Goal: Task Accomplishment & Management: Use online tool/utility

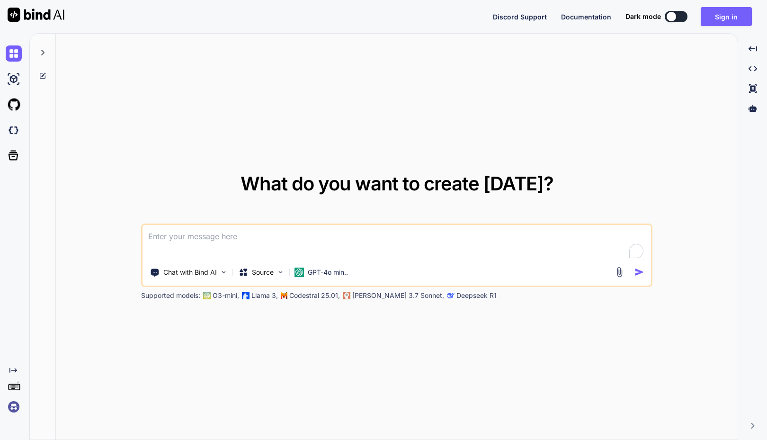
click at [9, 406] on img at bounding box center [14, 407] width 16 height 16
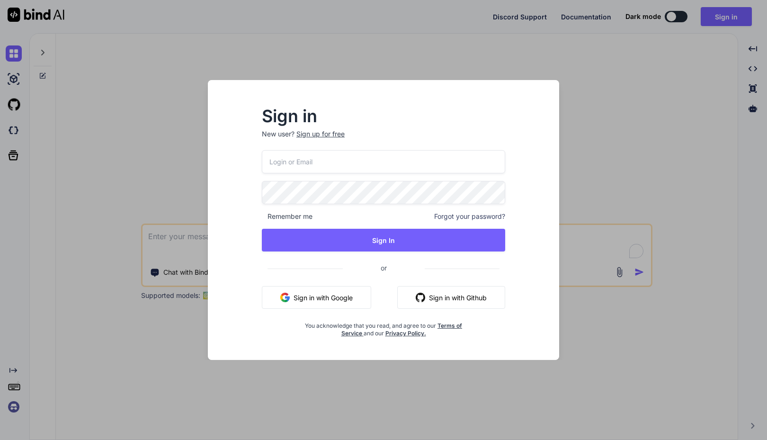
click at [154, 224] on div "Sign in New user? Sign up for free Remember me Forgot your password? Sign In or…" at bounding box center [383, 220] width 767 height 440
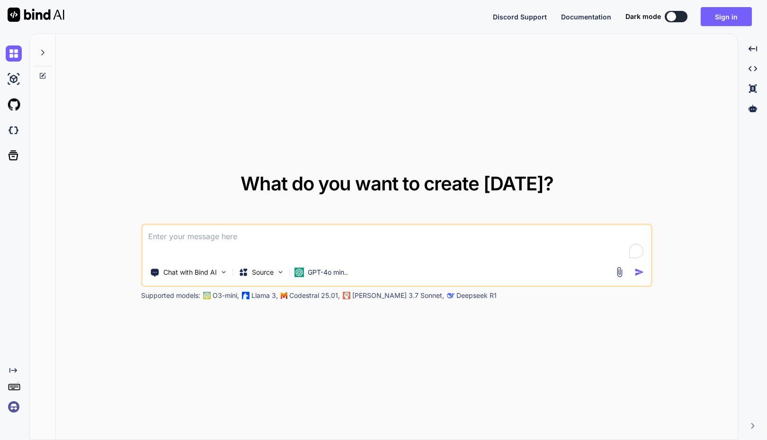
click at [326, 294] on p "Codestral 25.01," at bounding box center [314, 295] width 51 height 9
click at [382, 295] on p "Claude 3.7 Sonnet," at bounding box center [398, 295] width 92 height 9
click at [459, 298] on p "Deepseek R1" at bounding box center [476, 295] width 40 height 9
click at [617, 272] on img at bounding box center [619, 272] width 11 height 11
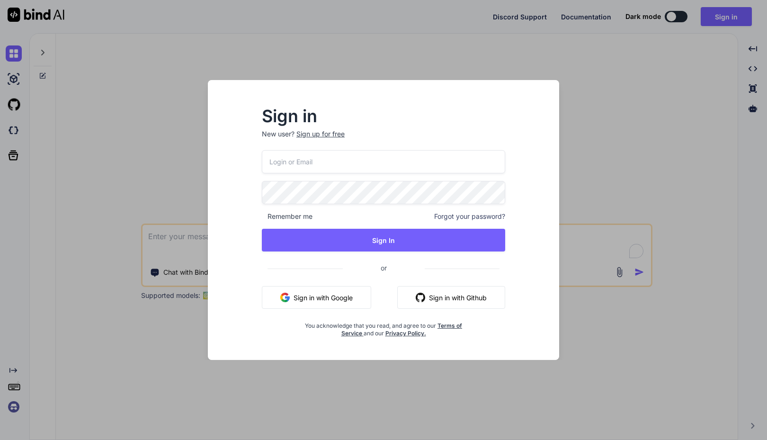
click at [604, 152] on div "Sign in New user? Sign up for free Remember me Forgot your password? Sign In or…" at bounding box center [383, 220] width 767 height 440
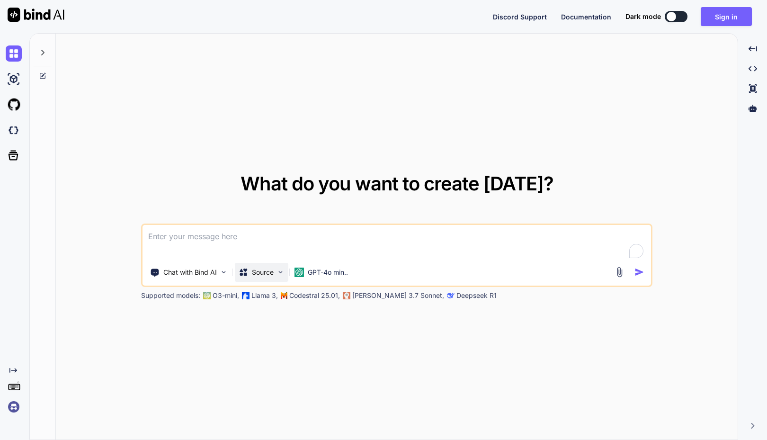
click at [281, 274] on img at bounding box center [280, 272] width 8 height 8
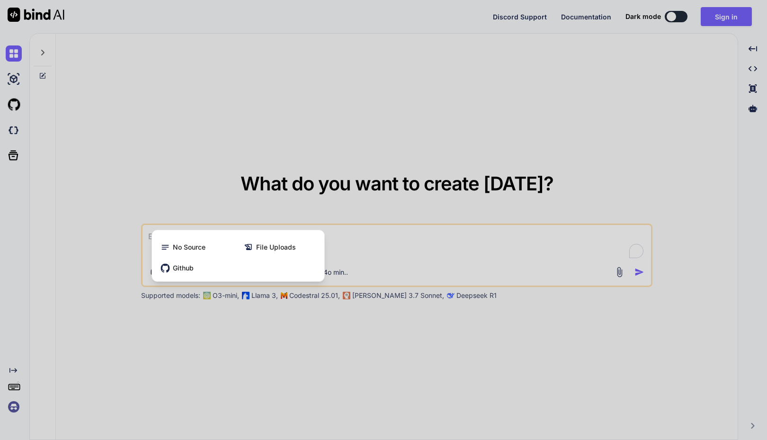
click at [230, 354] on div at bounding box center [383, 220] width 767 height 440
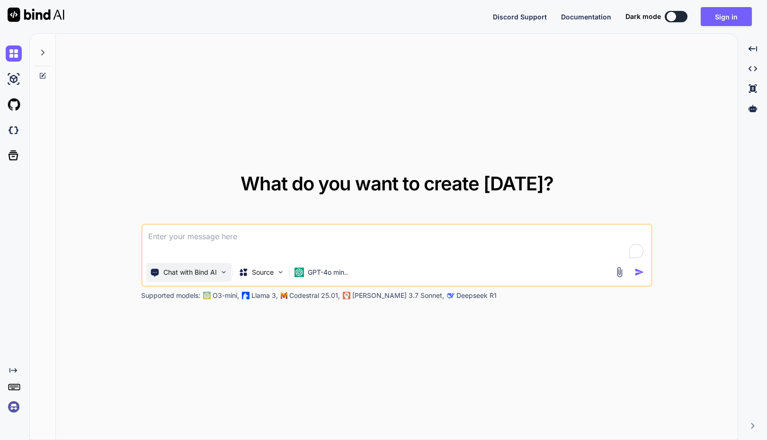
click at [225, 271] on img at bounding box center [224, 272] width 8 height 8
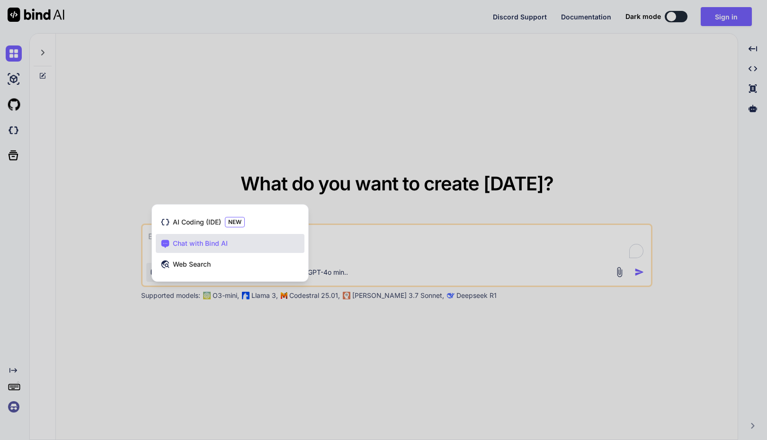
click at [203, 343] on div at bounding box center [383, 220] width 767 height 440
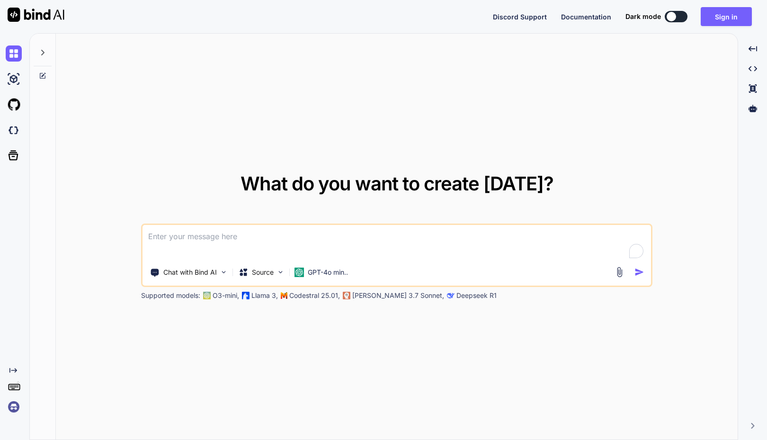
click at [33, 14] on img at bounding box center [36, 15] width 57 height 14
click at [720, 16] on button "Sign in" at bounding box center [726, 16] width 51 height 19
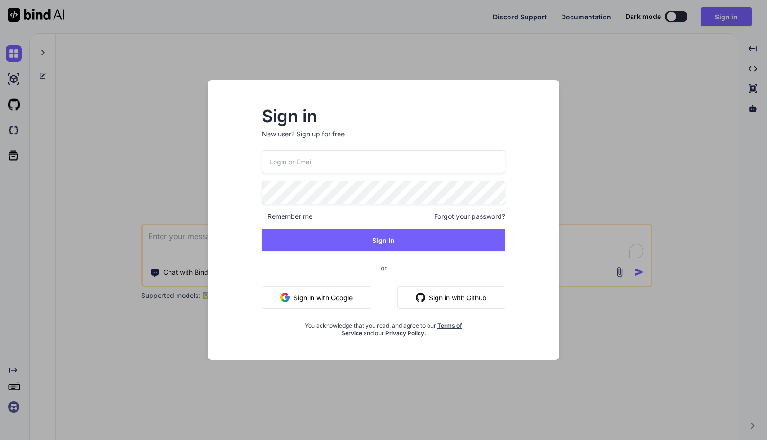
click at [306, 160] on input "email" at bounding box center [383, 161] width 243 height 23
type textarea "x"
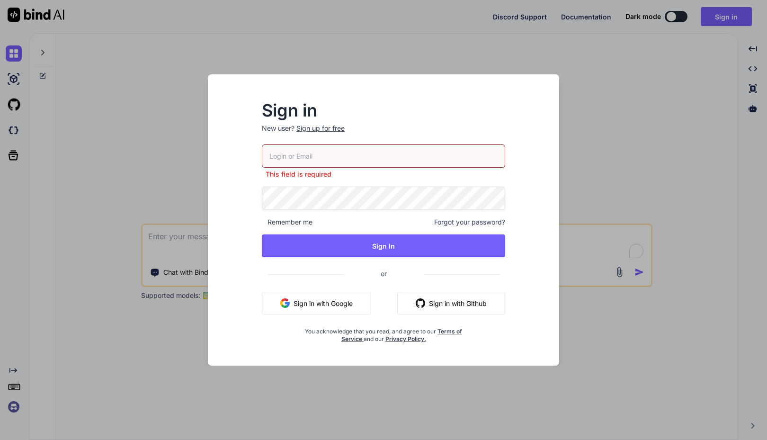
click at [27, 398] on div "Sign in New user? Sign up for free This field is required Remember me Forgot yo…" at bounding box center [383, 220] width 767 height 440
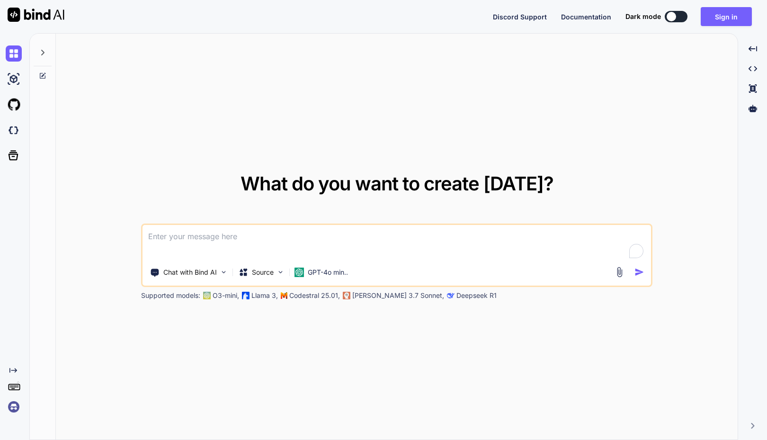
click at [12, 410] on img at bounding box center [14, 407] width 16 height 16
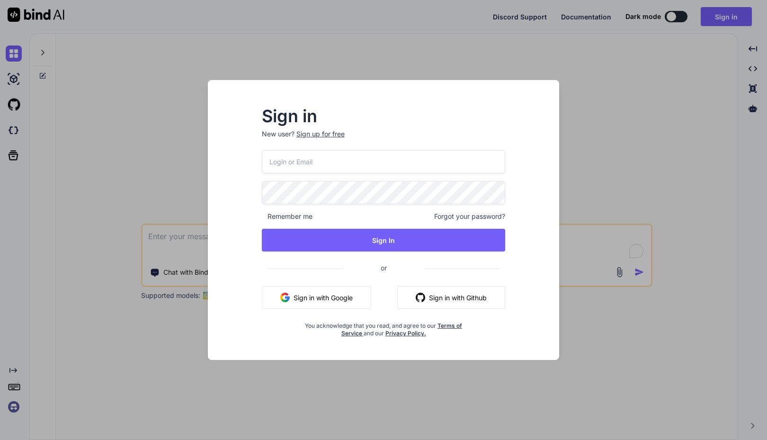
click at [42, 178] on div "Sign in New user? Sign up for free Remember me Forgot your password? Sign In or…" at bounding box center [383, 220] width 767 height 440
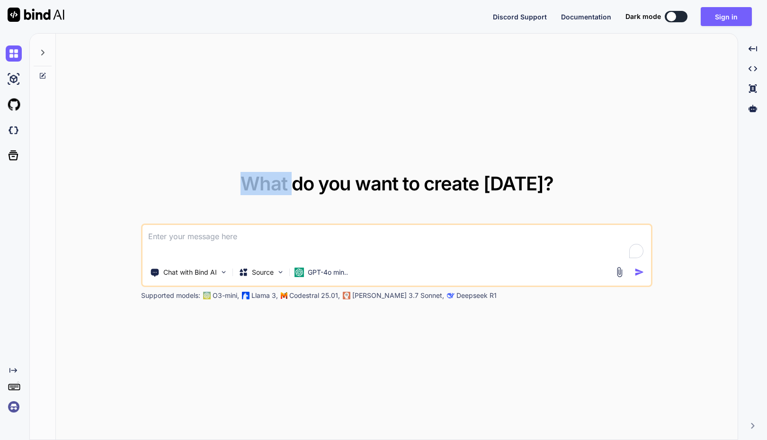
click at [42, 178] on div at bounding box center [43, 237] width 26 height 407
click at [9, 132] on img at bounding box center [14, 130] width 16 height 16
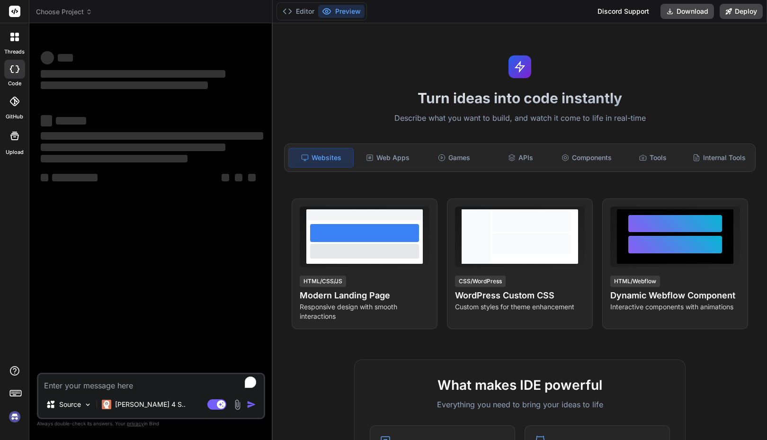
type textarea "x"
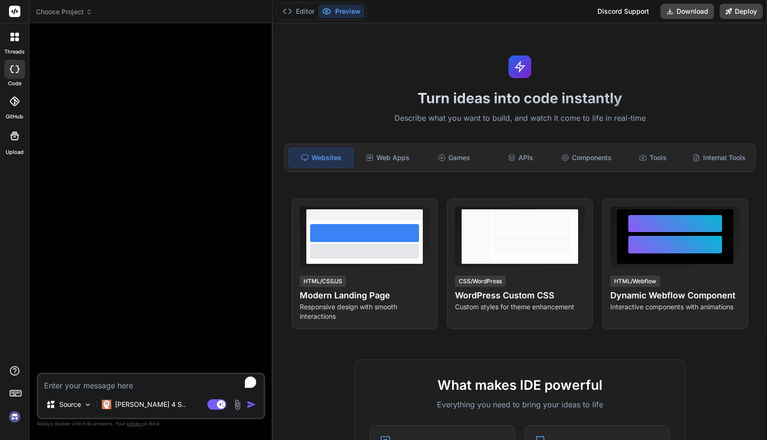
click at [18, 414] on img at bounding box center [15, 417] width 16 height 16
click at [14, 423] on img at bounding box center [15, 417] width 16 height 16
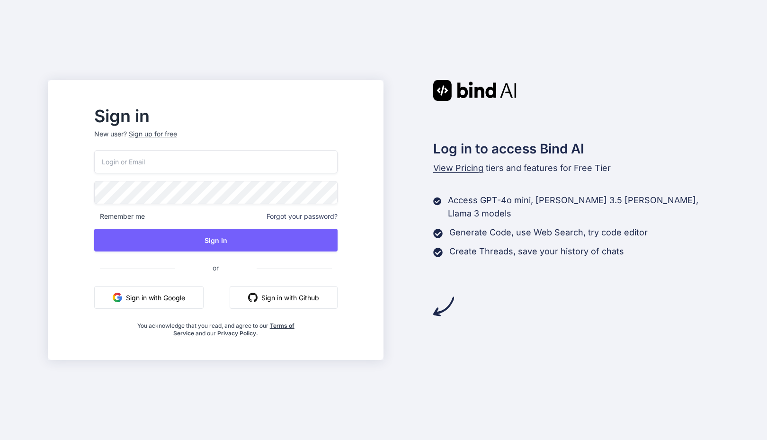
click at [165, 166] on input "email" at bounding box center [215, 161] width 243 height 23
paste input "[EMAIL_ADDRESS][DOMAIN_NAME]"
type input "[EMAIL_ADDRESS][DOMAIN_NAME]"
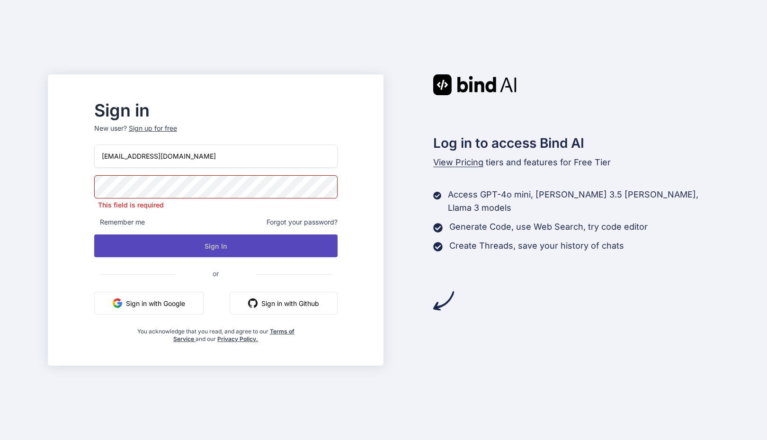
click at [227, 244] on button "Sign In" at bounding box center [215, 245] width 243 height 23
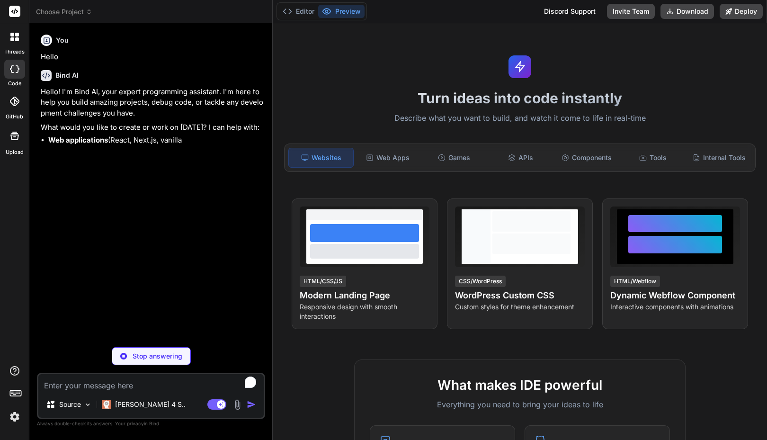
click at [76, 12] on span "Choose Project" at bounding box center [64, 11] width 56 height 9
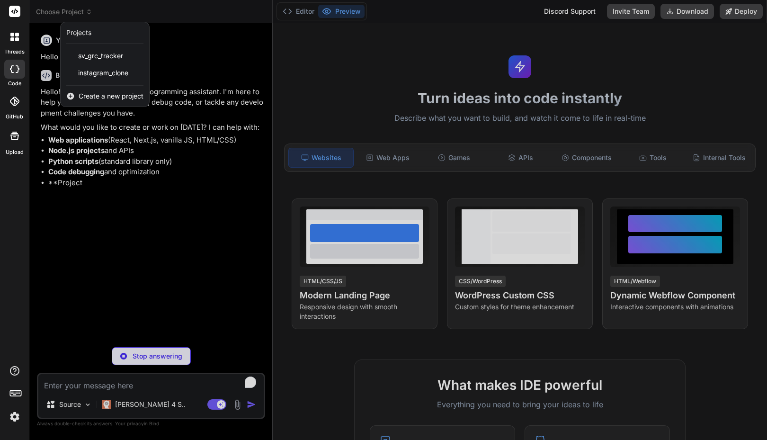
click at [124, 12] on div at bounding box center [383, 220] width 767 height 440
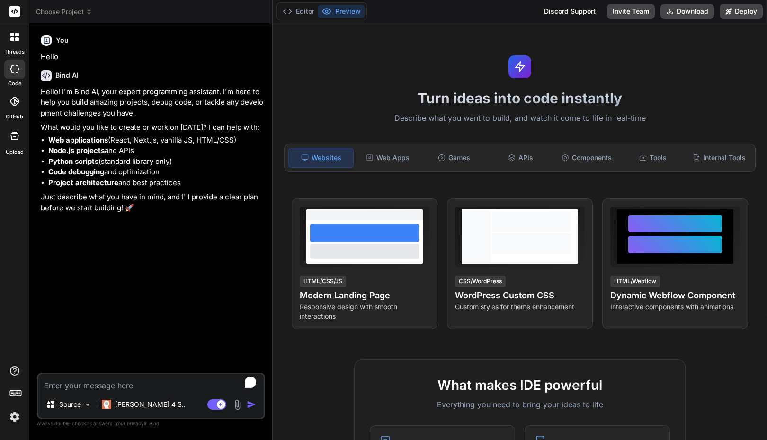
click at [14, 44] on div at bounding box center [15, 37] width 20 height 20
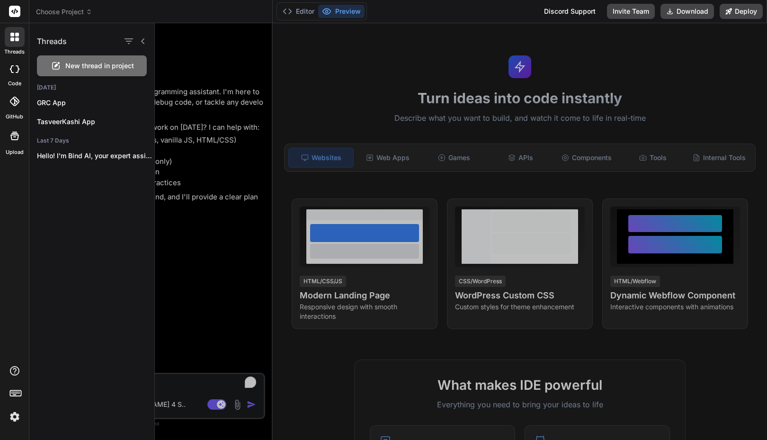
click at [5, 195] on div "threads code GitHub Upload" at bounding box center [14, 220] width 29 height 440
click at [15, 74] on div at bounding box center [14, 69] width 21 height 19
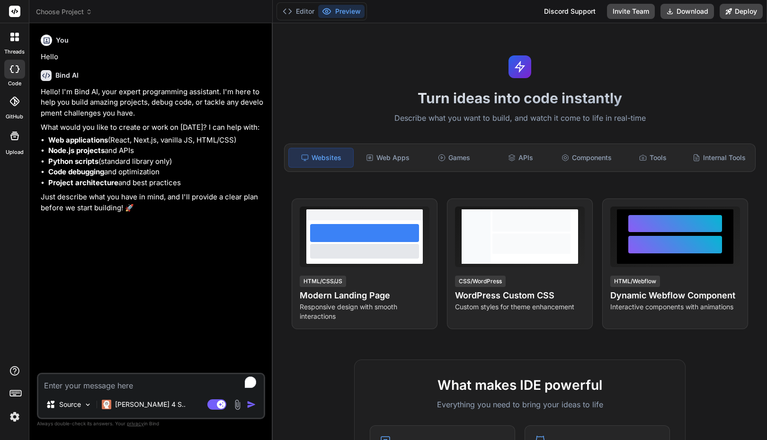
click at [132, 226] on div "You Hello Bind AI Hello! I'm Bind AI, your expert programming assistant. I'm he…" at bounding box center [152, 202] width 226 height 342
click at [13, 70] on icon at bounding box center [14, 69] width 9 height 8
type textarea "x"
click at [12, 44] on div at bounding box center [15, 37] width 20 height 20
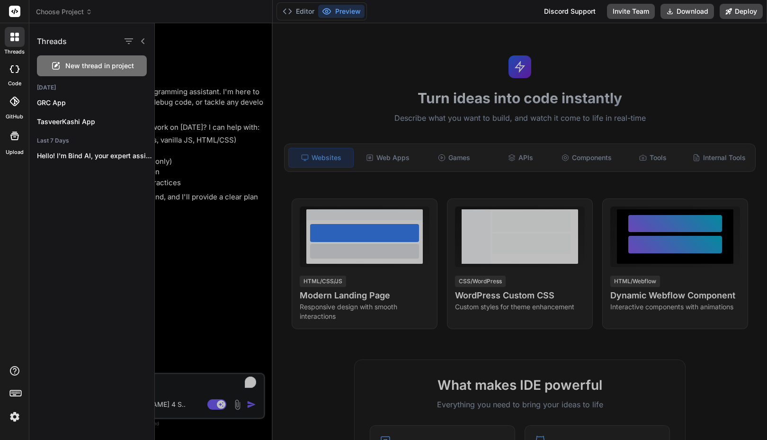
click at [146, 39] on icon at bounding box center [143, 41] width 8 height 8
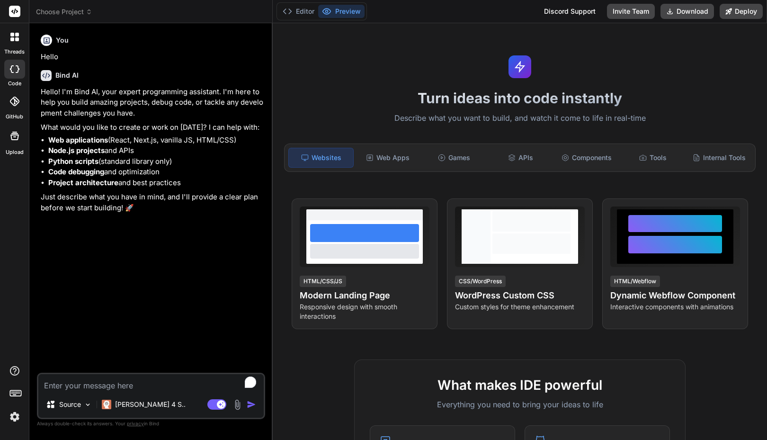
click at [69, 14] on span "Choose Project" at bounding box center [64, 11] width 56 height 9
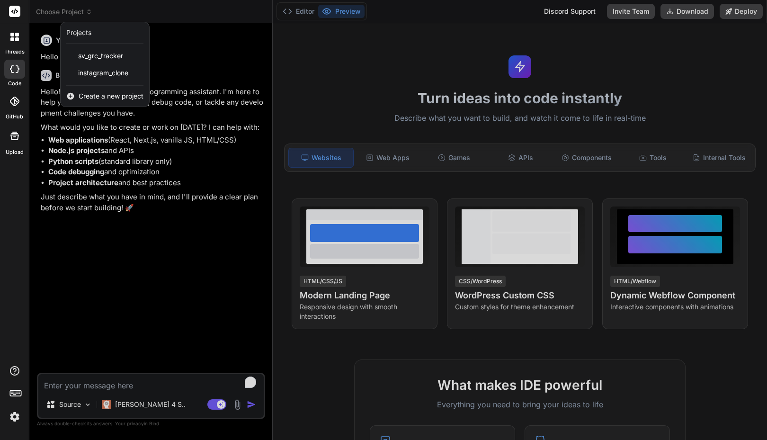
click at [96, 98] on span "Create a new project" at bounding box center [111, 95] width 65 height 9
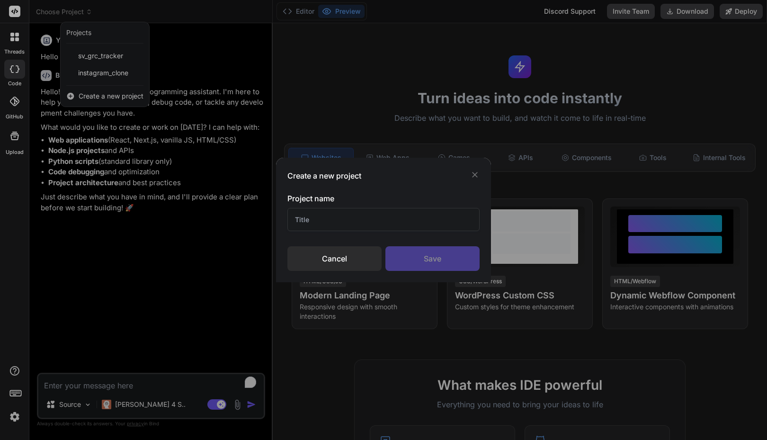
click at [314, 213] on input "text" at bounding box center [383, 219] width 192 height 23
click at [323, 224] on input "text" at bounding box center [383, 219] width 192 height 23
click at [370, 222] on input "text" at bounding box center [383, 219] width 192 height 23
type input "sv Urdu Font OCR and Search"
click at [426, 260] on div "Save" at bounding box center [432, 258] width 94 height 25
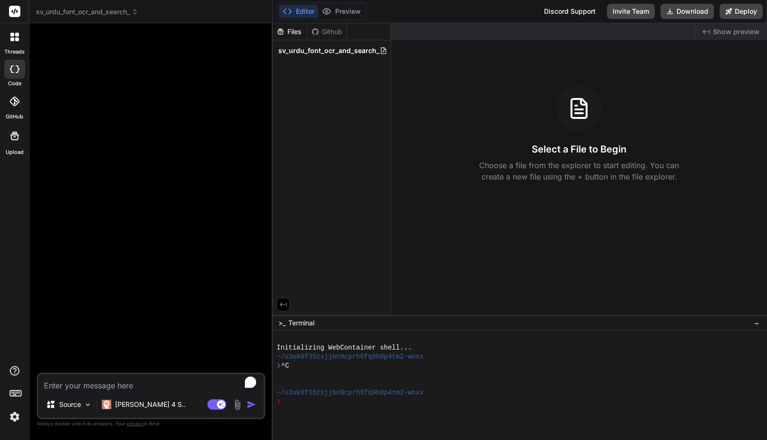
click at [84, 14] on span "sv_urdu_font_ocr_and_search_" at bounding box center [87, 11] width 102 height 9
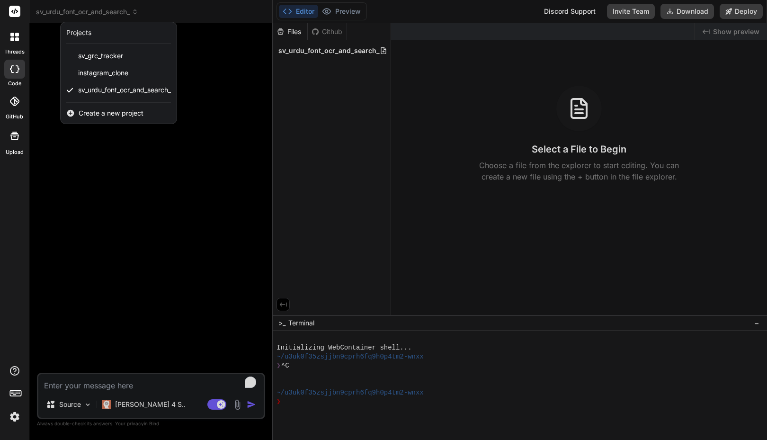
click at [84, 14] on div at bounding box center [383, 220] width 767 height 440
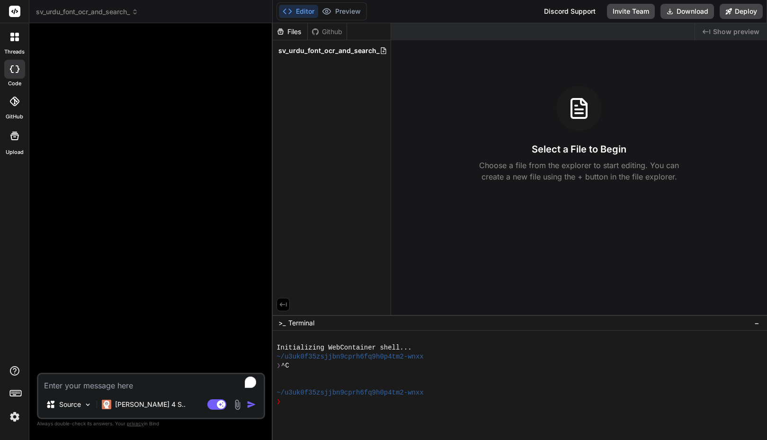
click at [162, 63] on div at bounding box center [152, 202] width 226 height 342
click at [88, 382] on textarea "To enrich screen reader interactions, please activate Accessibility in Grammarl…" at bounding box center [150, 382] width 225 height 17
click at [18, 40] on icon at bounding box center [17, 39] width 4 height 4
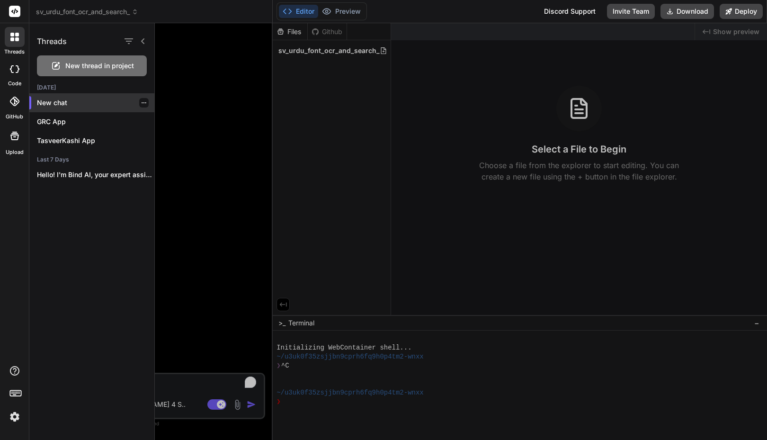
click at [61, 99] on p "New chat" at bounding box center [95, 102] width 117 height 9
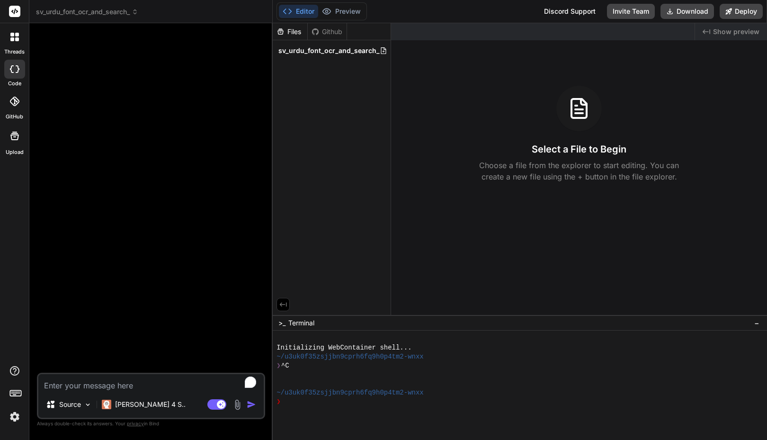
click at [14, 42] on div at bounding box center [15, 37] width 20 height 20
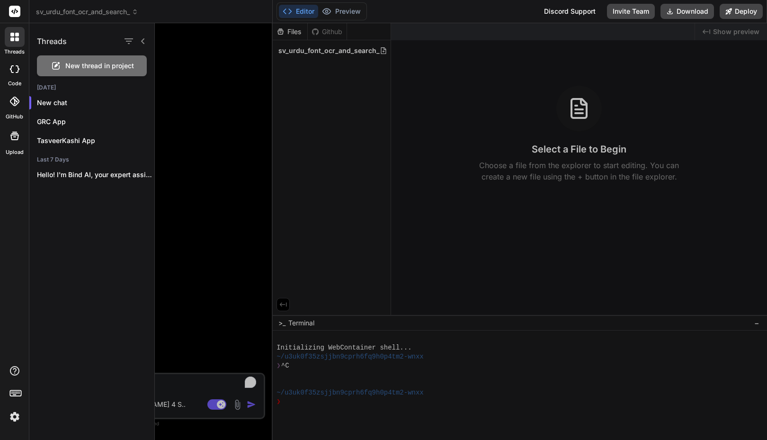
click at [15, 115] on label "GitHub" at bounding box center [15, 117] width 18 height 8
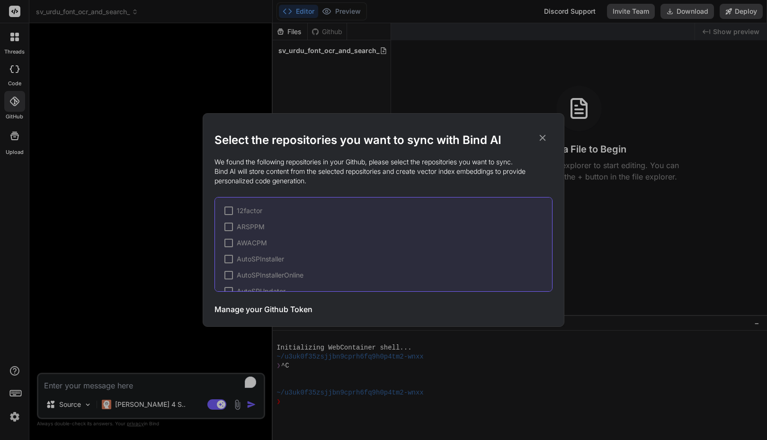
click at [14, 108] on div "Select the repositories you want to sync with Bind AI We found the following re…" at bounding box center [383, 220] width 767 height 440
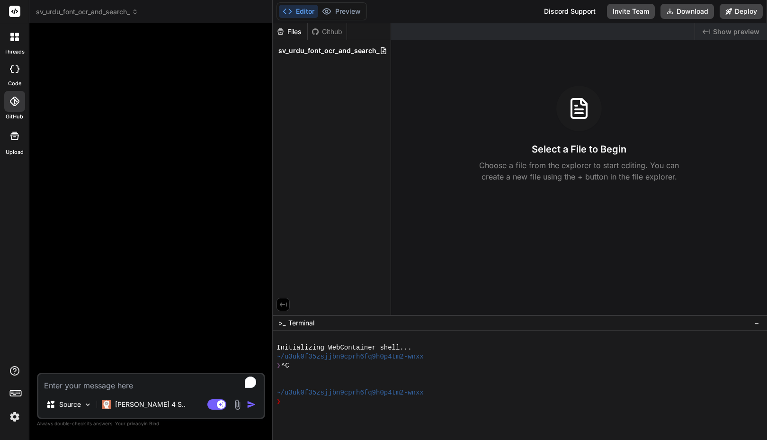
click at [15, 78] on div at bounding box center [14, 69] width 21 height 19
click at [298, 87] on div "Files Github sv_urdu_font_ocr_and_search_" at bounding box center [332, 169] width 118 height 292
click at [204, 172] on div at bounding box center [152, 202] width 226 height 342
click at [110, 381] on textarea "To enrich screen reader interactions, please activate Accessibility in Grammarl…" at bounding box center [150, 382] width 225 height 17
click at [124, 403] on p "Claude 4 S.." at bounding box center [150, 404] width 71 height 9
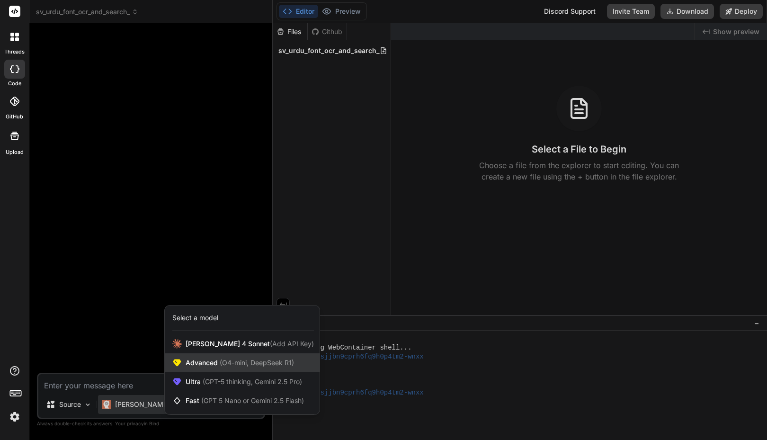
click at [233, 360] on span "(O4-mini, DeepSeek R1)" at bounding box center [256, 362] width 76 height 8
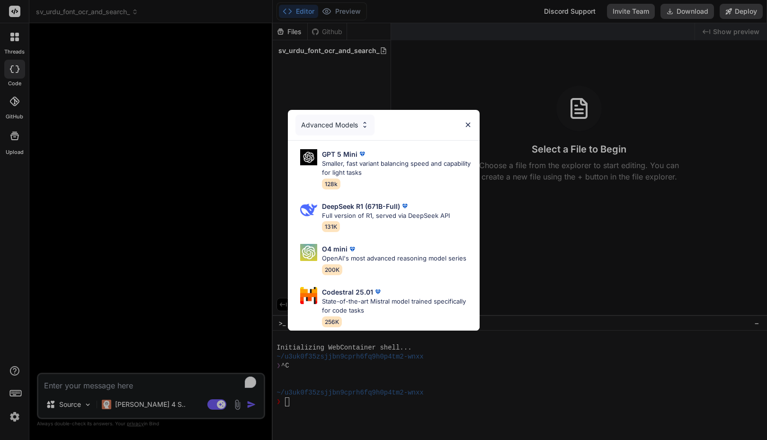
click at [121, 400] on div "Advanced Models GPT 5 Mini Smaller, fast variant balancing speed and capability…" at bounding box center [383, 220] width 767 height 440
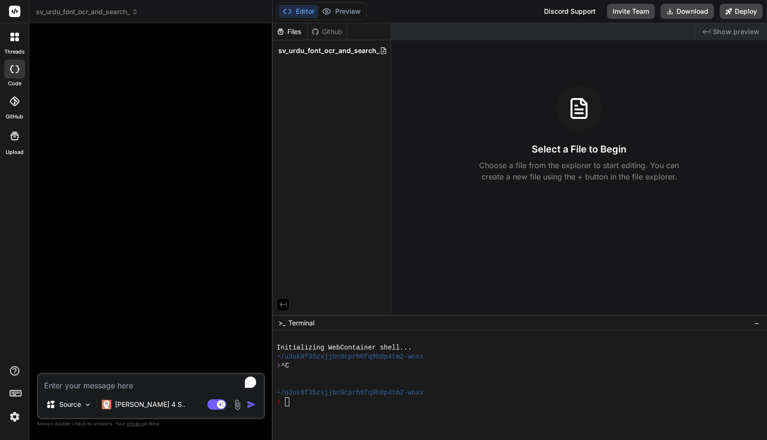
click at [121, 400] on p "Claude 4 S.." at bounding box center [150, 404] width 71 height 9
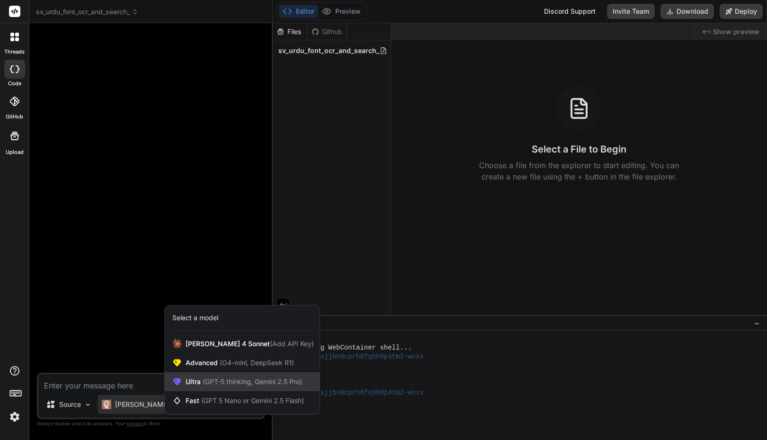
click at [214, 381] on span "(GPT-5 thinking, Gemini 2.5 Pro)" at bounding box center [251, 381] width 101 height 8
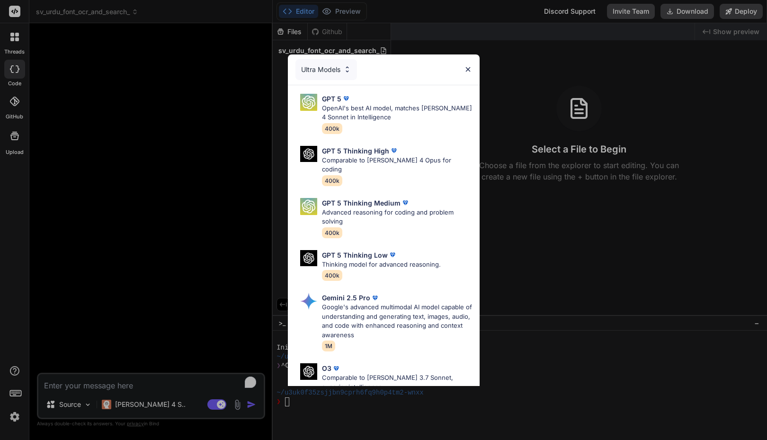
click at [326, 66] on div "Ultra Models" at bounding box center [326, 69] width 62 height 21
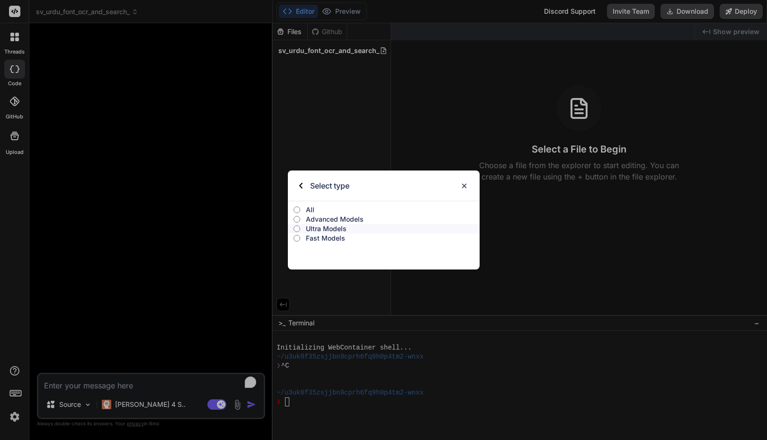
click at [317, 238] on p "Fast Models" at bounding box center [392, 237] width 173 height 9
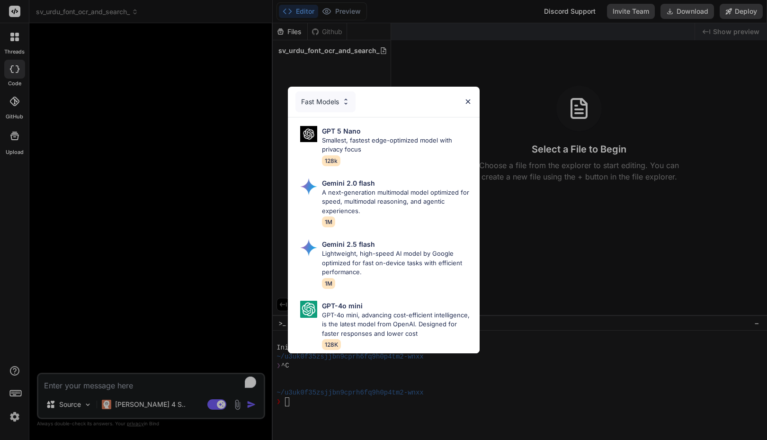
click at [320, 99] on div "Fast Models" at bounding box center [325, 101] width 60 height 21
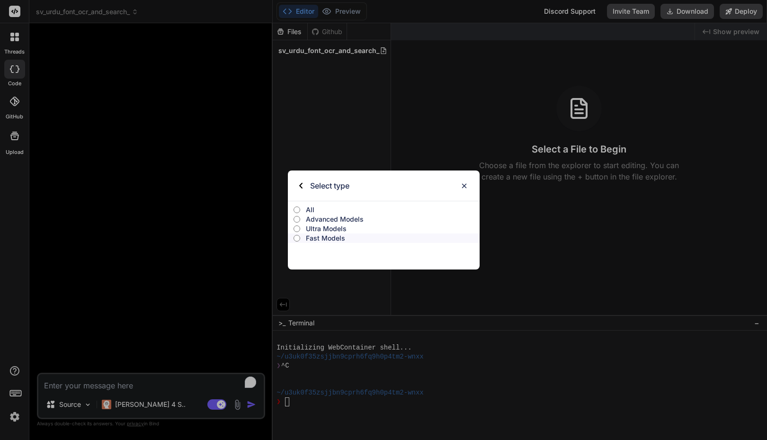
click at [325, 216] on p "Advanced Models" at bounding box center [392, 218] width 173 height 9
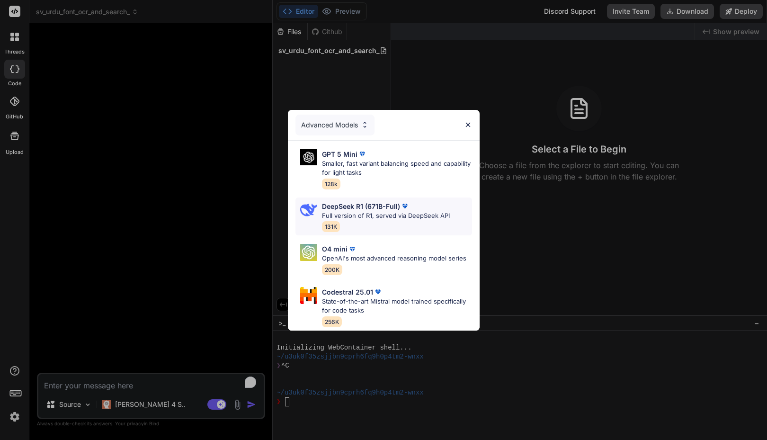
click at [354, 204] on p "DeepSeek R1 (671B-Full)" at bounding box center [361, 206] width 78 height 10
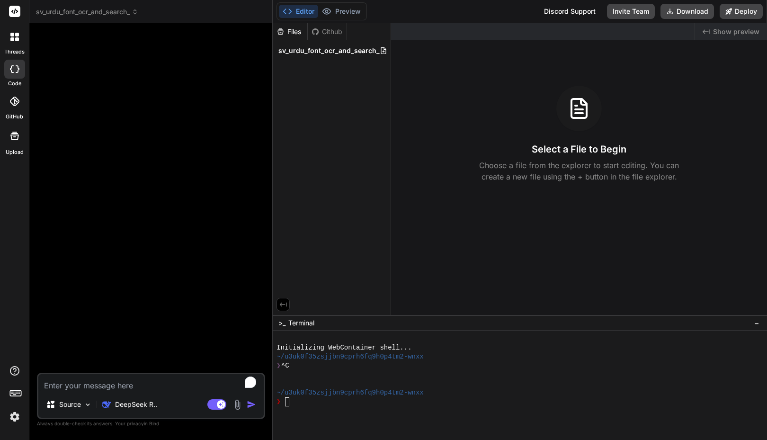
click at [120, 375] on textarea "To enrich screen reader interactions, please activate Accessibility in Grammarl…" at bounding box center [150, 382] width 225 height 17
click at [87, 400] on img at bounding box center [88, 404] width 8 height 8
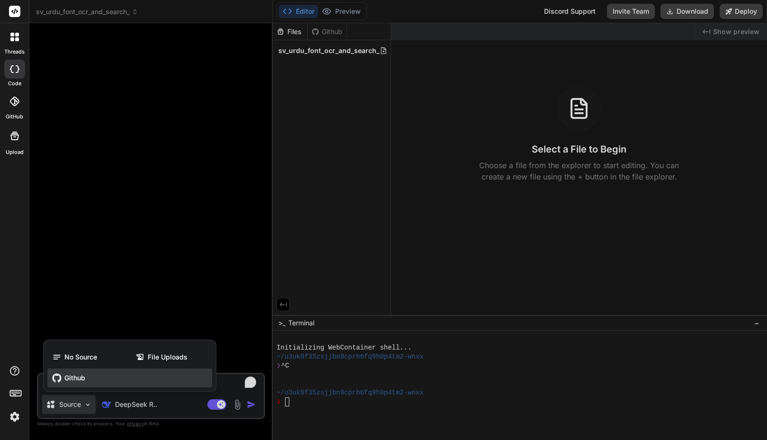
click at [81, 381] on span "Github" at bounding box center [74, 377] width 21 height 9
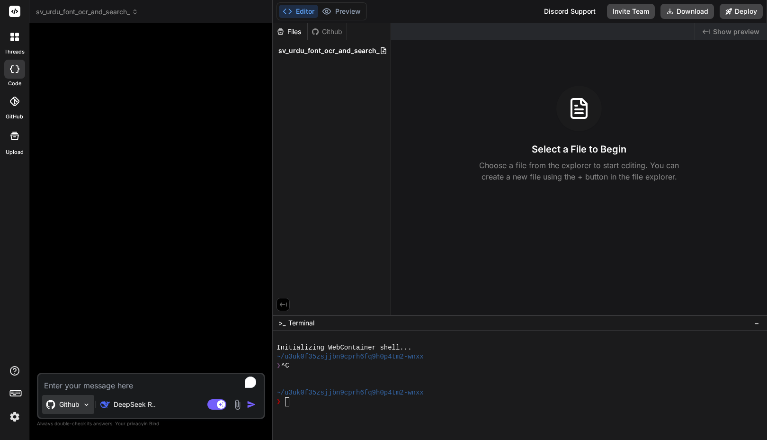
click at [85, 413] on div "Github" at bounding box center [68, 404] width 52 height 19
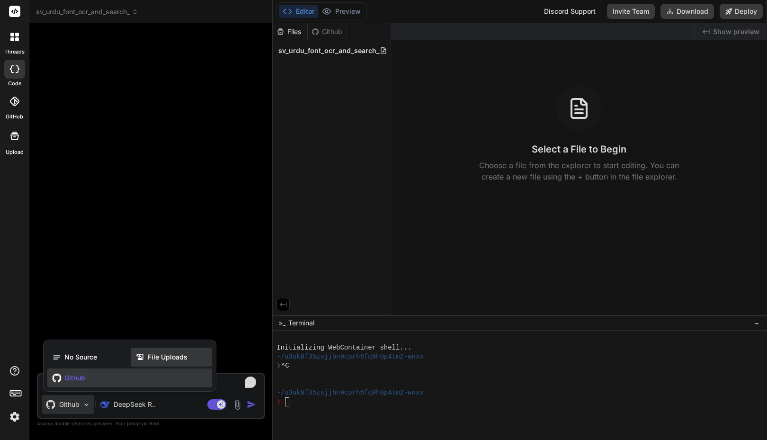
click at [160, 358] on span "File Uploads" at bounding box center [168, 356] width 40 height 9
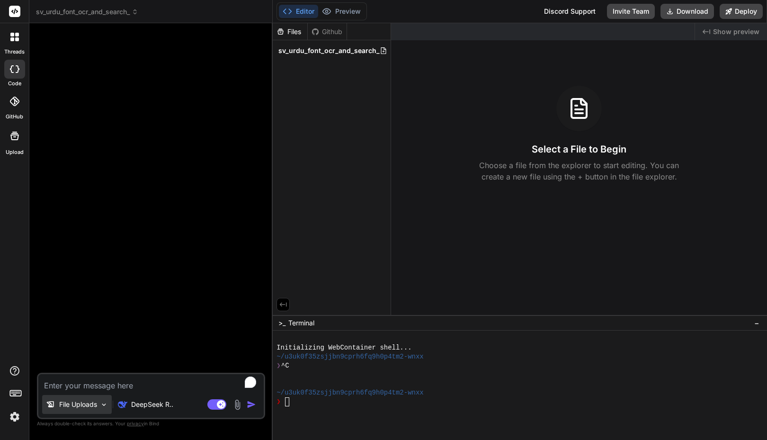
click at [104, 405] on img at bounding box center [104, 404] width 8 height 8
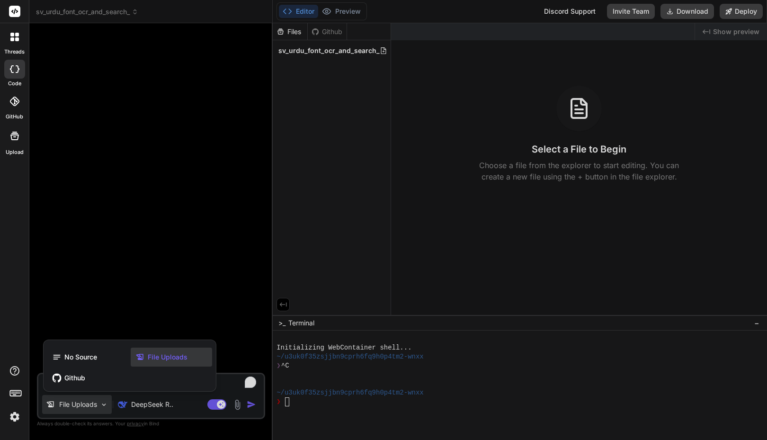
click at [104, 227] on div at bounding box center [383, 220] width 767 height 440
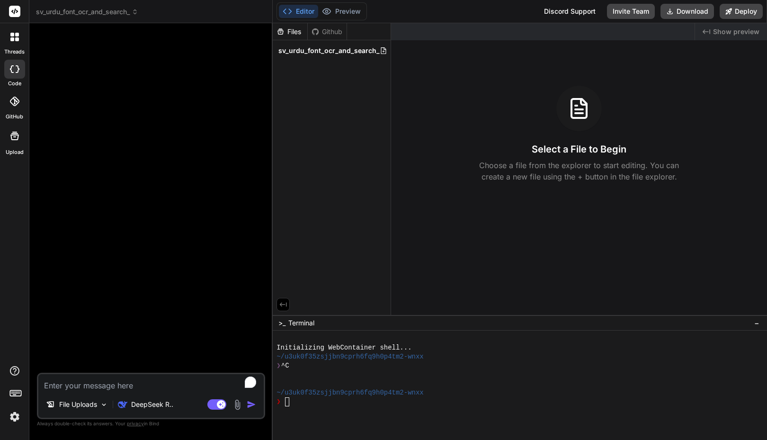
click at [14, 143] on div at bounding box center [14, 135] width 23 height 23
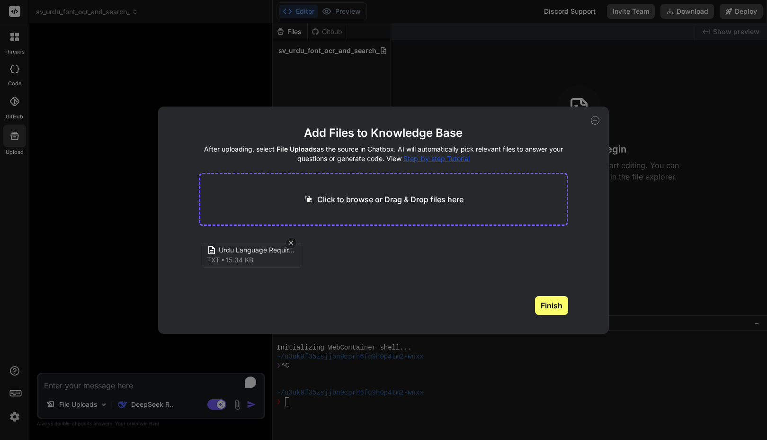
click at [557, 305] on button "Finish" at bounding box center [551, 305] width 33 height 19
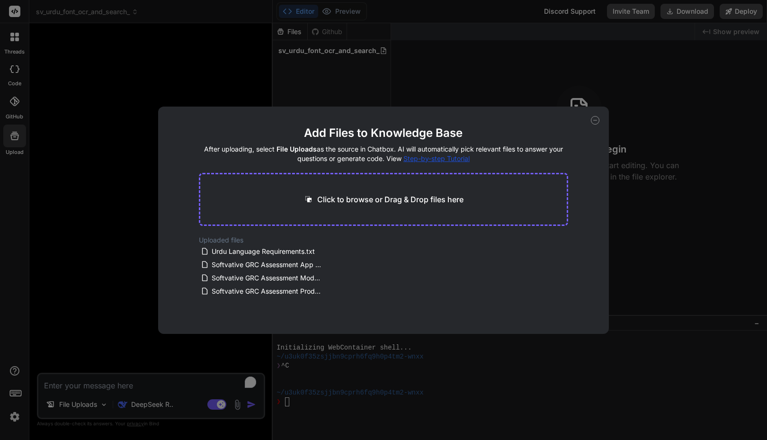
click at [595, 120] on icon at bounding box center [595, 120] width 9 height 9
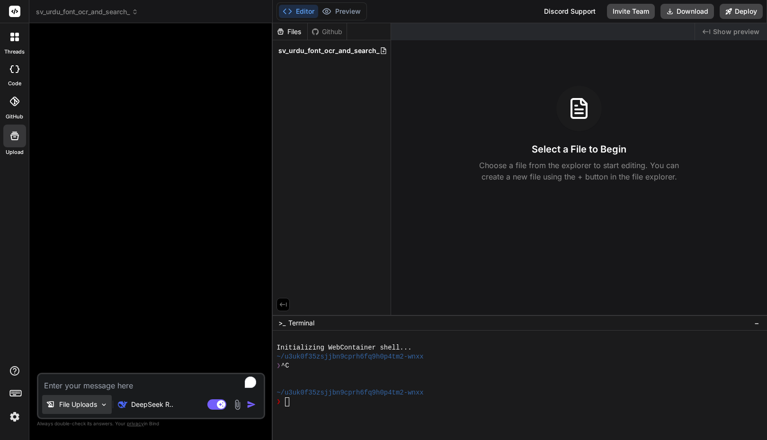
click at [104, 408] on img at bounding box center [104, 404] width 8 height 8
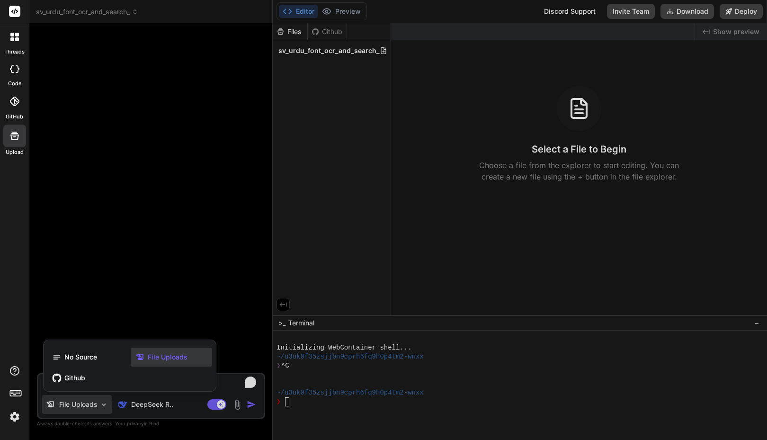
click at [150, 361] on span "File Uploads" at bounding box center [168, 356] width 40 height 9
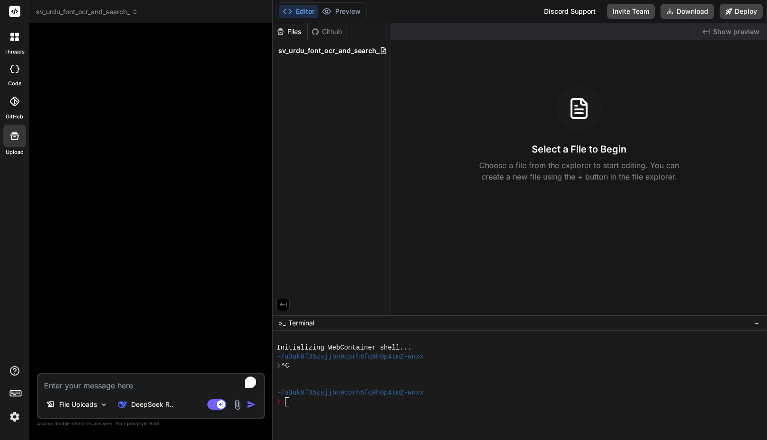
click at [116, 382] on textarea "To enrich screen reader interactions, please activate Accessibility in Grammarl…" at bounding box center [150, 382] width 225 height 17
click at [105, 405] on img at bounding box center [104, 404] width 8 height 8
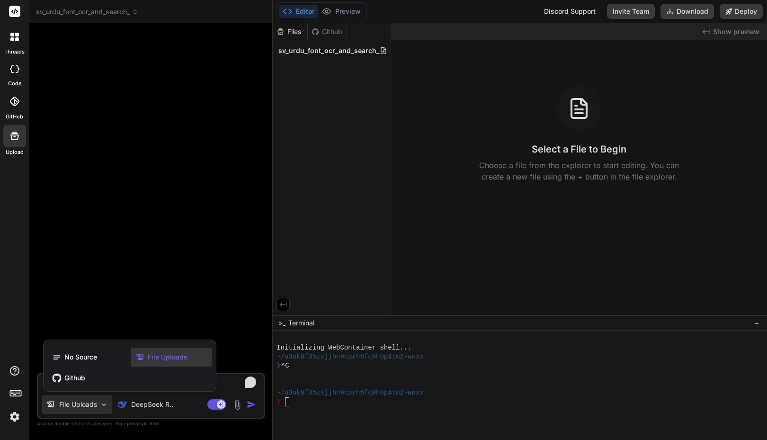
click at [119, 316] on div at bounding box center [383, 220] width 767 height 440
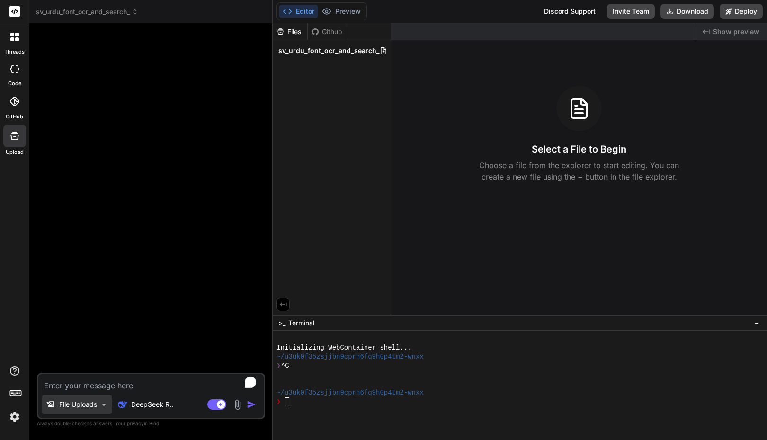
click at [105, 408] on div "File Uploads" at bounding box center [77, 404] width 70 height 19
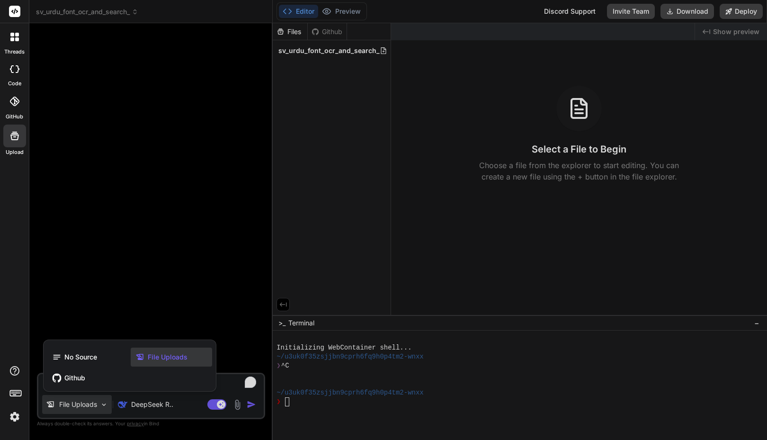
click at [173, 358] on span "File Uploads" at bounding box center [168, 356] width 40 height 9
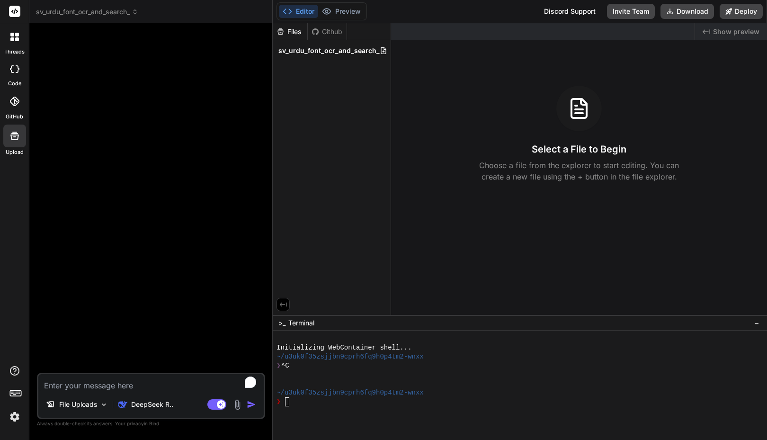
click at [235, 403] on img at bounding box center [237, 404] width 11 height 11
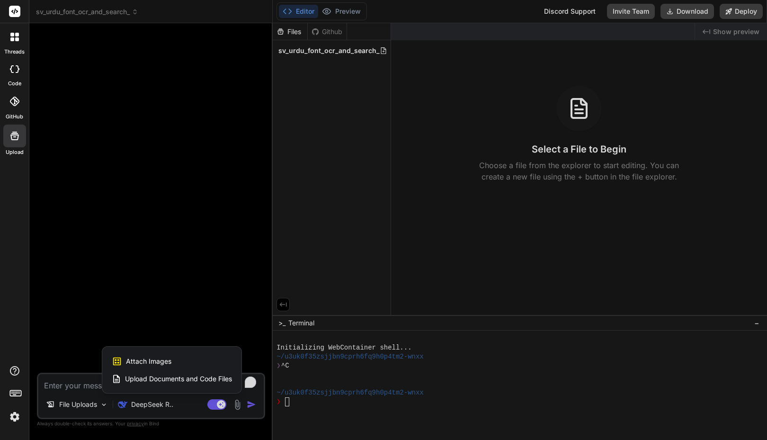
click at [163, 378] on span "Upload Documents and Code Files" at bounding box center [178, 378] width 107 height 9
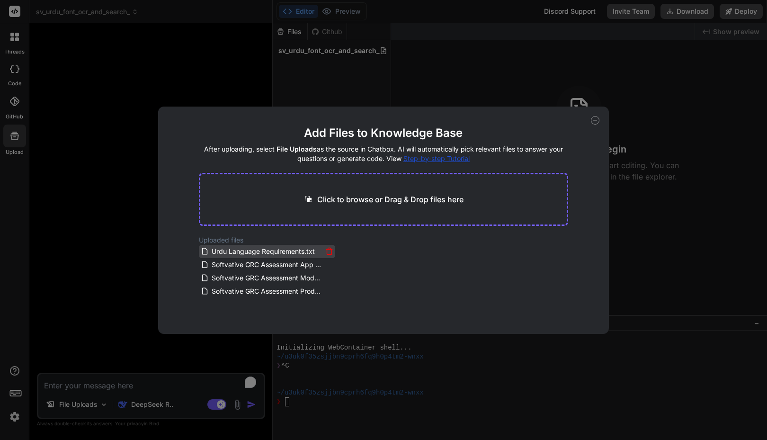
click at [204, 250] on icon at bounding box center [205, 251] width 8 height 8
click at [594, 118] on icon at bounding box center [595, 120] width 9 height 9
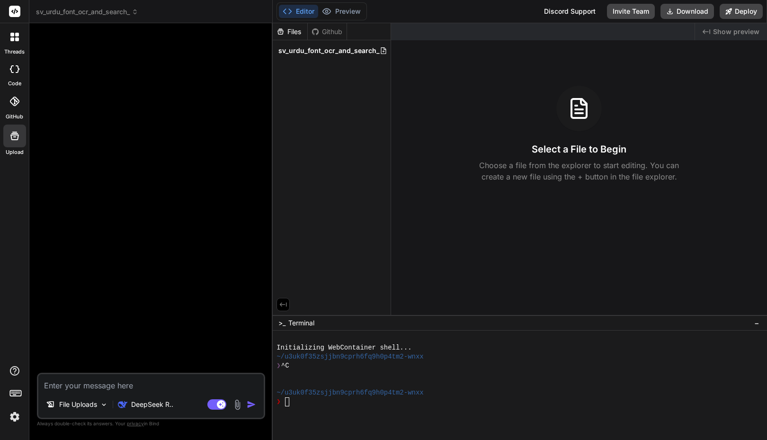
click at [184, 322] on div at bounding box center [152, 202] width 226 height 342
click at [236, 403] on img at bounding box center [237, 404] width 11 height 11
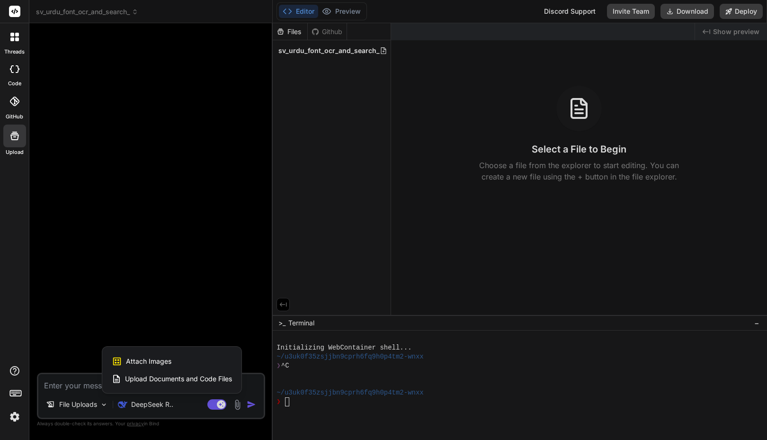
click at [166, 379] on span "Upload Documents and Code Files" at bounding box center [178, 378] width 107 height 9
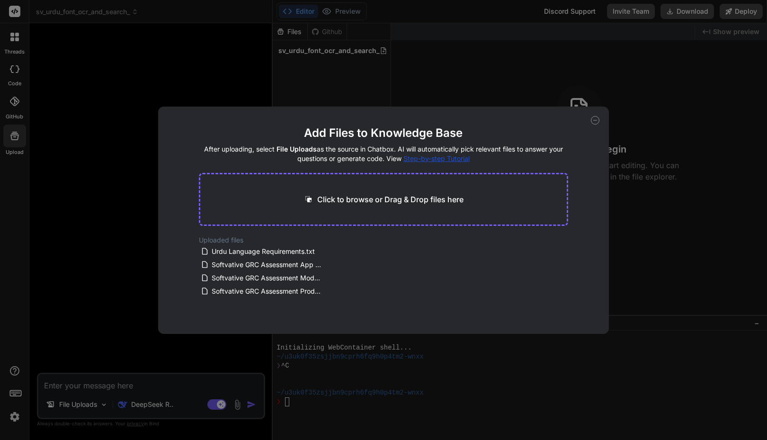
click at [593, 120] on icon at bounding box center [595, 120] width 9 height 9
type textarea "x"
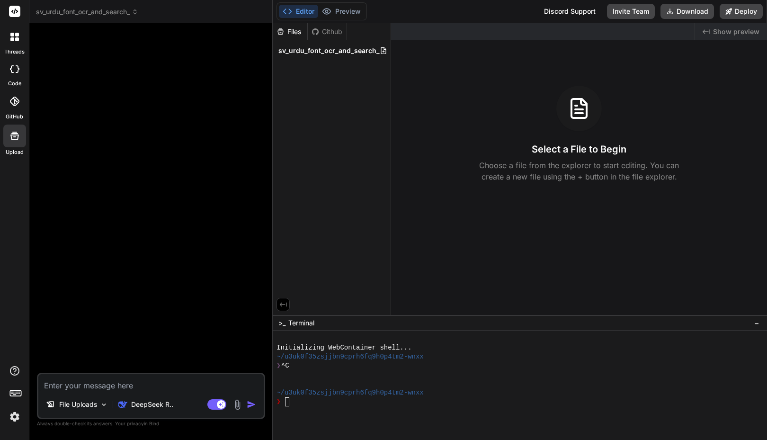
click at [132, 378] on textarea "To enrich screen reader interactions, please activate Accessibility in Grammarl…" at bounding box center [150, 382] width 225 height 17
click at [115, 391] on textarea "To enrich screen reader interactions, please activate Accessibility in Grammarl…" at bounding box center [150, 382] width 225 height 17
type textarea "C"
type textarea "x"
type textarea "Cr"
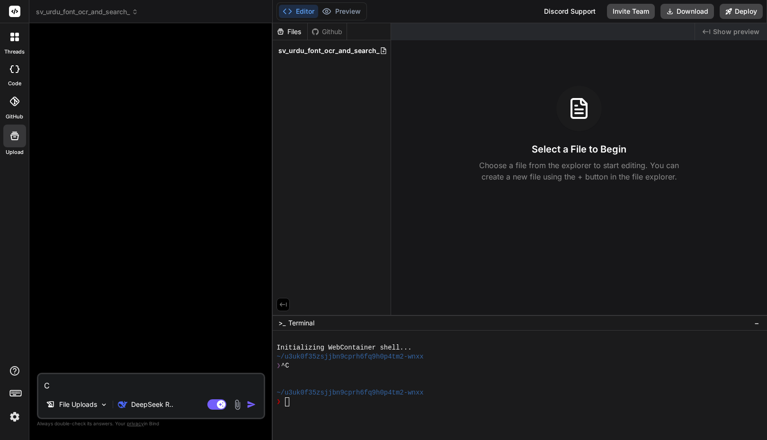
type textarea "x"
type textarea "Cre"
type textarea "x"
type textarea "Crea"
type textarea "x"
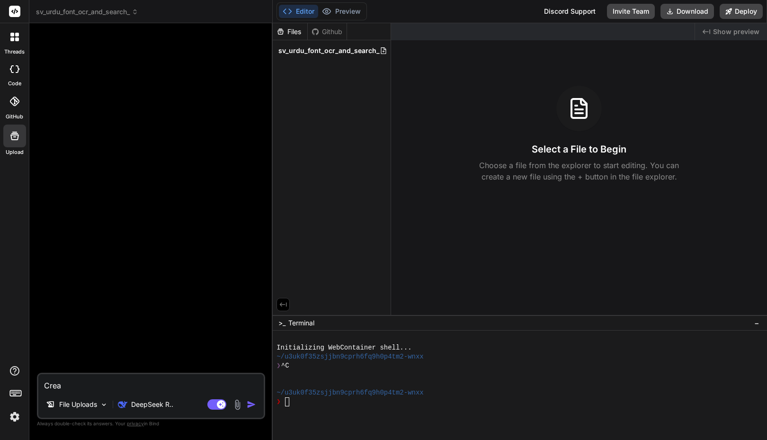
type textarea "Creat"
type textarea "x"
type textarea "Create"
type textarea "x"
type textarea "Create"
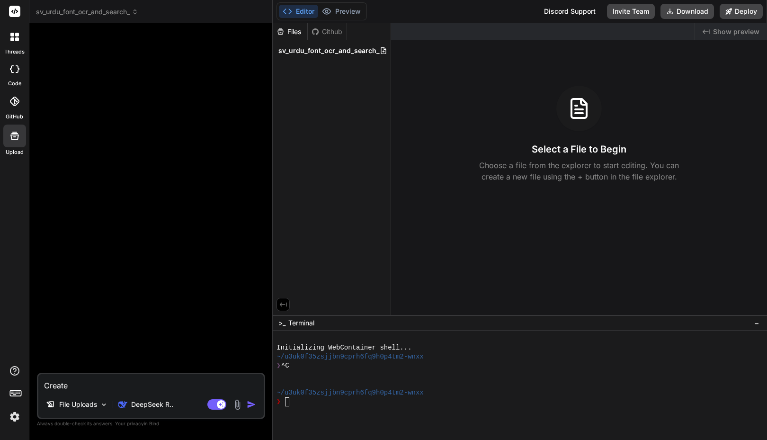
type textarea "x"
type textarea "Create a"
type textarea "x"
type textarea "Create an"
type textarea "x"
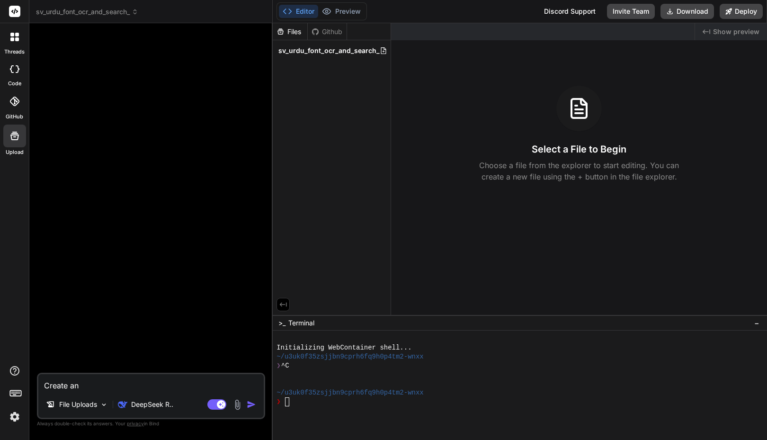
type textarea "Create an"
type textarea "x"
type textarea "Create an a"
type textarea "x"
type textarea "Create an ap"
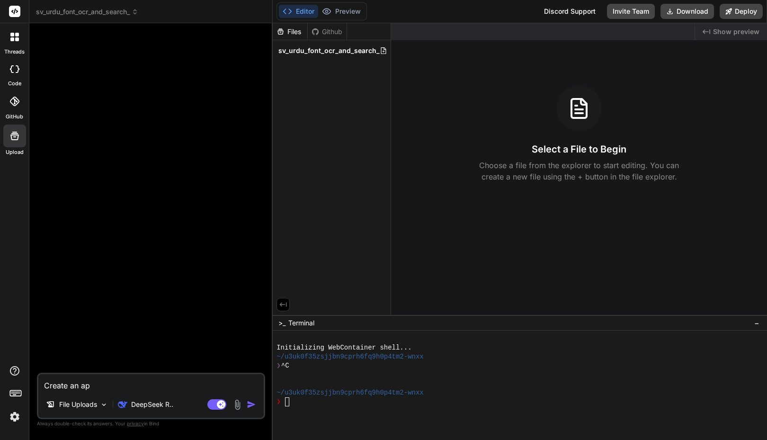
type textarea "x"
type textarea "Create an app"
type textarea "x"
type textarea "Create an appl"
type textarea "x"
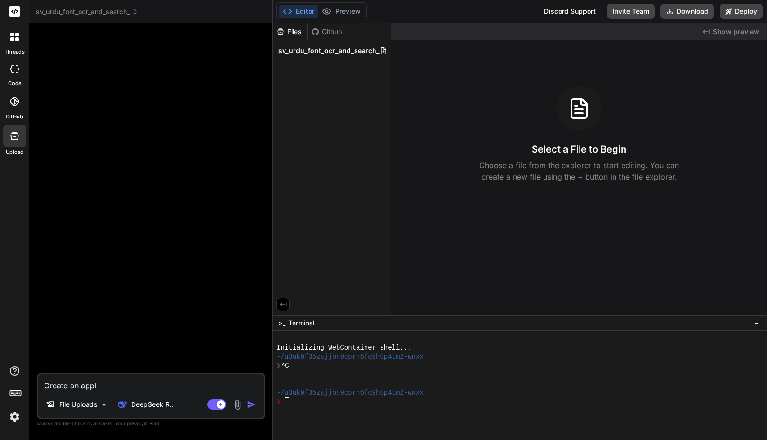
type textarea "Create an appli"
type textarea "x"
type textarea "Create an applic"
type textarea "x"
type textarea "Create an applica"
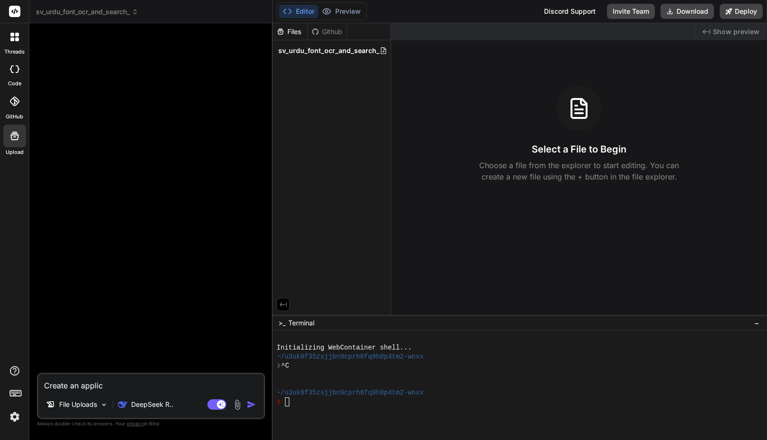
type textarea "x"
type textarea "Create an applicat"
type textarea "x"
type textarea "Create an applicati"
type textarea "x"
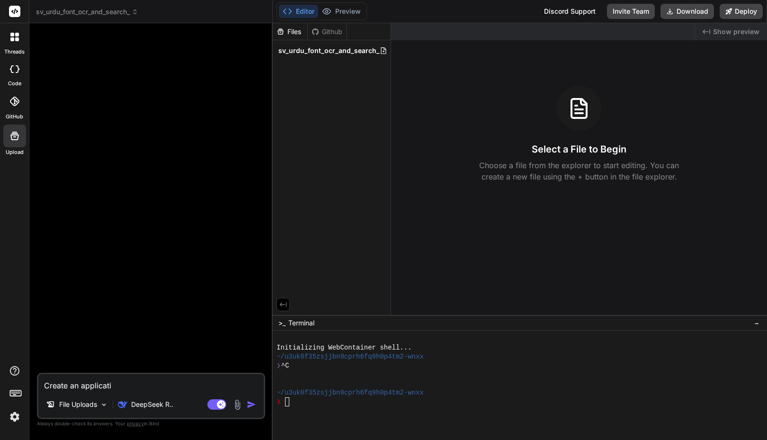
type textarea "Create an applicatio"
type textarea "x"
type textarea "Create an application"
type textarea "x"
type textarea "Create an application"
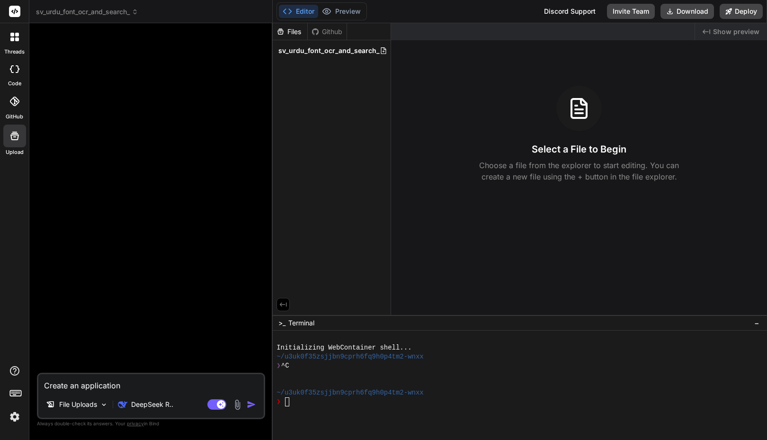
type textarea "x"
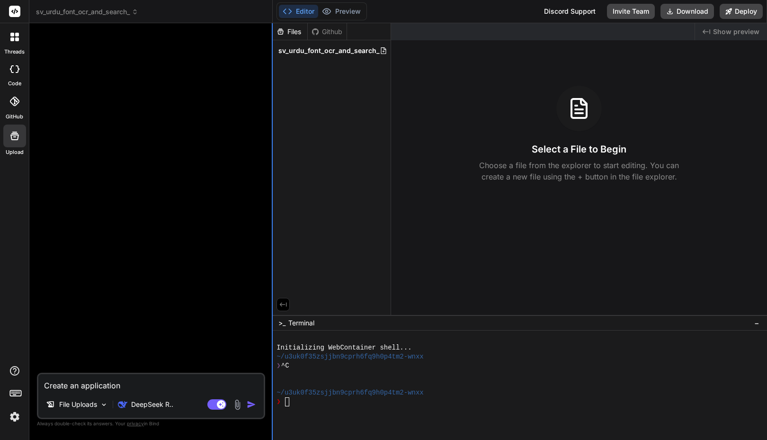
type textarea "Create an application"
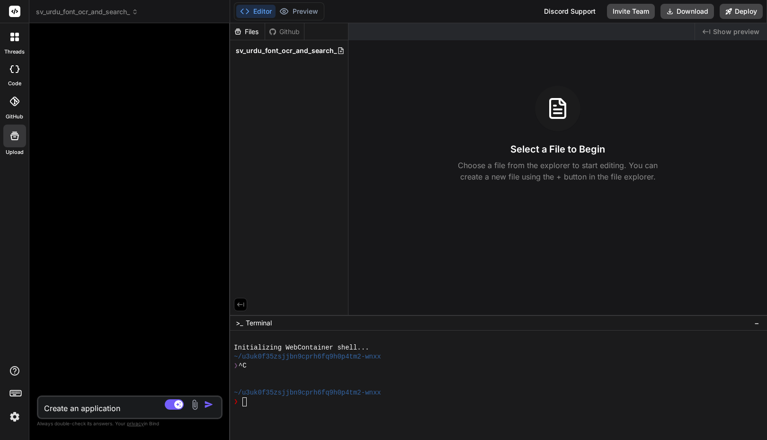
drag, startPoint x: 272, startPoint y: 74, endPoint x: 209, endPoint y: 68, distance: 63.7
click at [209, 68] on div "Bind AI Web Search Created with Pixso. Code Generator Create an application Fil…" at bounding box center [129, 231] width 201 height 417
click at [510, 74] on div "Created with Pixso. Show preview Select a File to Begin Choose a file from the …" at bounding box center [557, 169] width 418 height 292
click at [134, 401] on textarea "Create an application" at bounding box center [114, 405] width 152 height 17
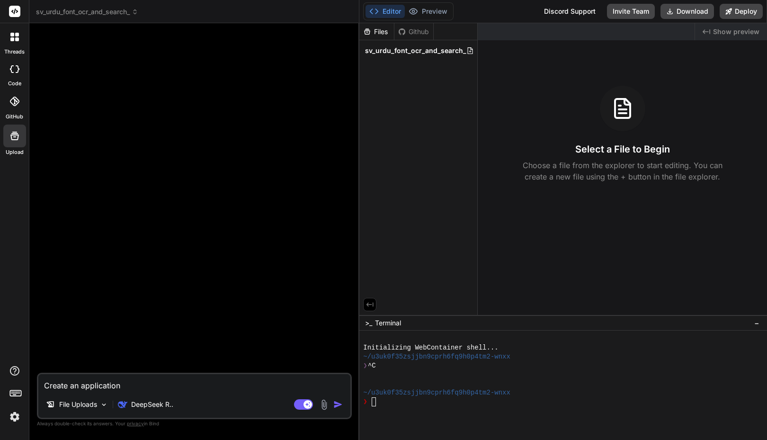
type textarea "x"
drag, startPoint x: 229, startPoint y: 284, endPoint x: 349, endPoint y: 296, distance: 120.8
click at [349, 296] on div "Bind AI Web Search Created with Pixso. Code Generator Create an application Fil…" at bounding box center [194, 231] width 330 height 417
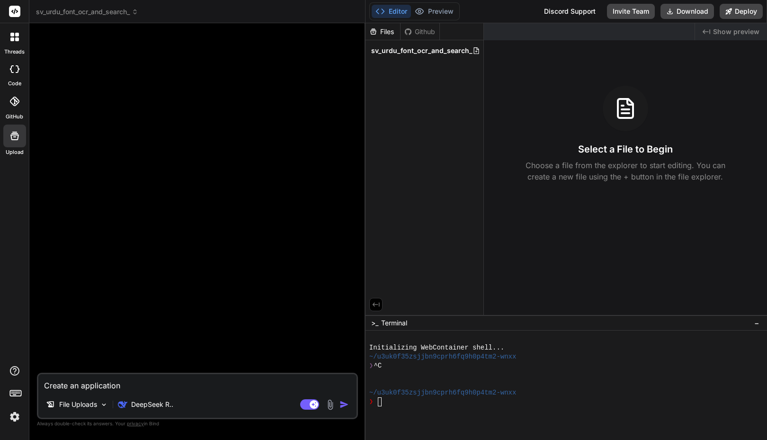
click at [151, 381] on textarea "Create an application" at bounding box center [197, 382] width 318 height 17
type textarea "Create an application"
type textarea "x"
type textarea "Create an application:"
type textarea "x"
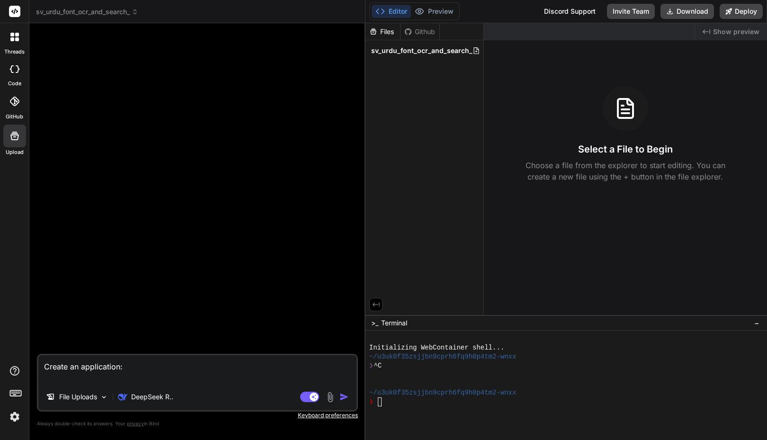
paste textarea "Create detailed requirements on application for URDU language. Urdu is written …"
type textarea "Create an application: Create detailed requirements on application for URDU lan…"
type textarea "x"
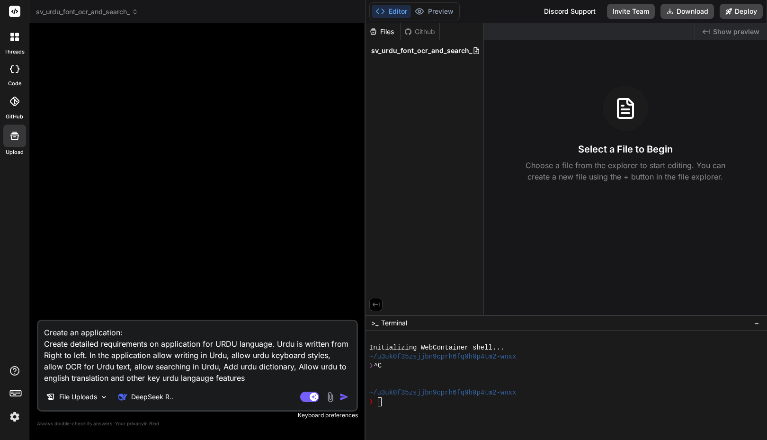
click at [48, 347] on textarea "Create an application: Create detailed requirements on application for URDU lan…" at bounding box center [197, 352] width 318 height 62
type textarea "Create an application: for URDU language. Urdu is written from Right to left. I…"
type textarea "x"
type textarea "Create an application:for URDU language. Urdu is written from Right to left. In…"
type textarea "x"
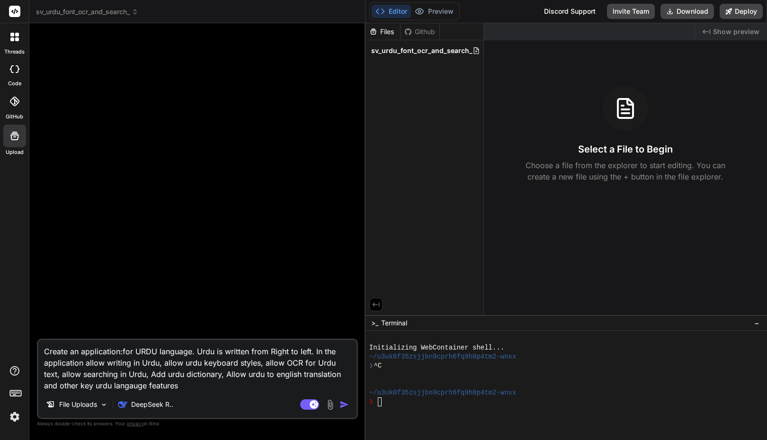
type textarea "Create an applicationfor URDU language. Urdu is written from Right to left. In …"
type textarea "x"
type textarea "Create an application for URDU language. Urdu is written from Right to left. In…"
type textarea "x"
type textarea "Create an application for URDU language. Urdu is written from Right to left. In…"
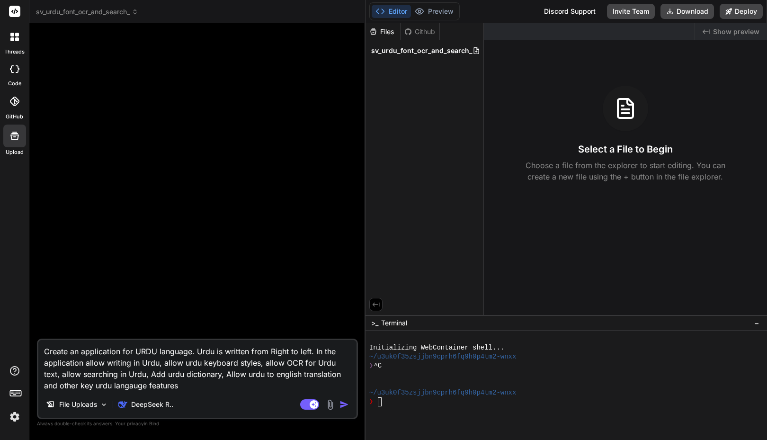
click at [346, 401] on img "button" at bounding box center [343, 404] width 9 height 9
type textarea "x"
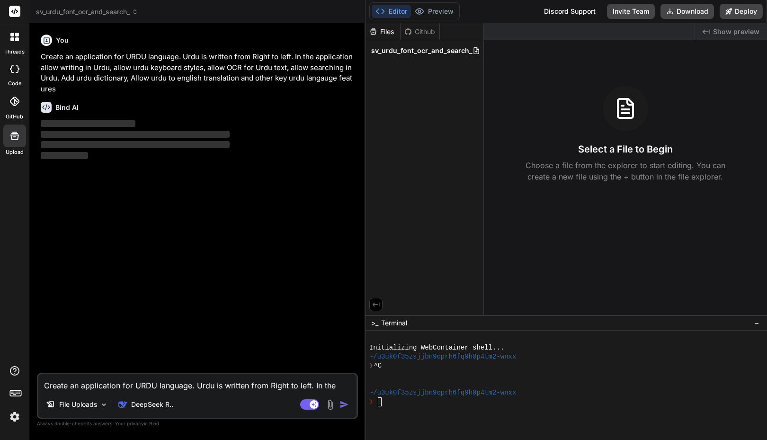
type textarea "x"
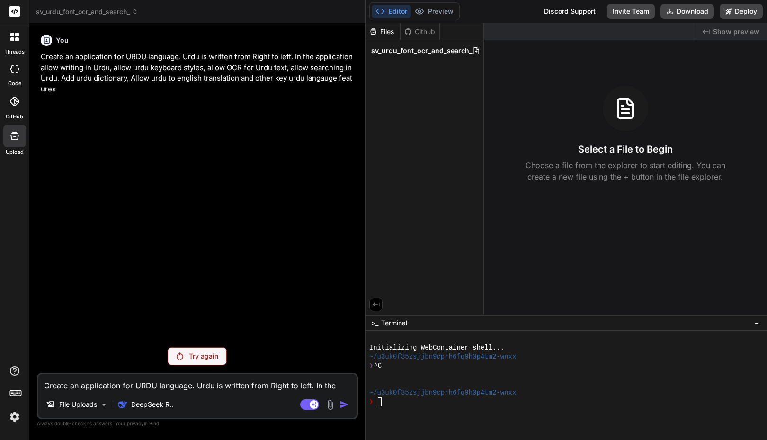
click at [190, 251] on div "You Create an application for URDU language. Urdu is written from Right to left…" at bounding box center [198, 185] width 319 height 309
click at [105, 391] on textarea "Create an application for URDU language. Urdu is written from Right to left. In…" at bounding box center [197, 382] width 318 height 17
click at [156, 84] on p "Create an application for URDU language. Urdu is written from Right to left. In…" at bounding box center [198, 73] width 315 height 43
click at [101, 391] on div "Create an application for URDU language. Urdu is written from Right to left. In…" at bounding box center [197, 396] width 321 height 46
click at [107, 384] on textarea "Create an application for URDU language. Urdu is written from Right to left. In…" at bounding box center [197, 382] width 318 height 17
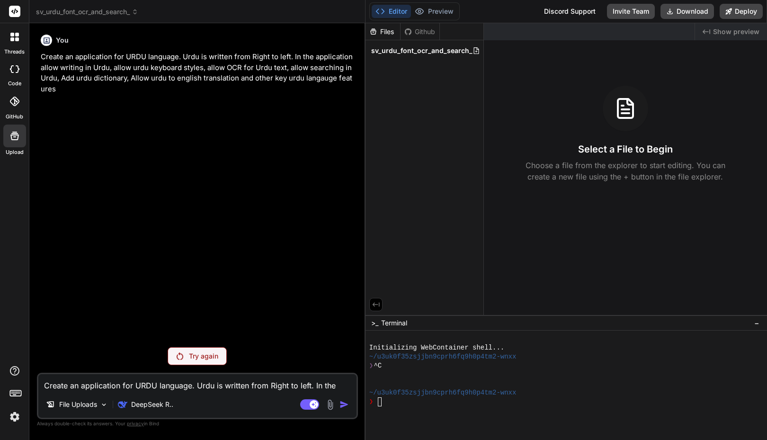
click at [198, 98] on div "You Create an application for URDU language. Urdu is written from Right to left…" at bounding box center [198, 185] width 319 height 309
click at [124, 80] on p "Create an application for URDU language. Urdu is written from Right to left. In…" at bounding box center [198, 73] width 315 height 43
click at [113, 71] on p "Create an application for URDU language. Urdu is written from Right to left. In…" at bounding box center [198, 73] width 315 height 43
click at [66, 381] on textarea "Create an application for URDU language. Urdu is written from Right to left. In…" at bounding box center [197, 382] width 318 height 17
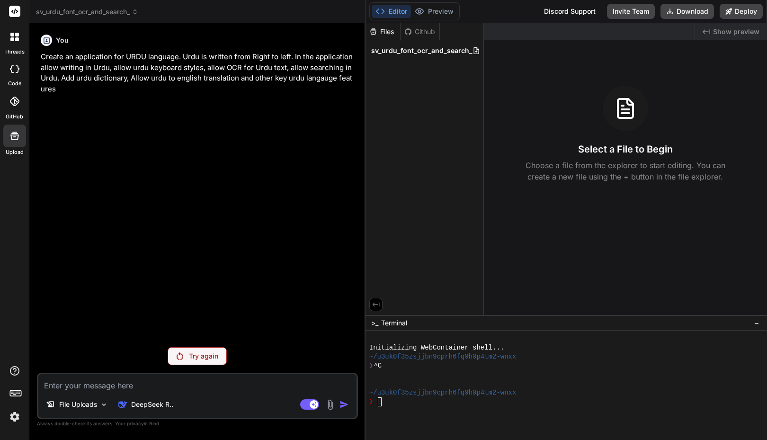
paste textarea "Urdu Language Requirements.txt"
type textarea "Urdu Language Requirements.txt"
type textarea "x"
type textarea "Urdu Language Requirements.txt"
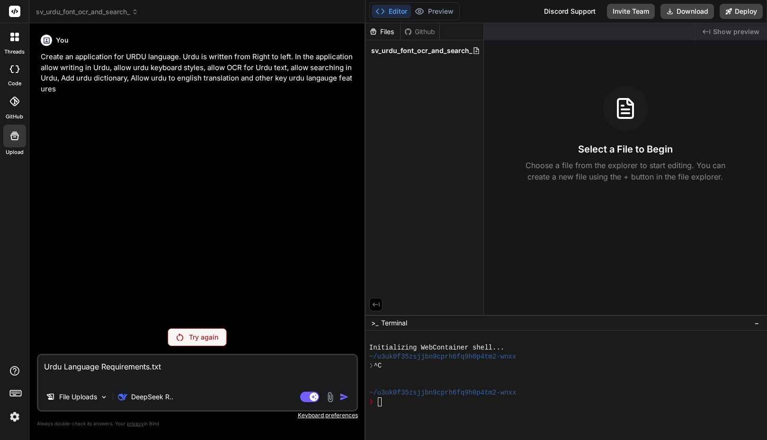
type textarea "x"
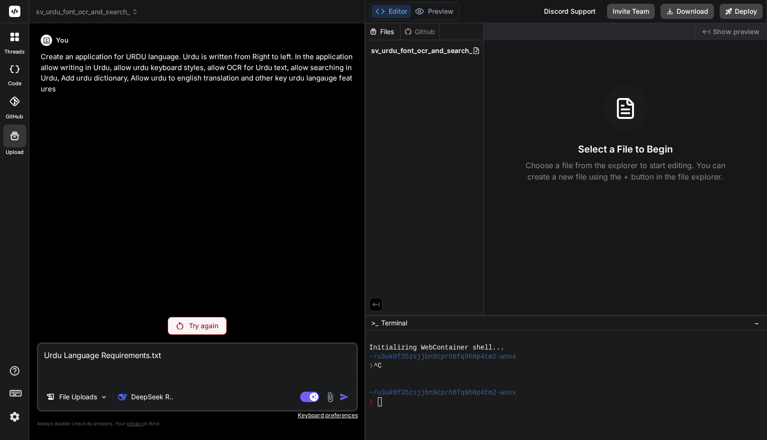
click at [81, 65] on p "Create an application for URDU language. Urdu is written from Right to left. In…" at bounding box center [198, 73] width 315 height 43
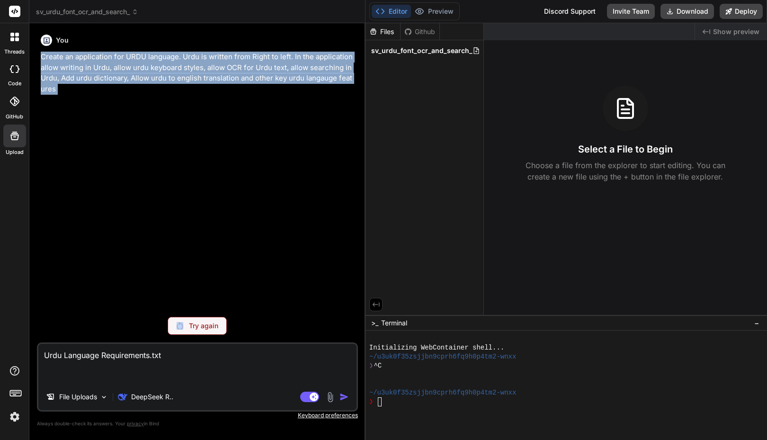
click at [81, 65] on p "Create an application for URDU language. Urdu is written from Right to left. In…" at bounding box center [198, 73] width 315 height 43
copy p "Create an application for URDU language. Urdu is written from Right to left. In…"
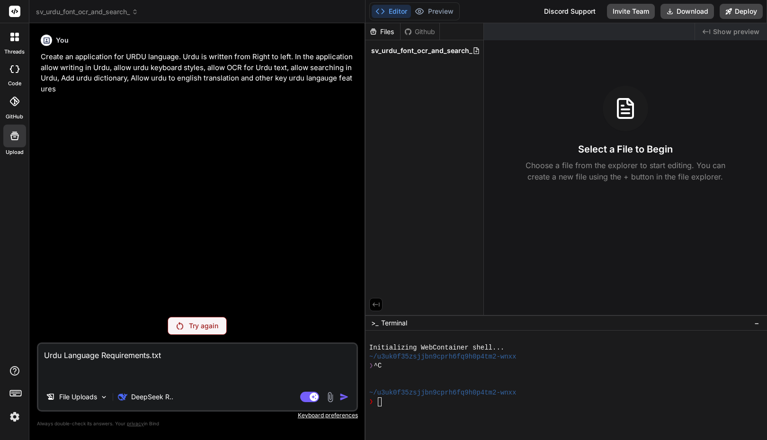
click at [59, 352] on textarea "Urdu Language Requirements.txt" at bounding box center [197, 364] width 318 height 40
paste textarea "Create an application for URDU language. Urdu is written from Right to left. In…"
type textarea "Create an application for URDU language. Urdu is written from Right to left. In…"
type textarea "x"
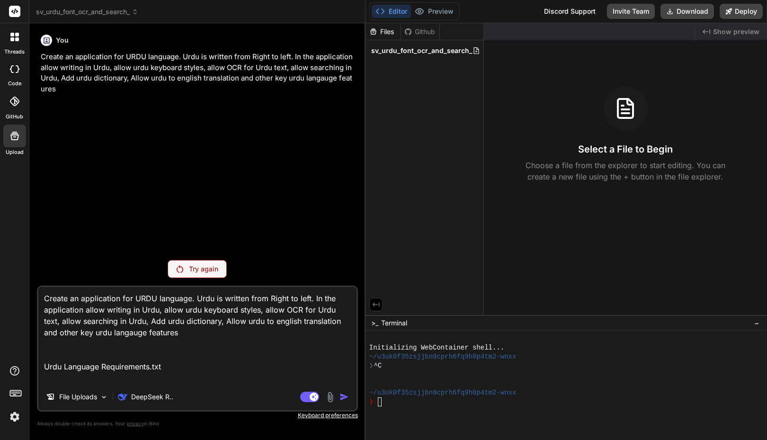
type textarea "Create an application for URDU language. Urdu is written from Right to left. In…"
type textarea "x"
type textarea "Create an application for URDU language. Urdu is written from Right to left. In…"
type textarea "x"
type textarea "Create an application for URDU language. Urdu is written from Right to left. In…"
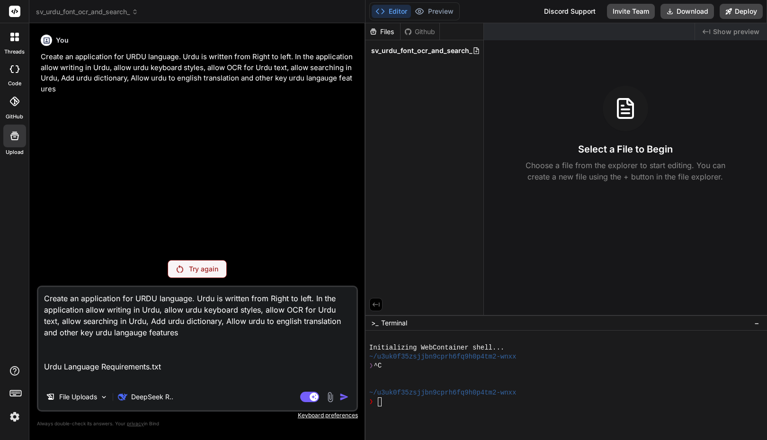
type textarea "x"
type textarea "Create an application for URDU language. Urdu is written from Right to left. In…"
type textarea "x"
type textarea "Create an application for URDU language. Urdu is written from Right to left. In…"
type textarea "x"
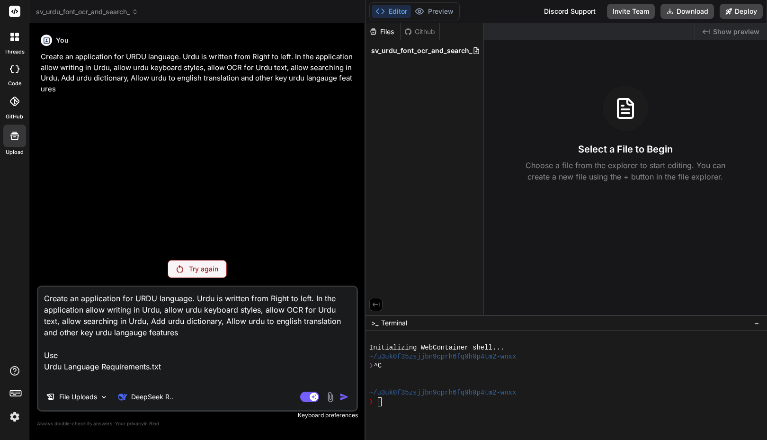
type textarea "Create an application for URDU language. Urdu is written from Right to left. In…"
type textarea "x"
type textarea "Create an application for URDU language. Urdu is written from Right to left. In…"
type textarea "x"
type textarea "Create an application for URDU language. Urdu is written from Right to left. In…"
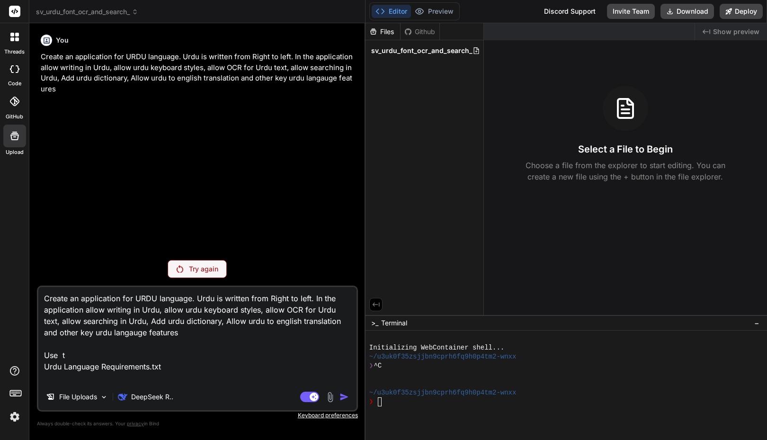
type textarea "x"
type textarea "Create an application for URDU language. Urdu is written from Right to left. In…"
type textarea "x"
type textarea "Create an application for URDU language. Urdu is written from Right to left. In…"
type textarea "x"
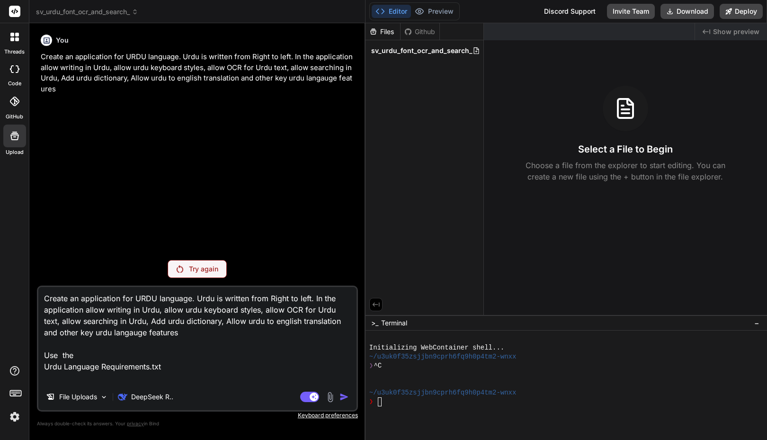
type textarea "Create an application for URDU language. Urdu is written from Right to left. In…"
type textarea "x"
type textarea "Create an application for URDU language. Urdu is written from Right to left. In…"
type textarea "x"
type textarea "Create an application for URDU language. Urdu is written from Right to left. In…"
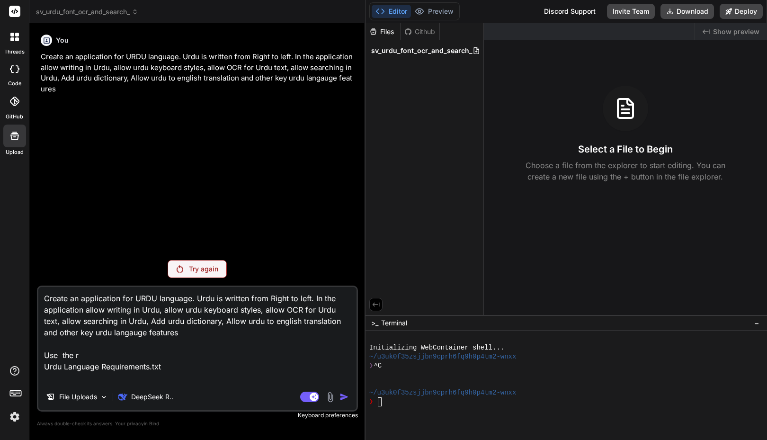
type textarea "x"
type textarea "Create an application for URDU language. Urdu is written from Right to left. In…"
type textarea "x"
type textarea "Create an application for URDU language. Urdu is written from Right to left. In…"
type textarea "x"
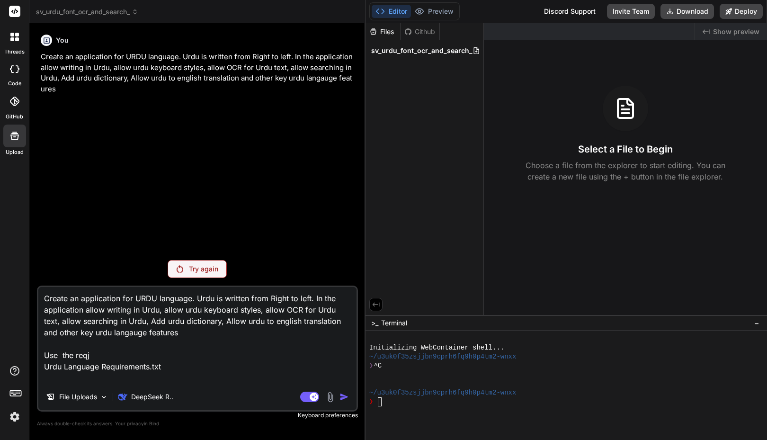
type textarea "Create an application for URDU language. Urdu is written from Right to left. In…"
type textarea "x"
type textarea "Create an application for URDU language. Urdu is written from Right to left. In…"
type textarea "x"
type textarea "Create an application for URDU language. Urdu is written from Right to left. In…"
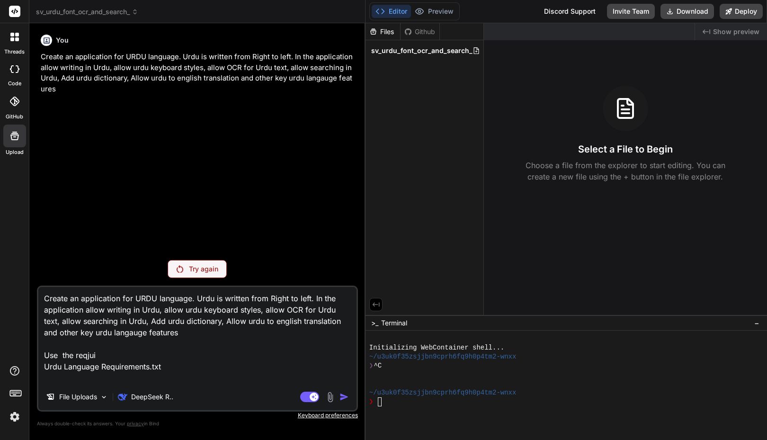
type textarea "x"
type textarea "Create an application for URDU language. Urdu is written from Right to left. In…"
type textarea "x"
type textarea "Create an application for URDU language. Urdu is written from Right to left. In…"
type textarea "x"
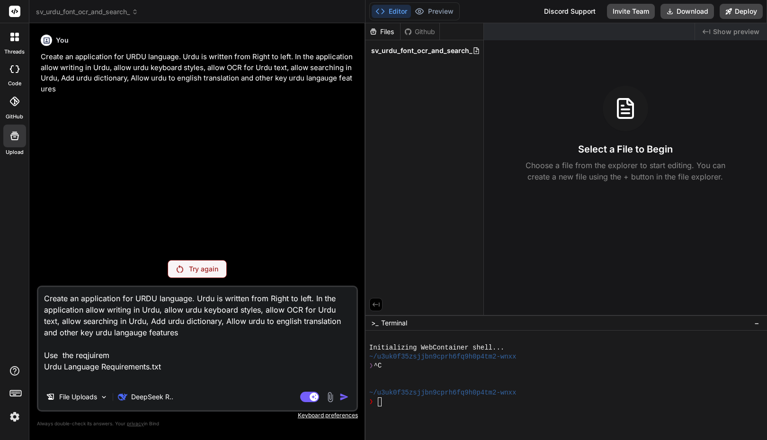
type textarea "Create an application for URDU language. Urdu is written from Right to left. In…"
type textarea "x"
type textarea "Create an application for URDU language. Urdu is written from Right to left. In…"
type textarea "x"
type textarea "Create an application for URDU language. Urdu is written from Right to left. In…"
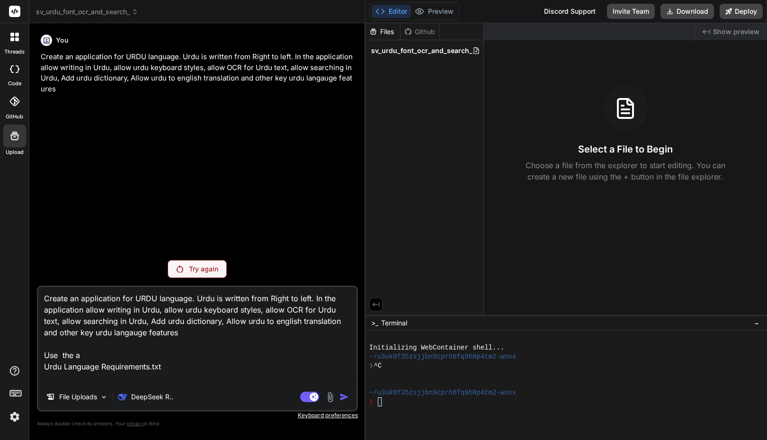
type textarea "x"
type textarea "Create an application for URDU language. Urdu is written from Right to left. In…"
type textarea "x"
type textarea "Create an application for URDU language. Urdu is written from Right to left. In…"
type textarea "x"
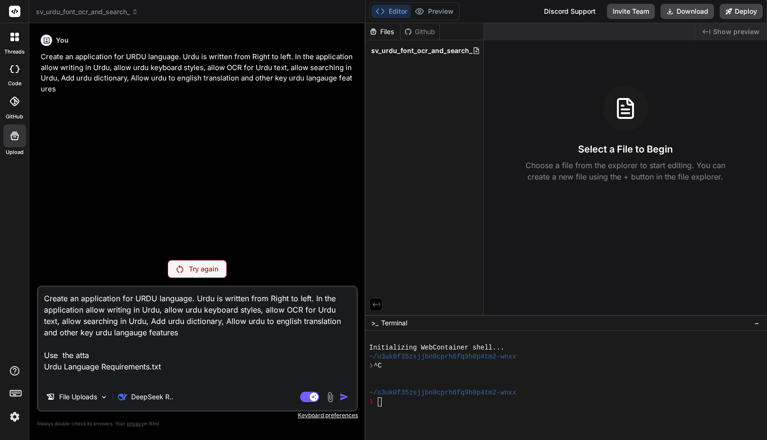
type textarea "Create an application for URDU language. Urdu is written from Right to left. In…"
type textarea "x"
type textarea "Create an application for URDU language. Urdu is written from Right to left. In…"
type textarea "x"
type textarea "Create an application for URDU language. Urdu is written from Right to left. In…"
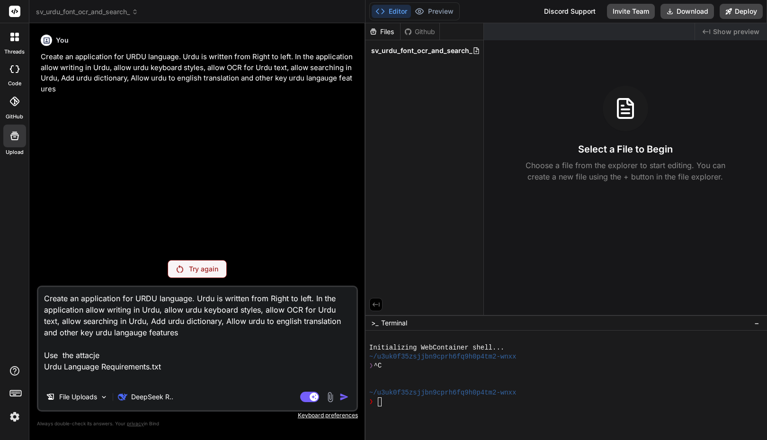
type textarea "x"
type textarea "Create an application for URDU language. Urdu is written from Right to left. In…"
type textarea "x"
type textarea "Create an application for URDU language. Urdu is written from Right to left. In…"
type textarea "x"
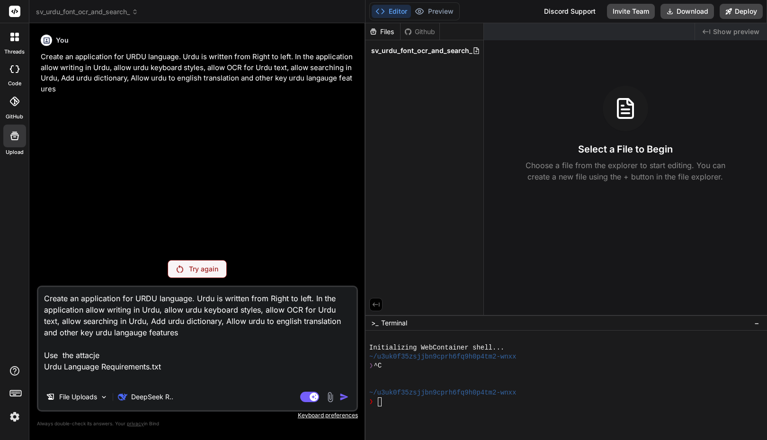
type textarea "Create an application for URDU language. Urdu is written from Right to left. In…"
type textarea "x"
type textarea "Create an application for URDU language. Urdu is written from Right to left. In…"
type textarea "x"
type textarea "Create an application for URDU language. Urdu is written from Right to left. In…"
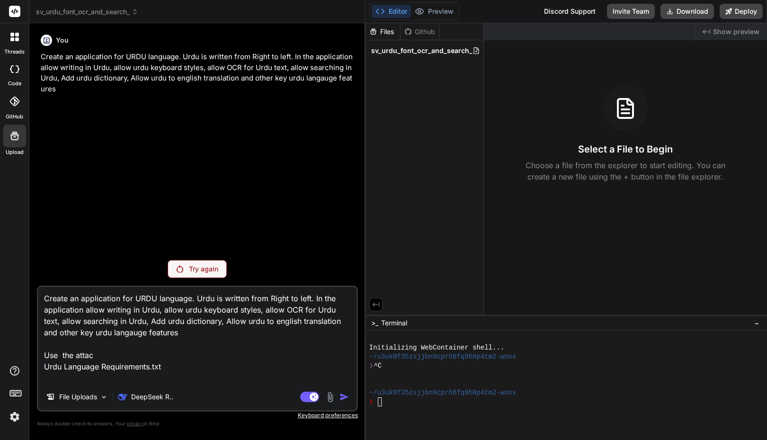
type textarea "x"
type textarea "Create an application for URDU language. Urdu is written from Right to left. In…"
type textarea "x"
type textarea "Create an application for URDU language. Urdu is written from Right to left. In…"
type textarea "x"
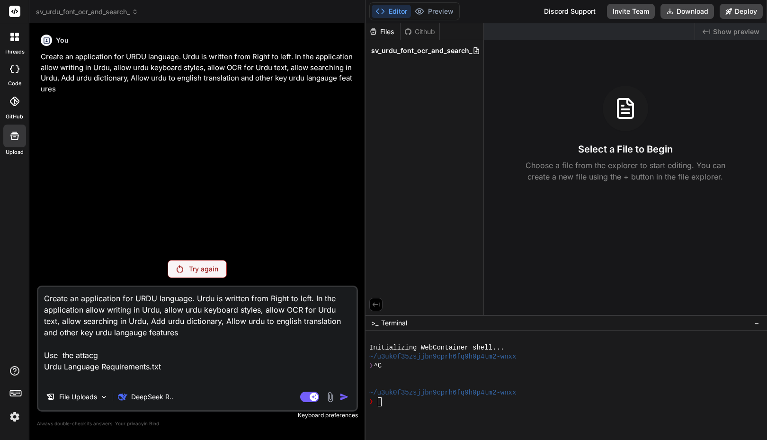
type textarea "Create an application for URDU language. Urdu is written from Right to left. In…"
type textarea "x"
type textarea "Create an application for URDU language. Urdu is written from Right to left. In…"
type textarea "x"
type textarea "Create an application for URDU language. Urdu is written from Right to left. In…"
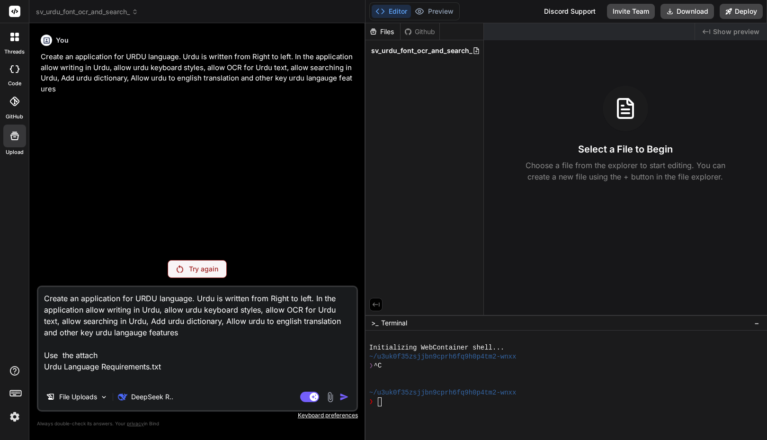
type textarea "x"
type textarea "Create an application for URDU language. Urdu is written from Right to left. In…"
type textarea "x"
type textarea "Create an application for URDU language. Urdu is written from Right to left. In…"
type textarea "x"
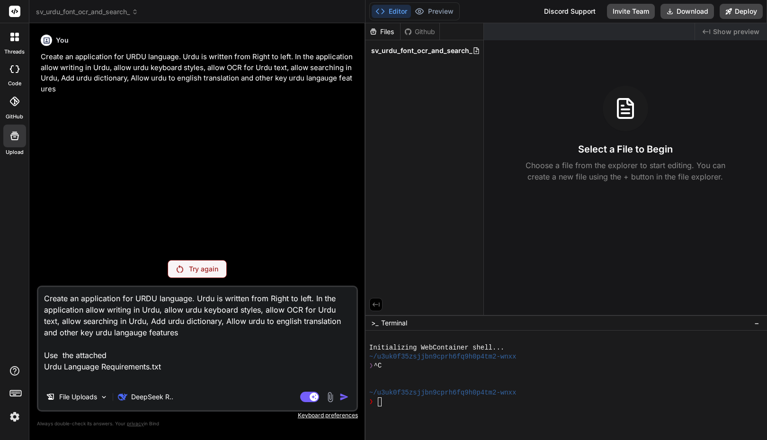
type textarea "Create an application for URDU language. Urdu is written from Right to left. In…"
type textarea "x"
type textarea "Create an application for URDU language. Urdu is written from Right to left. In…"
type textarea "x"
type textarea "Create an application for URDU language. Urdu is written from Right to left. In…"
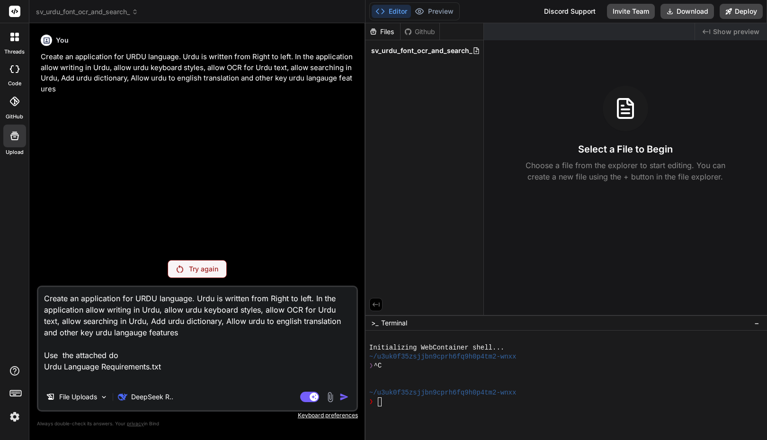
type textarea "x"
type textarea "Create an application for URDU language. Urdu is written from Right to left. In…"
type textarea "x"
type textarea "Create an application for URDU language. Urdu is written from Right to left. In…"
type textarea "x"
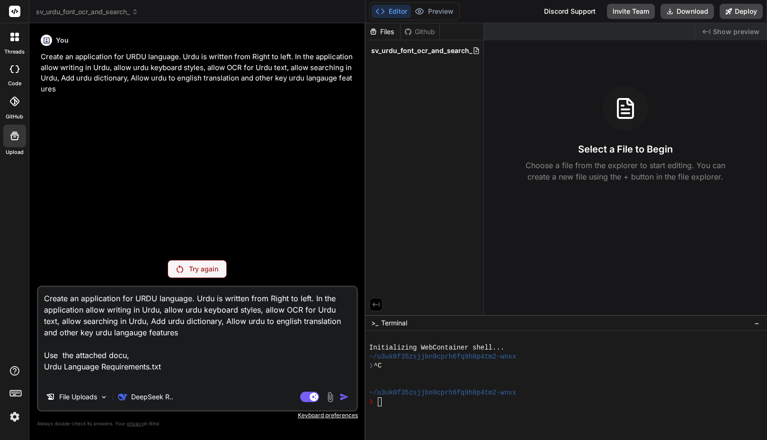
type textarea "Create an application for URDU language. Urdu is written from Right to left. In…"
type textarea "x"
type textarea "Create an application for URDU language. Urdu is written from Right to left. In…"
type textarea "x"
type textarea "Create an application for URDU language. Urdu is written from Right to left. In…"
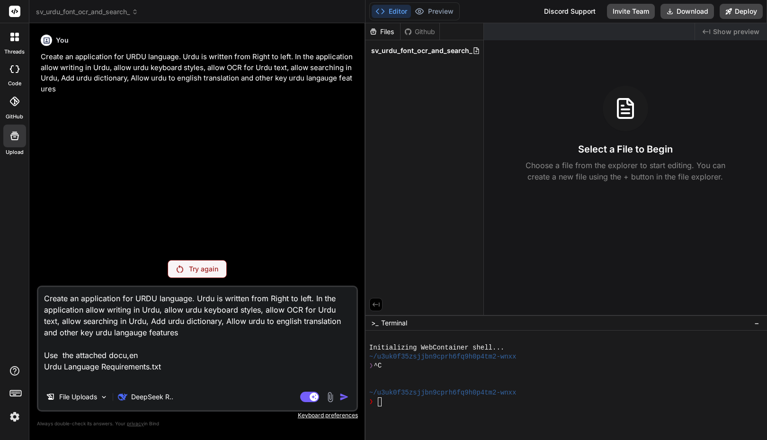
type textarea "x"
type textarea "Create an application for URDU language. Urdu is written from Right to left. In…"
type textarea "x"
type textarea "Create an application for URDU language. Urdu is written from Right to left. In…"
type textarea "x"
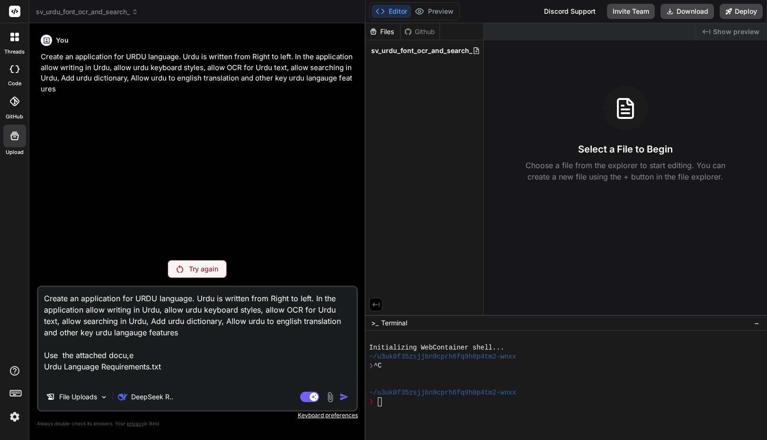
type textarea "Create an application for URDU language. Urdu is written from Right to left. In…"
type textarea "x"
type textarea "Create an application for URDU language. Urdu is written from Right to left. In…"
type textarea "x"
type textarea "Create an application for URDU language. Urdu is written from Right to left. In…"
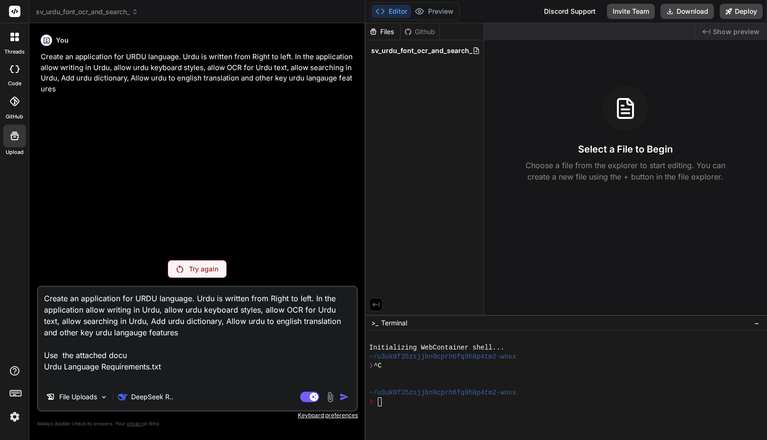
type textarea "x"
type textarea "Create an application for URDU language. Urdu is written from Right to left. In…"
type textarea "x"
type textarea "Create an application for URDU language. Urdu is written from Right to left. In…"
type textarea "x"
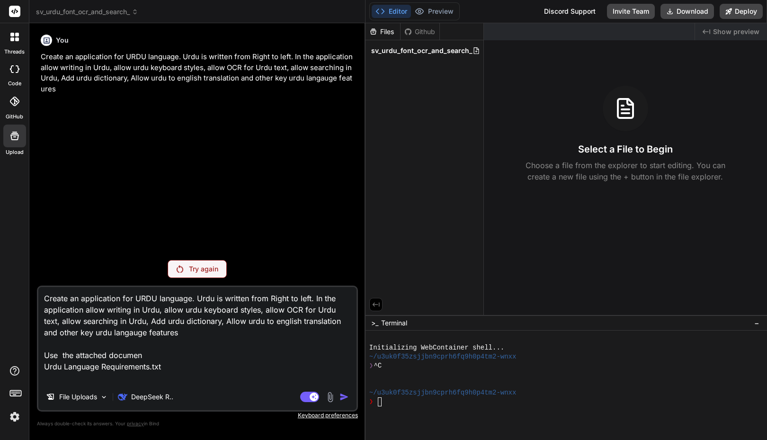
type textarea "Create an application for URDU language. Urdu is written from Right to left. In…"
type textarea "x"
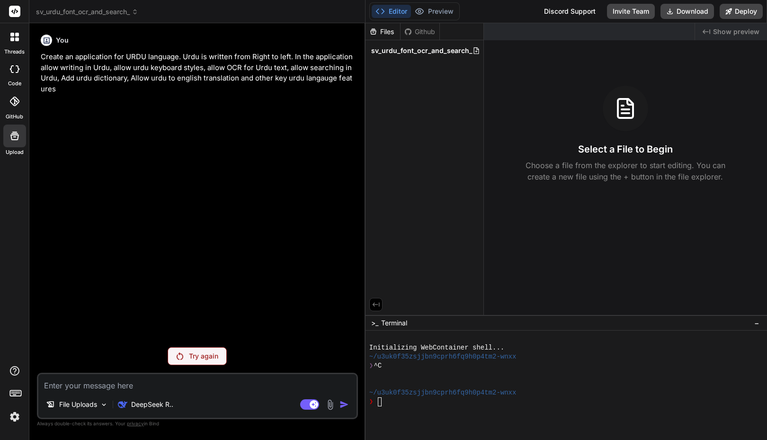
paste textarea "Create an application for URDU language. Urdu is written from Right to left. In…"
type textarea "Create an application for URDU language. Urdu is written from Right to left. In…"
type textarea "x"
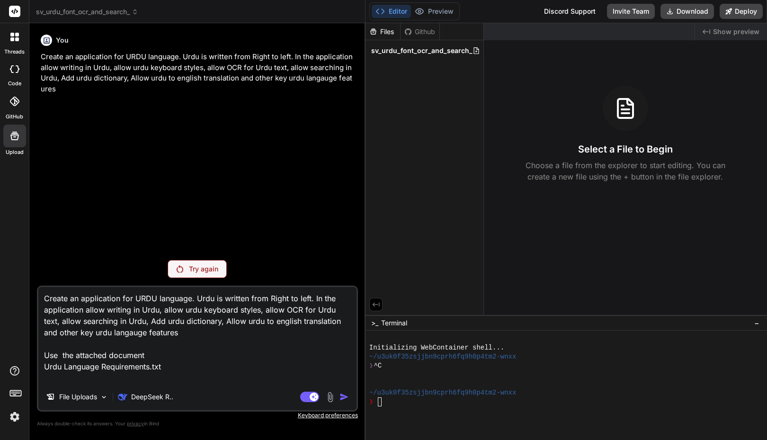
click at [205, 370] on textarea "Create an application for URDU language. Urdu is written from Right to left. In…" at bounding box center [197, 335] width 318 height 97
type textarea "Create an application for URDU language. Urdu is written from Right to left. In…"
type textarea "x"
type textarea "Create an application for URDU language. Urdu is written from Right to left. In…"
type textarea "x"
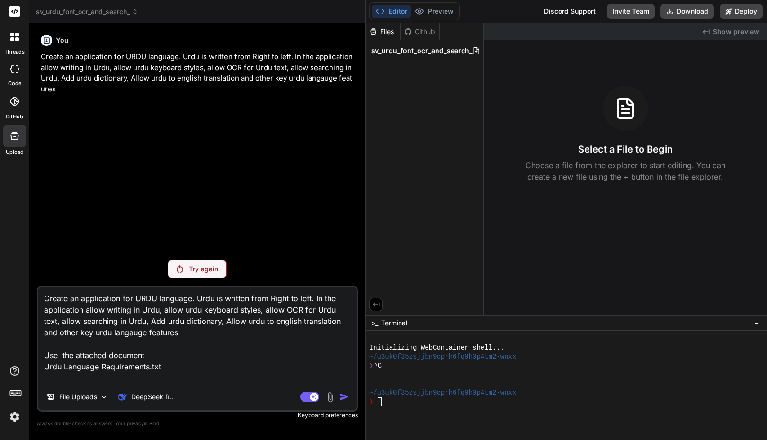
type textarea "Create an application for URDU language. Urdu is written from Right to left. In…"
type textarea "x"
type textarea "Create an application for URDU language. Urdu is written from Right to left. In…"
type textarea "x"
type textarea "Create an application for URDU language. Urdu is written from Right to left. In…"
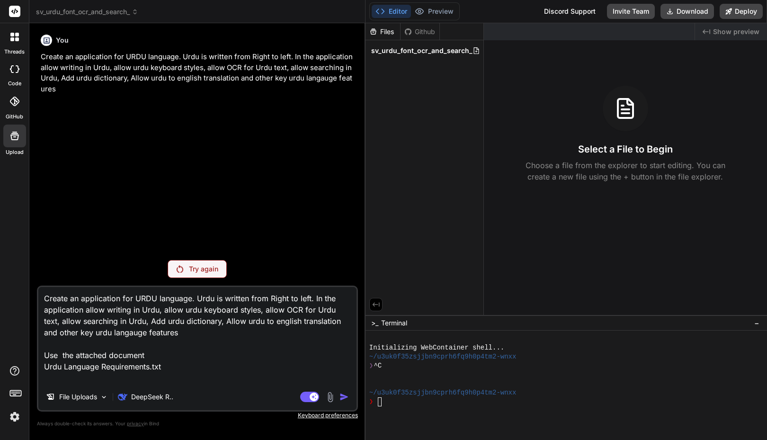
type textarea "x"
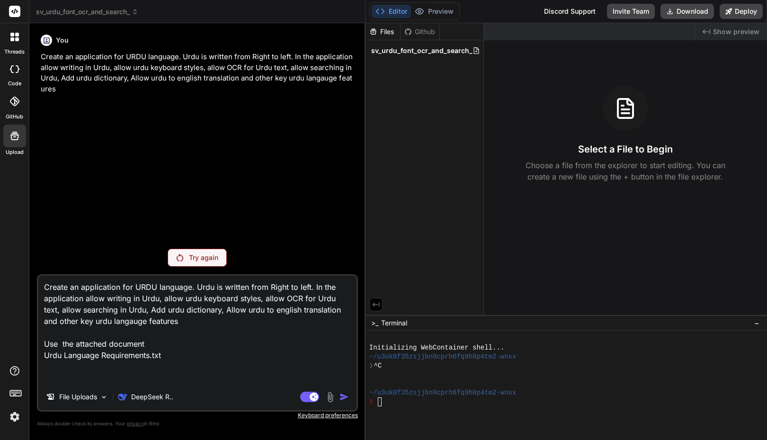
click at [242, 355] on textarea "Create an application for URDU language. Urdu is written from Right to left. In…" at bounding box center [197, 329] width 318 height 108
click at [181, 355] on textarea "Create an application for URDU language. Urdu is written from Right to left. In…" at bounding box center [197, 329] width 318 height 108
type textarea "Create an application for URDU language. Urdu is written from Right to left. In…"
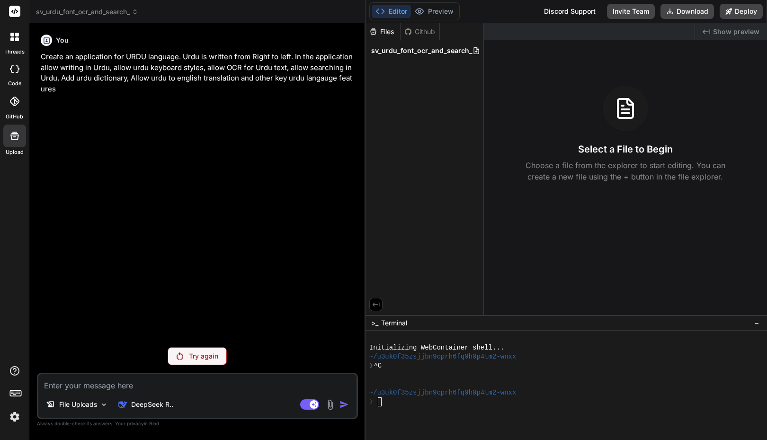
click at [192, 351] on p "Try again" at bounding box center [203, 355] width 29 height 9
click at [183, 377] on textarea "To enrich screen reader interactions, please activate Accessibility in Grammarl…" at bounding box center [197, 382] width 318 height 17
paste textarea "Create an application for URDU language. Urdu is written from Right to left. In…"
click at [206, 251] on div "You Create an application for URDU language. Urdu is written from Right to left…" at bounding box center [198, 185] width 319 height 309
click at [109, 382] on textarea "To enrich screen reader interactions, please activate Accessibility in Grammarl…" at bounding box center [197, 382] width 318 height 17
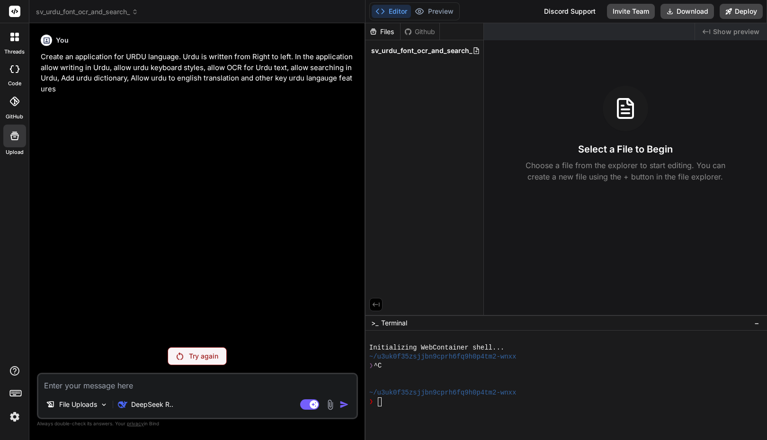
paste textarea "Create an application for URDU language. Urdu is written from Right to left. In…"
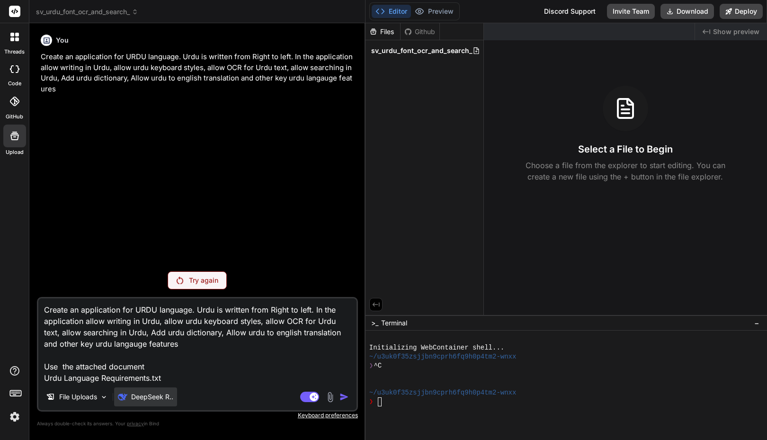
click at [154, 394] on p "DeepSeek R.." at bounding box center [152, 396] width 42 height 9
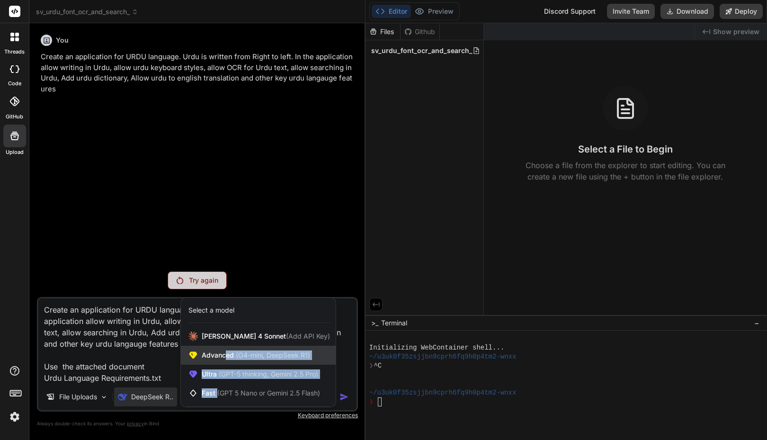
drag, startPoint x: 218, startPoint y: 391, endPoint x: 226, endPoint y: 362, distance: 29.9
click at [226, 362] on div "Claude 4 Sonnet (Add API Key) Advanced (O4-mini, DeepSeek R1) Ultra (GPT-5 thin…" at bounding box center [258, 365] width 155 height 76
click at [224, 361] on div "Advanced (O4-mini, DeepSeek R1)" at bounding box center [258, 355] width 155 height 19
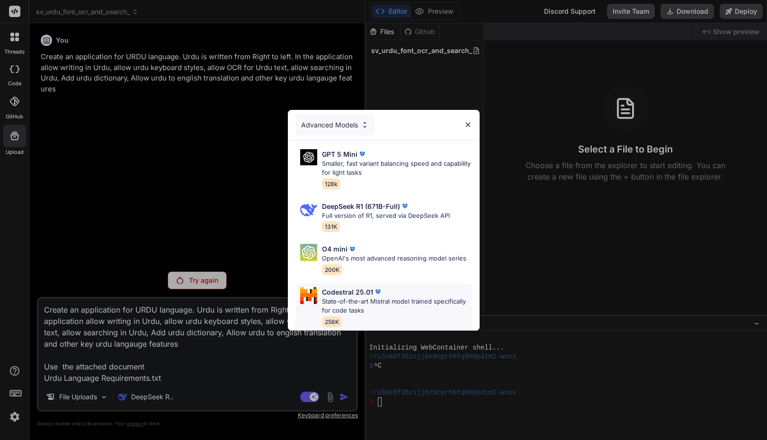
click at [332, 297] on p "State-of-the-art Mistral model trained specifically for code tasks" at bounding box center [397, 306] width 150 height 18
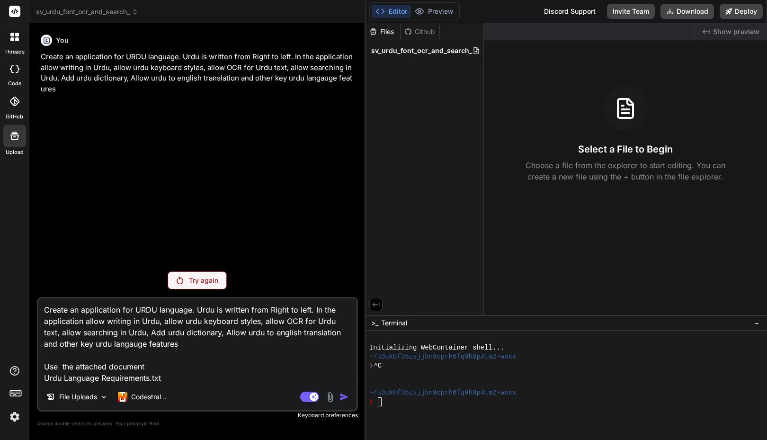
click at [194, 280] on p "Try again" at bounding box center [203, 279] width 29 height 9
click at [185, 381] on textarea "Create an application for URDU language. Urdu is written from Right to left. In…" at bounding box center [197, 340] width 318 height 85
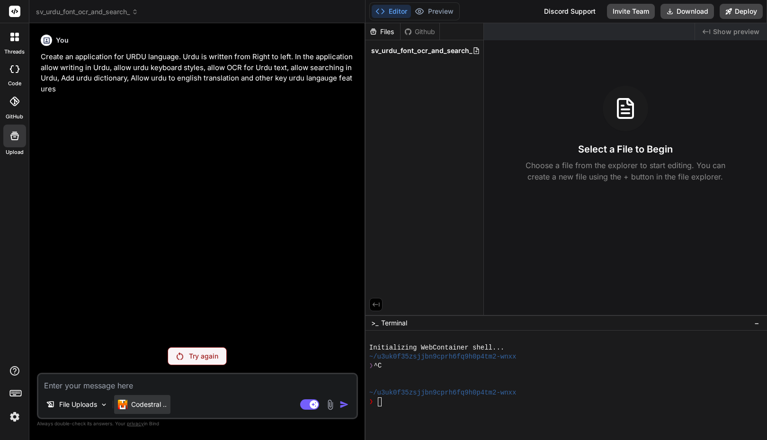
click at [146, 406] on p "Codestral .." at bounding box center [149, 404] width 36 height 9
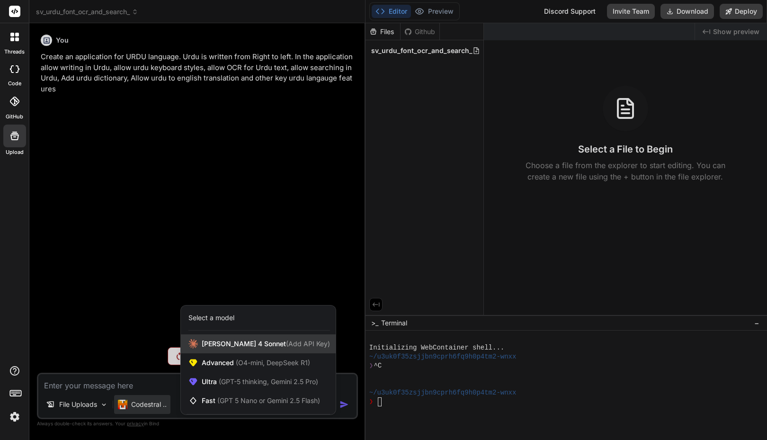
click at [210, 341] on span "Claude 4 Sonnet (Add API Key)" at bounding box center [266, 343] width 128 height 9
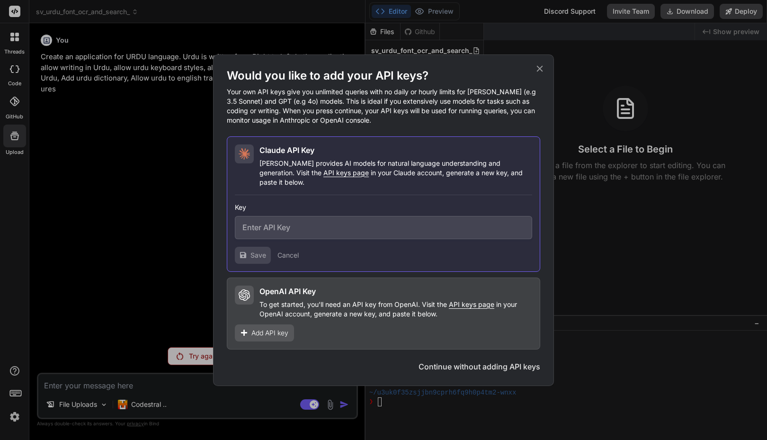
click at [453, 362] on button "Continue without adding API keys" at bounding box center [479, 366] width 122 height 11
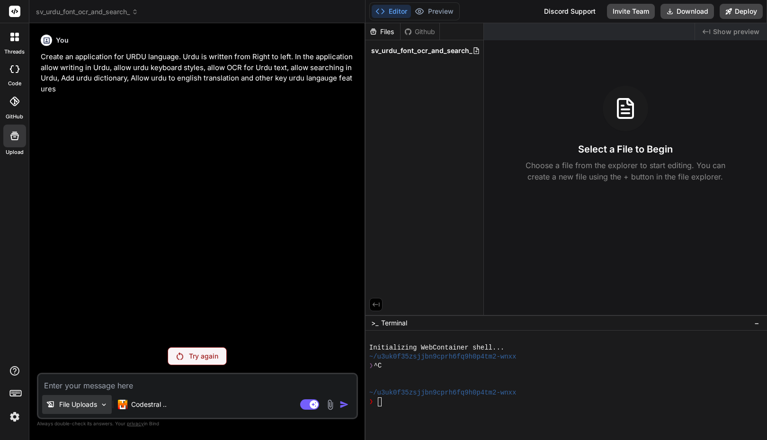
click at [99, 402] on div "File Uploads" at bounding box center [77, 404] width 70 height 19
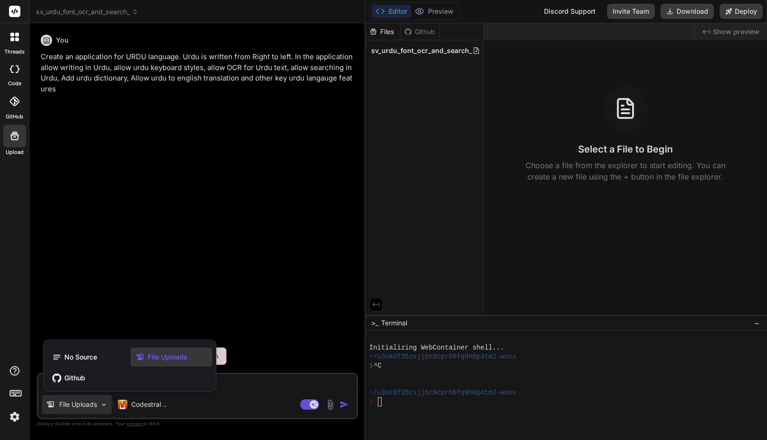
click at [156, 355] on span "File Uploads" at bounding box center [168, 356] width 40 height 9
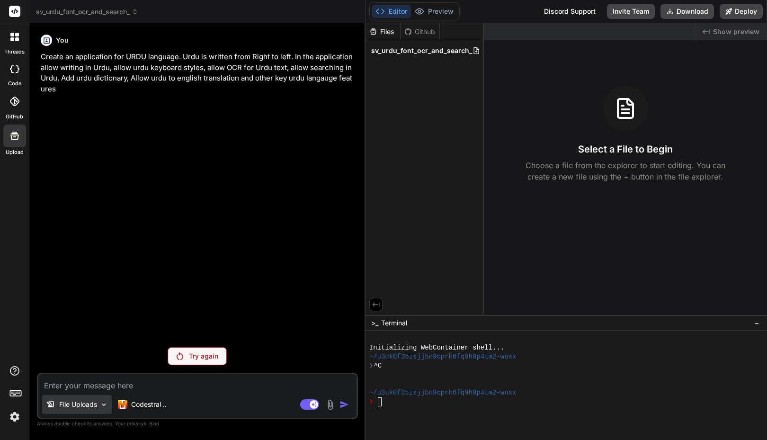
click at [92, 404] on p "File Uploads" at bounding box center [78, 404] width 38 height 9
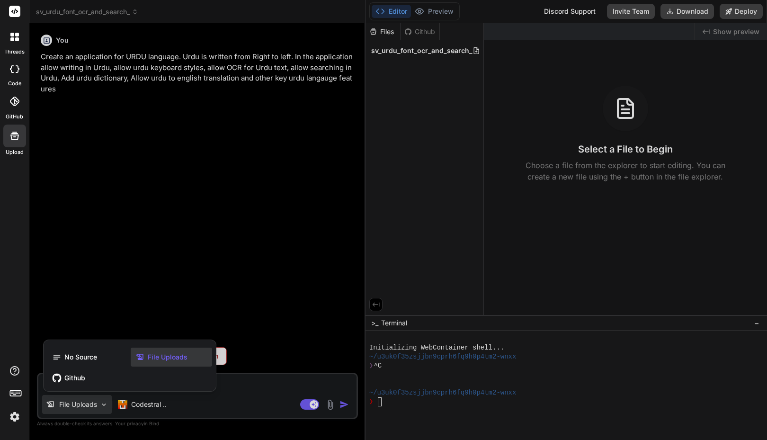
click at [107, 298] on div at bounding box center [383, 220] width 767 height 440
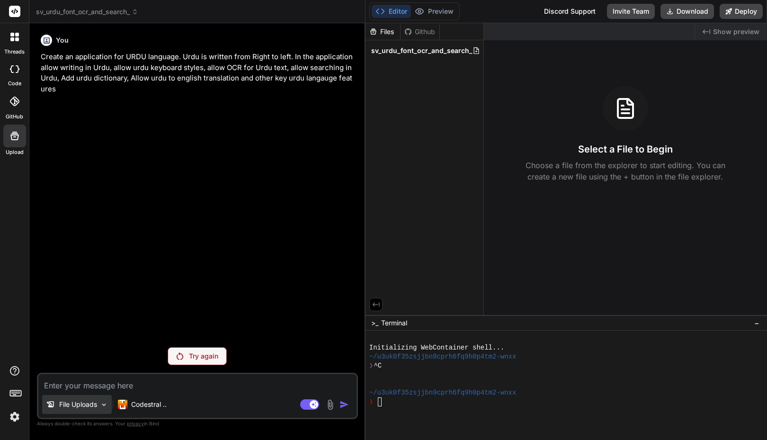
click at [97, 405] on p "File Uploads" at bounding box center [78, 404] width 38 height 9
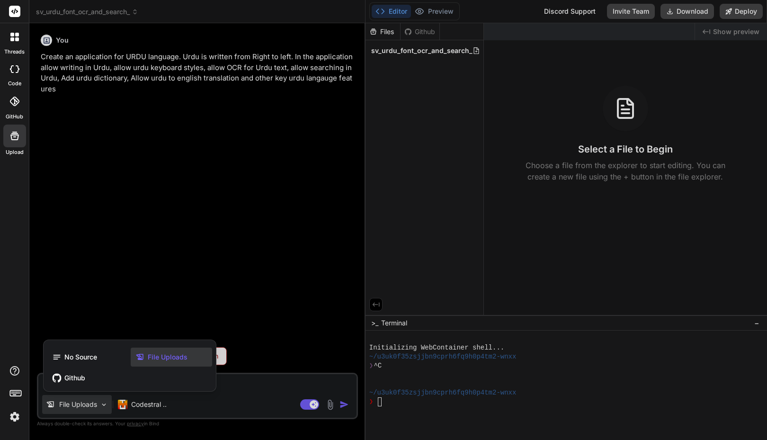
click at [156, 359] on span "File Uploads" at bounding box center [168, 356] width 40 height 9
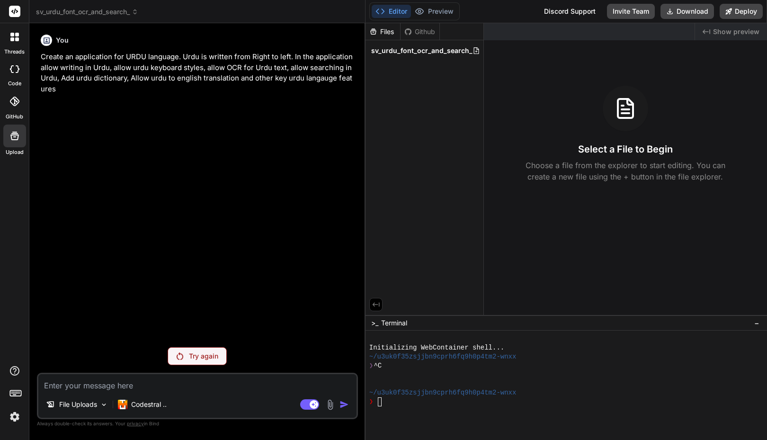
click at [125, 246] on div "You Create an application for URDU language. Urdu is written from Right to left…" at bounding box center [198, 185] width 319 height 309
click at [192, 354] on p "Try again" at bounding box center [203, 355] width 29 height 9
click at [134, 407] on p "Codestral .." at bounding box center [149, 404] width 36 height 9
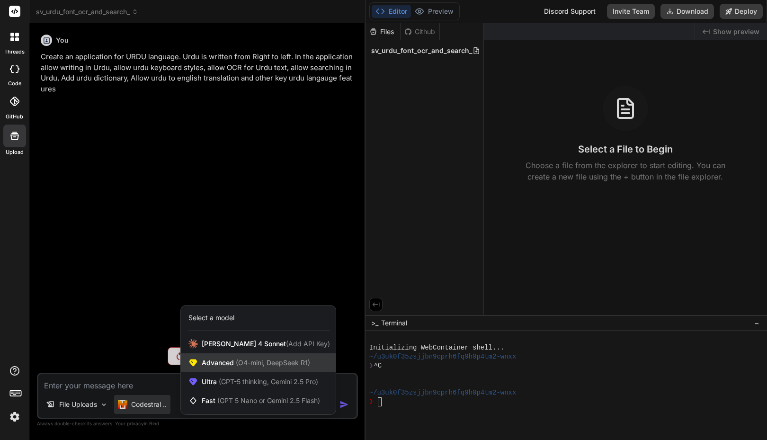
click at [232, 363] on span "Advanced (O4-mini, DeepSeek R1)" at bounding box center [256, 362] width 108 height 9
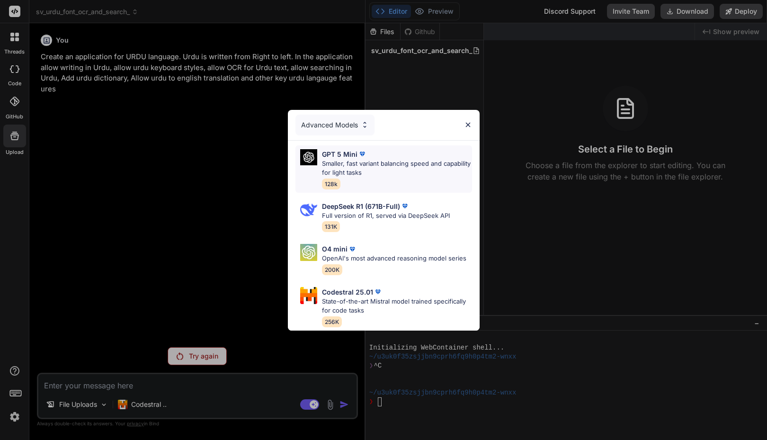
click at [337, 151] on p "GPT 5 Mini" at bounding box center [340, 154] width 36 height 10
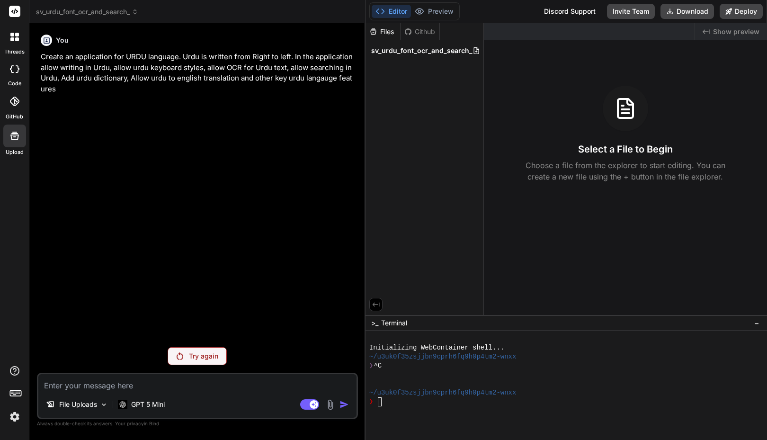
click at [204, 378] on textarea "To enrich screen reader interactions, please activate Accessibility in Grammarl…" at bounding box center [197, 382] width 318 height 17
paste textarea "Create an application for URDU language. Urdu is written from Right to left. In…"
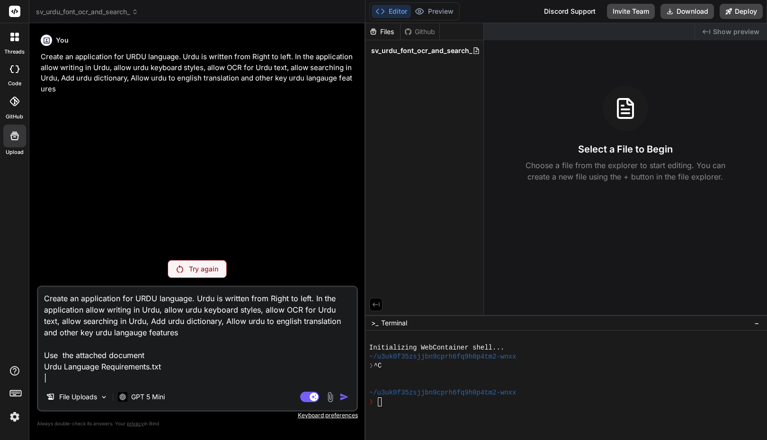
click at [18, 393] on icon at bounding box center [15, 392] width 13 height 13
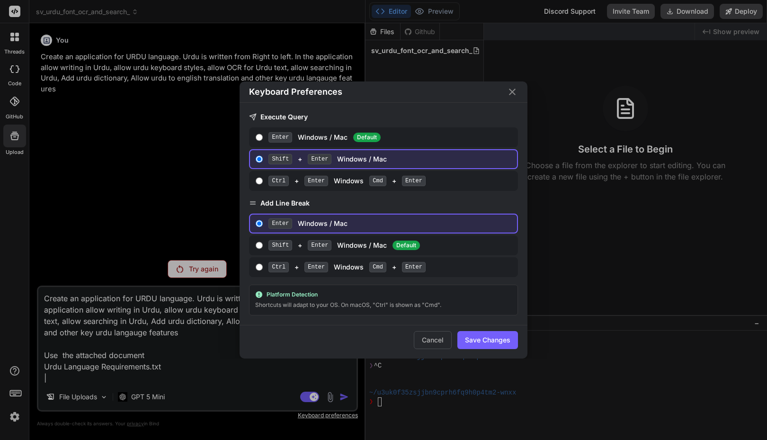
click at [18, 393] on div "Keyboard Preferences Execute Query Enter Windows / Mac Default Shift + Enter Wi…" at bounding box center [383, 220] width 767 height 440
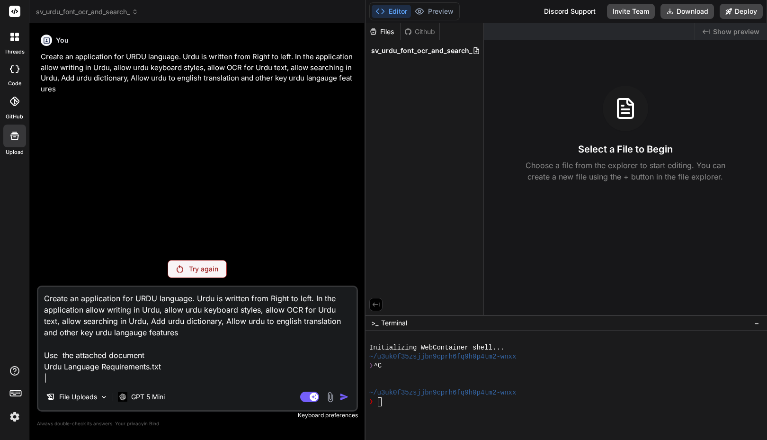
click at [197, 354] on textarea "Create an application for URDU language. Urdu is written from Right to left. In…" at bounding box center [197, 335] width 318 height 97
click at [199, 273] on p "Try again" at bounding box center [203, 268] width 29 height 9
click at [149, 396] on p "GPT 5 Mini" at bounding box center [148, 396] width 34 height 9
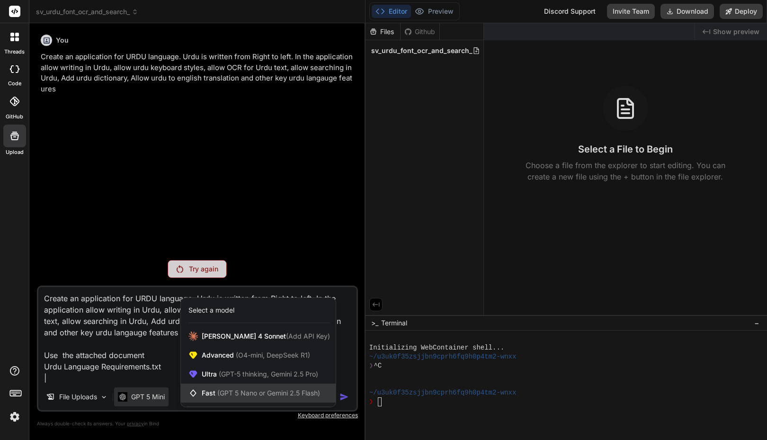
click at [236, 388] on div "Fast (GPT 5 Nano or Gemini 2.5 Flash)" at bounding box center [258, 392] width 155 height 19
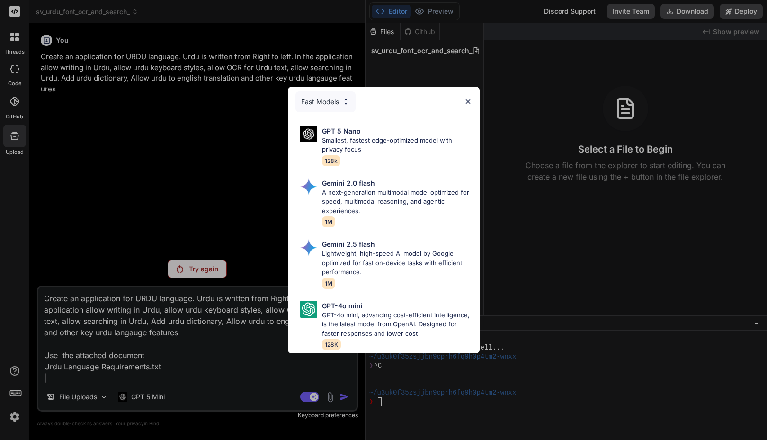
click at [324, 91] on div "Fast Models" at bounding box center [325, 101] width 60 height 21
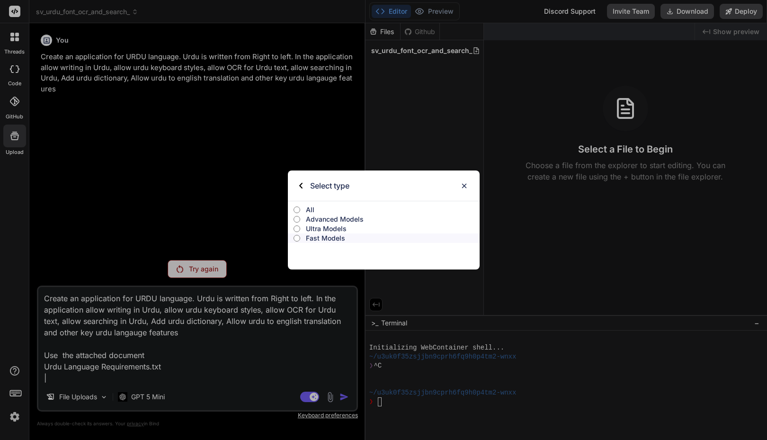
click at [317, 227] on p "Ultra Models" at bounding box center [392, 228] width 173 height 9
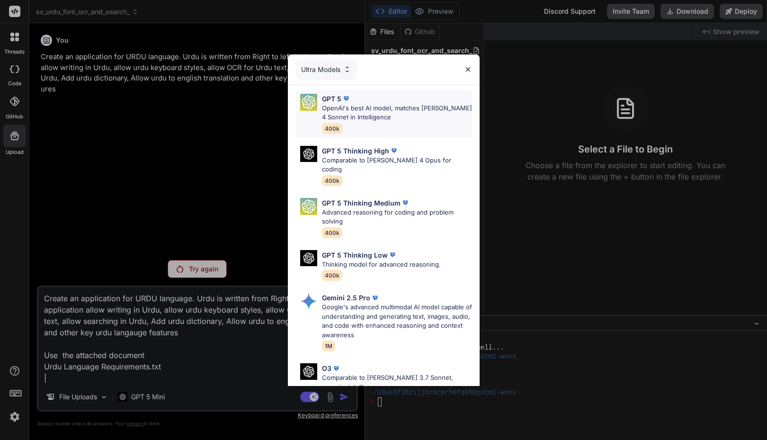
click at [348, 110] on p "OpenAI's best AI model, matches [PERSON_NAME] 4 Sonnet in Intelligence" at bounding box center [397, 113] width 150 height 18
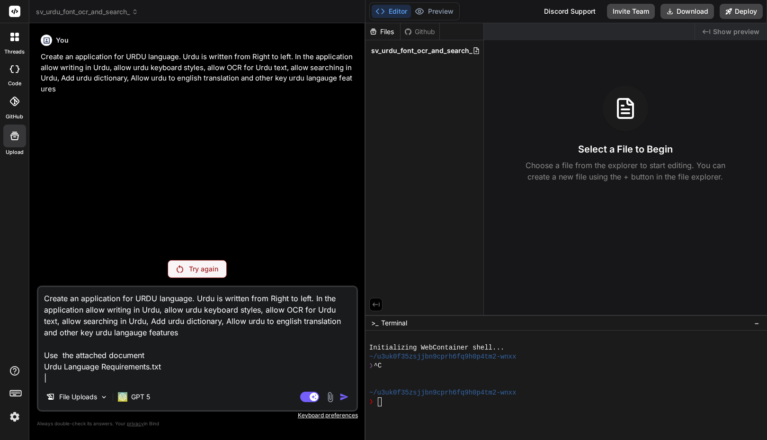
click at [142, 177] on div "You Create an application for URDU language. Urdu is written from Right to left…" at bounding box center [198, 142] width 319 height 222
click at [180, 278] on div "You Create an application for URDU language. Urdu is written from Right to left…" at bounding box center [197, 235] width 321 height 409
click at [186, 268] on div "Try again" at bounding box center [197, 269] width 59 height 18
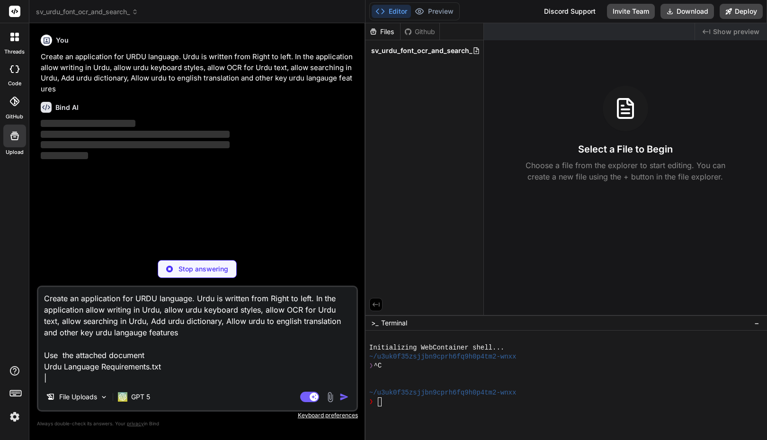
click at [165, 333] on textarea "Create an application for URDU language. Urdu is written from Right to left. In…" at bounding box center [197, 335] width 318 height 97
drag, startPoint x: 364, startPoint y: 86, endPoint x: 307, endPoint y: 90, distance: 57.0
click at [307, 90] on div "Bind AI Web Search Created with Pixso. Code Generator You Create an application…" at bounding box center [197, 231] width 336 height 416
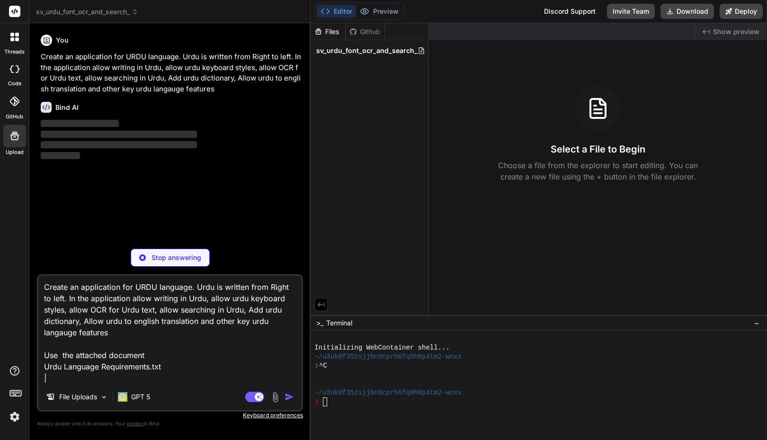
drag, startPoint x: 364, startPoint y: 95, endPoint x: 293, endPoint y: 95, distance: 71.0
click at [293, 95] on div "Bind AI Web Search Created with Pixso. Code Generator You Create an application…" at bounding box center [169, 231] width 281 height 417
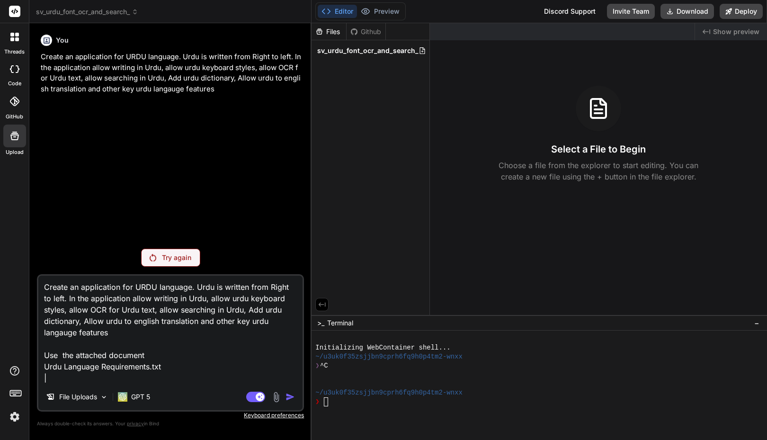
click at [152, 316] on textarea "Create an application for URDU language. Urdu is written from Right to left. In…" at bounding box center [170, 329] width 264 height 108
click at [168, 365] on textarea "Create an application for URDU language. Urdu is written from Right to left. In…" at bounding box center [170, 329] width 264 height 108
click at [109, 398] on div "File Uploads" at bounding box center [77, 396] width 70 height 19
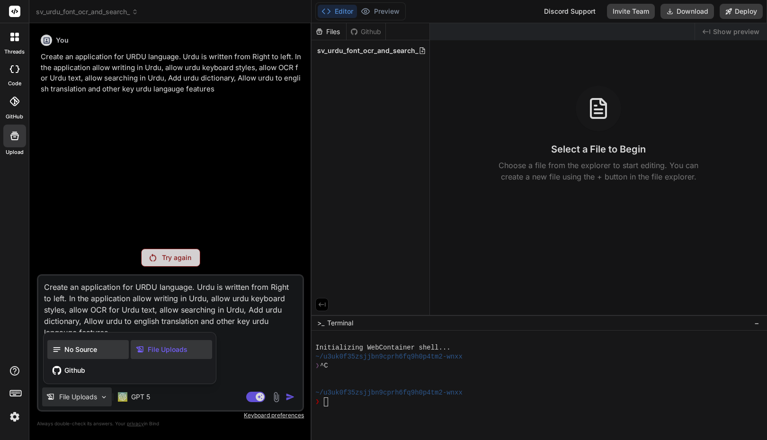
click at [75, 350] on span "No Source" at bounding box center [80, 349] width 33 height 9
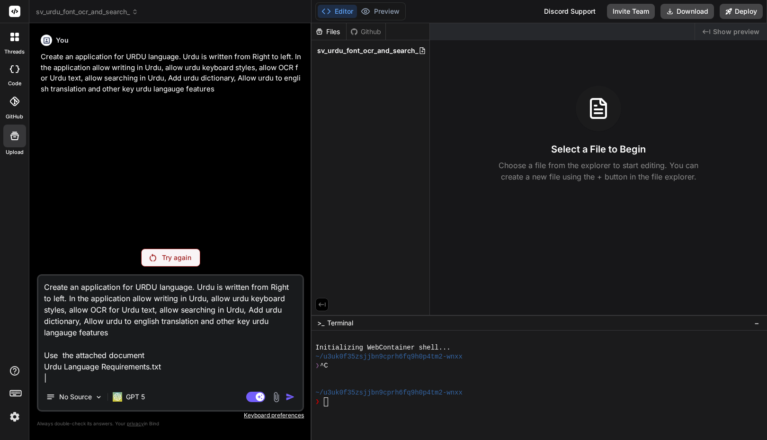
click at [217, 92] on p "Create an application for URDU language. Urdu is written from Right to left. In…" at bounding box center [171, 73] width 261 height 43
click at [192, 350] on textarea "Create an application for URDU language. Urdu is written from Right to left. In…" at bounding box center [170, 329] width 264 height 108
click at [289, 401] on div "Agent Mode. When this toggle is activated, AI automatically makes decisions, re…" at bounding box center [271, 396] width 54 height 11
click at [187, 358] on textarea "Create an application for URDU language. Urdu is written from Right to left. In…" at bounding box center [170, 329] width 264 height 108
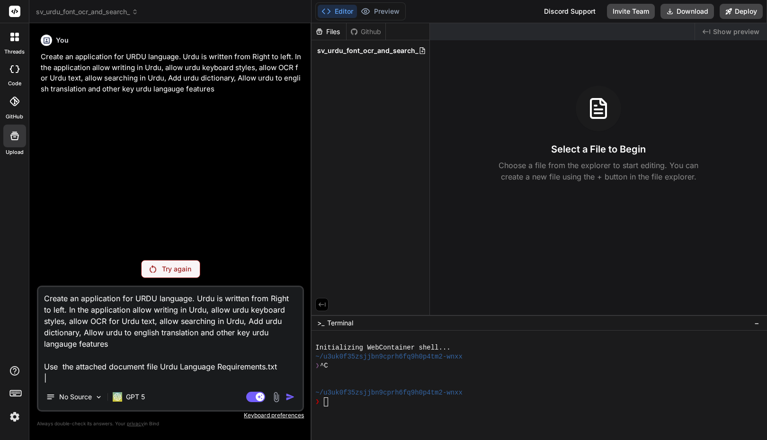
click at [278, 400] on img at bounding box center [276, 396] width 11 height 11
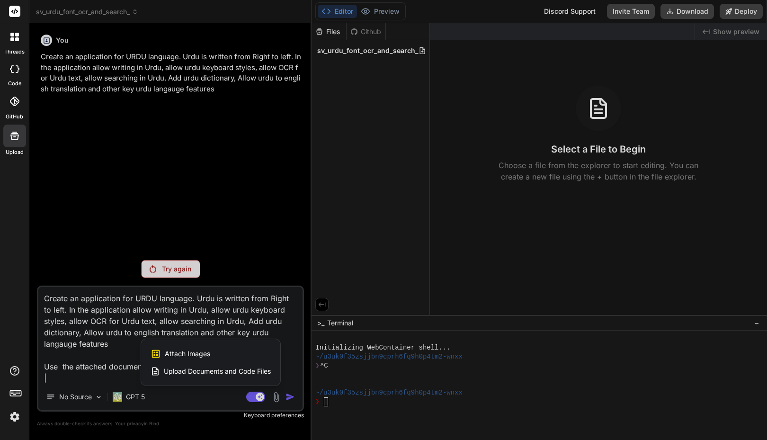
click at [238, 377] on div "Upload Documents and Code Files" at bounding box center [211, 371] width 120 height 17
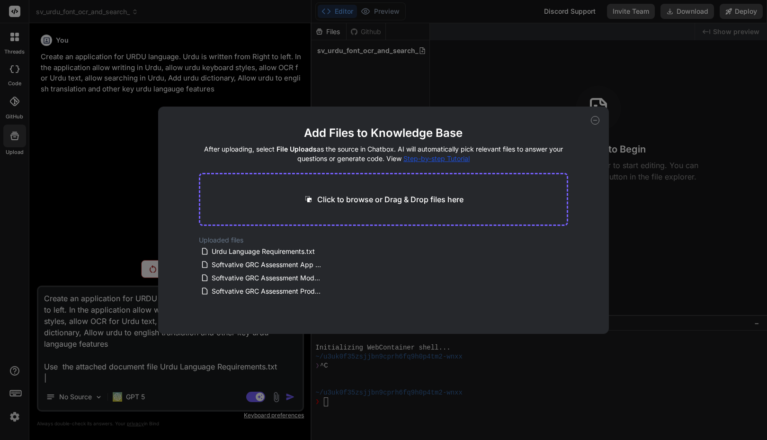
click at [338, 199] on p "Click to browse or Drag & Drop files here" at bounding box center [390, 199] width 146 height 11
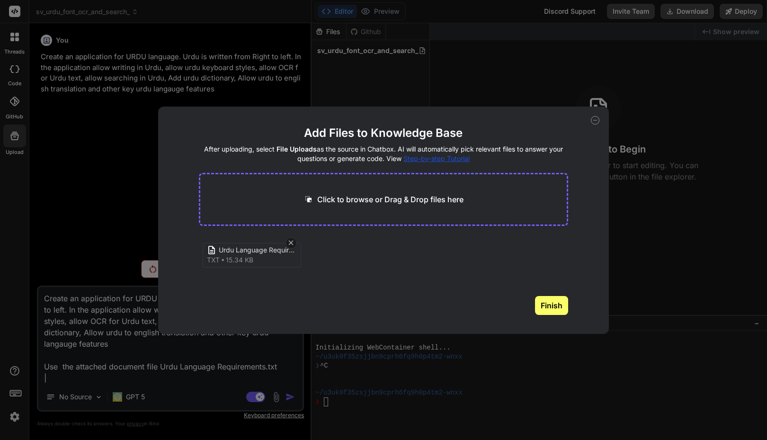
click at [546, 303] on button "Finish" at bounding box center [551, 305] width 33 height 19
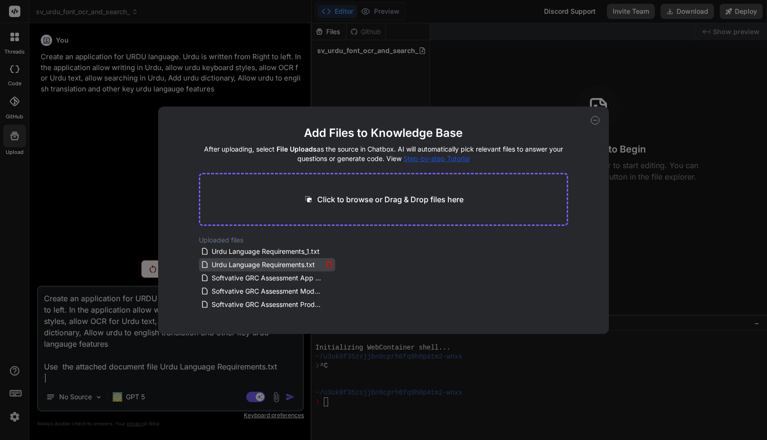
click at [325, 266] on icon at bounding box center [329, 264] width 8 height 8
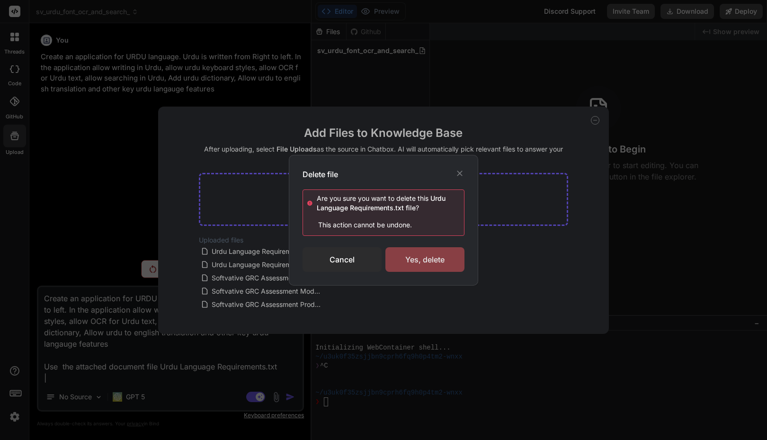
click at [430, 259] on div "Yes, delete" at bounding box center [424, 259] width 79 height 25
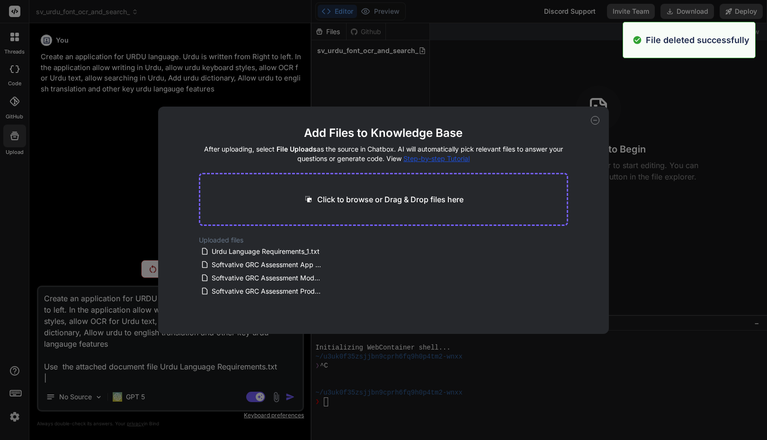
click at [596, 118] on icon at bounding box center [595, 120] width 9 height 9
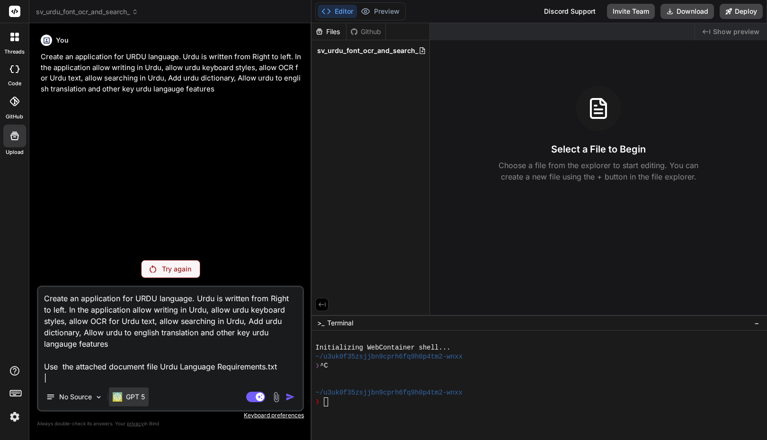
click at [132, 398] on p "GPT 5" at bounding box center [135, 396] width 19 height 9
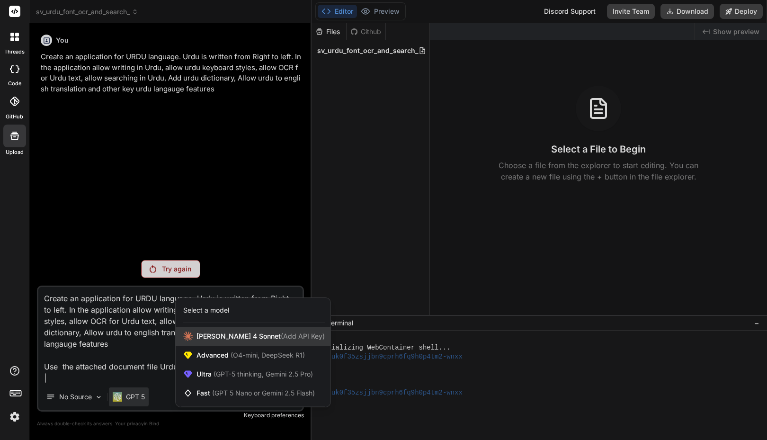
click at [230, 338] on span "Claude 4 Sonnet (Add API Key)" at bounding box center [260, 335] width 128 height 9
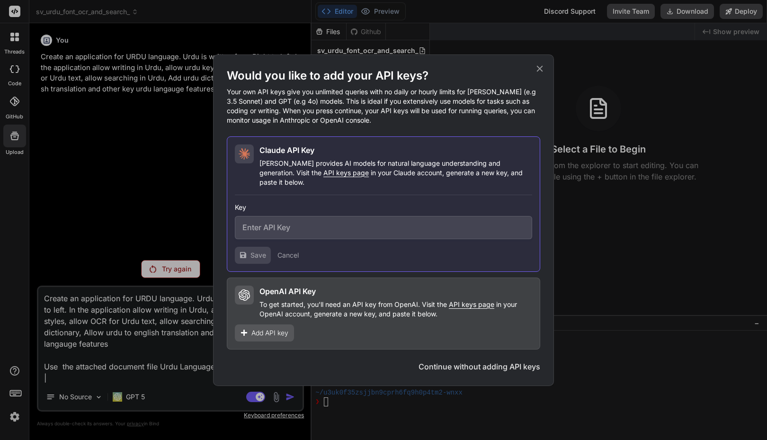
click at [465, 362] on button "Continue without adding API keys" at bounding box center [479, 366] width 122 height 11
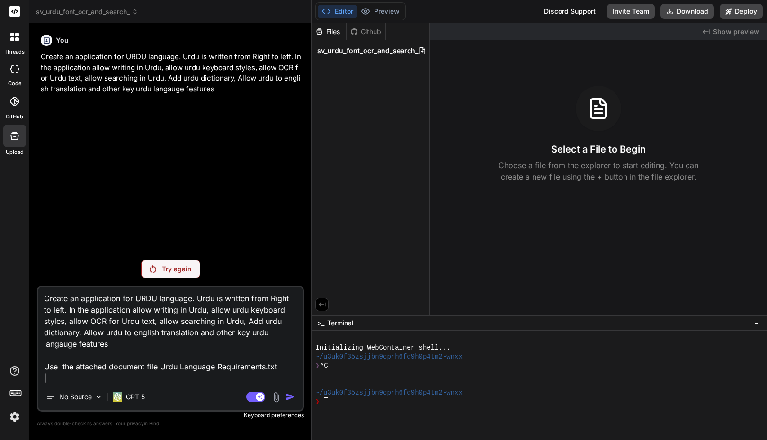
click at [200, 371] on textarea "Create an application for URDU language. Urdu is written from Right to left. In…" at bounding box center [170, 335] width 264 height 97
click at [177, 273] on p "Try again" at bounding box center [176, 268] width 29 height 9
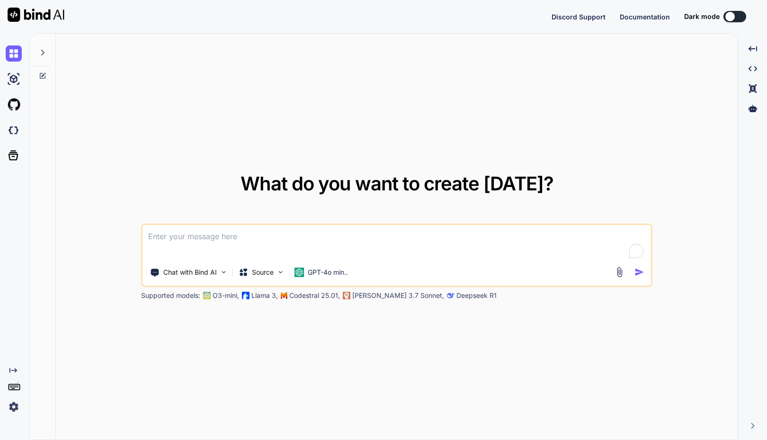
click at [13, 409] on img at bounding box center [14, 407] width 16 height 16
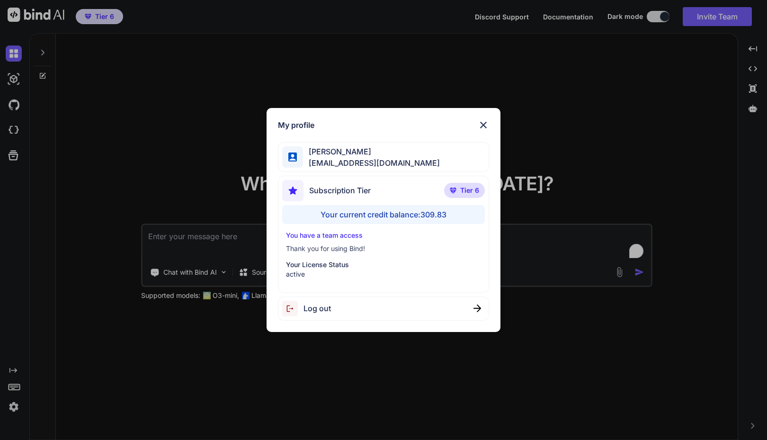
click at [160, 335] on div "My profile [PERSON_NAME] [PERSON_NAME][EMAIL_ADDRESS][DOMAIN_NAME] Subscription…" at bounding box center [383, 220] width 767 height 440
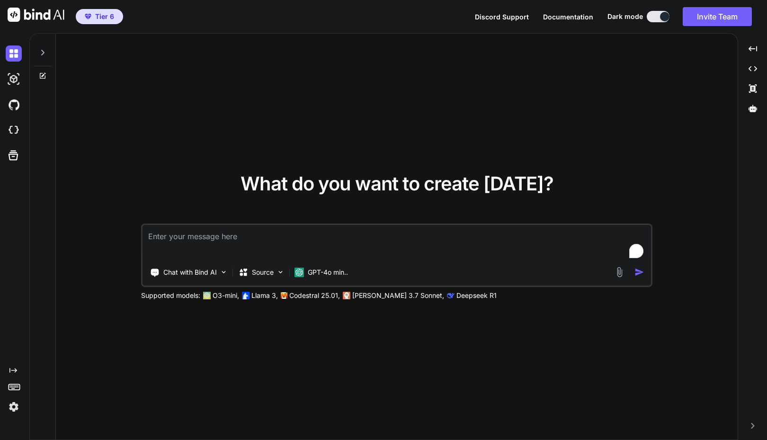
click at [36, 53] on div at bounding box center [43, 50] width 18 height 33
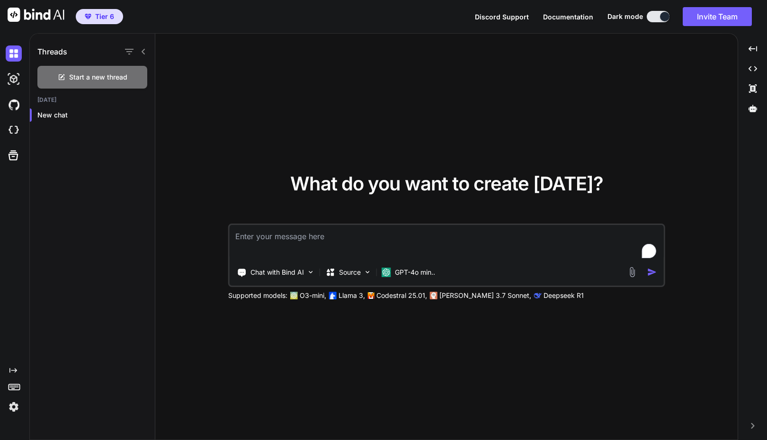
click at [273, 245] on textarea "To enrich screen reader interactions, please activate Accessibility in Grammarl…" at bounding box center [447, 242] width 434 height 35
click at [309, 271] on img at bounding box center [311, 272] width 8 height 8
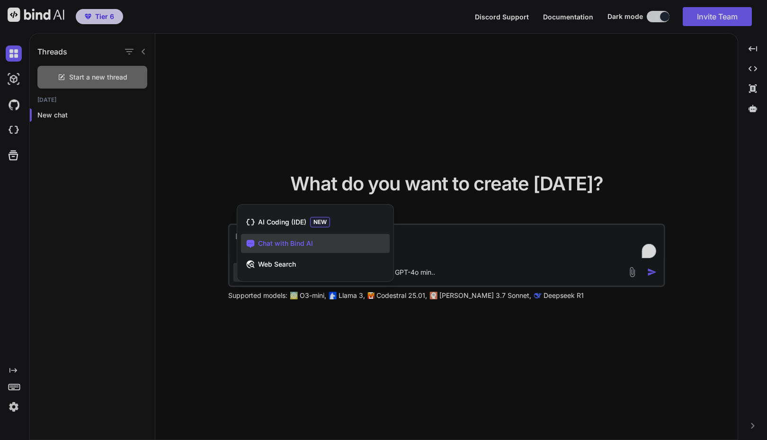
click at [303, 363] on div at bounding box center [383, 220] width 767 height 440
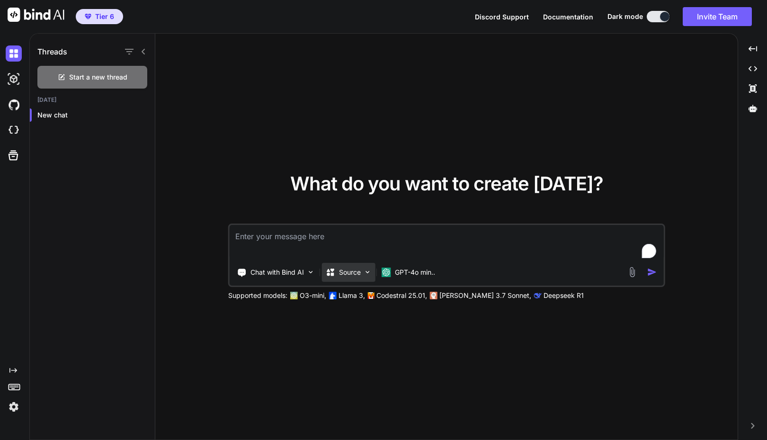
click at [370, 271] on img at bounding box center [368, 272] width 8 height 8
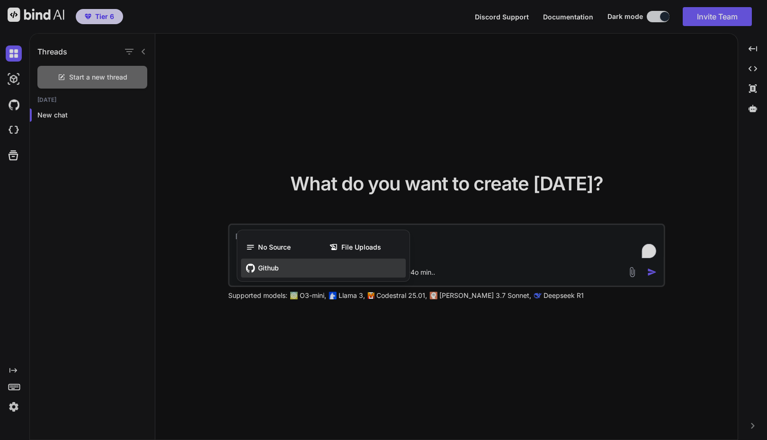
click at [265, 269] on span "Github" at bounding box center [268, 267] width 21 height 9
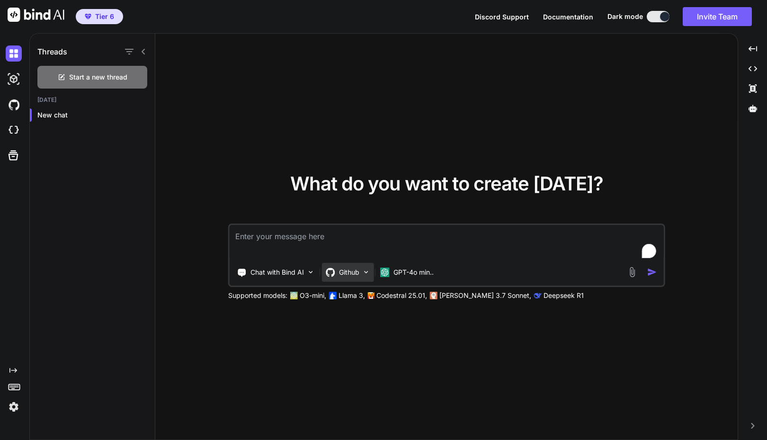
click at [363, 272] on img at bounding box center [366, 272] width 8 height 8
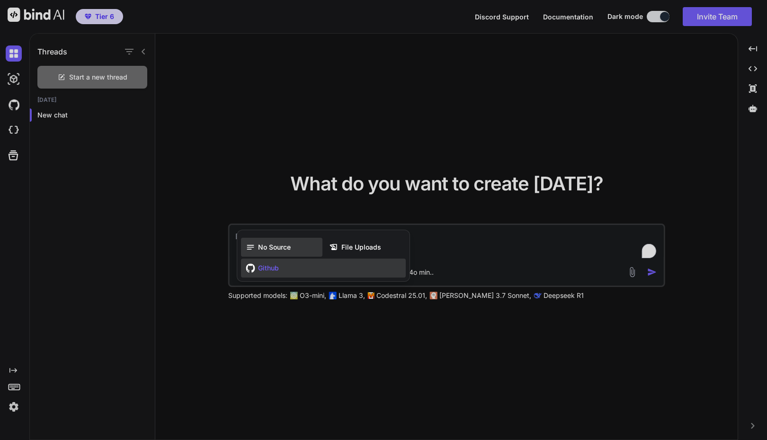
click at [279, 245] on span "No Source" at bounding box center [274, 246] width 33 height 9
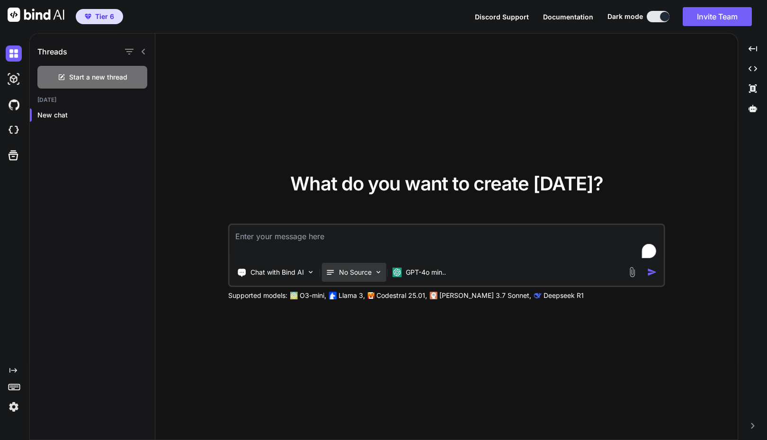
click at [369, 273] on p "No Source" at bounding box center [355, 271] width 33 height 9
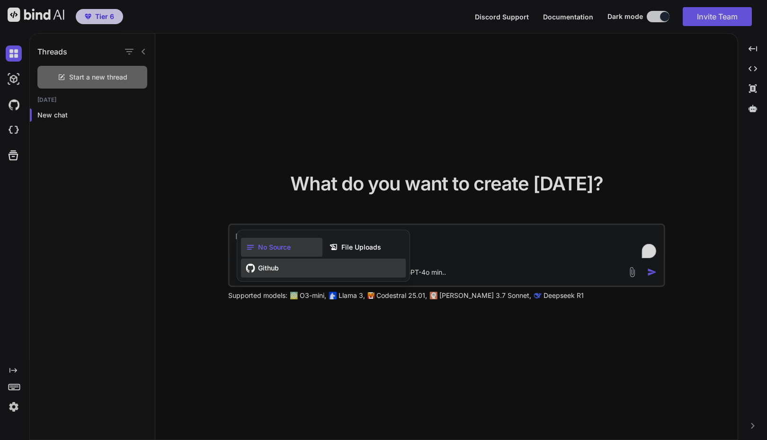
click at [281, 275] on div "Github" at bounding box center [323, 267] width 165 height 19
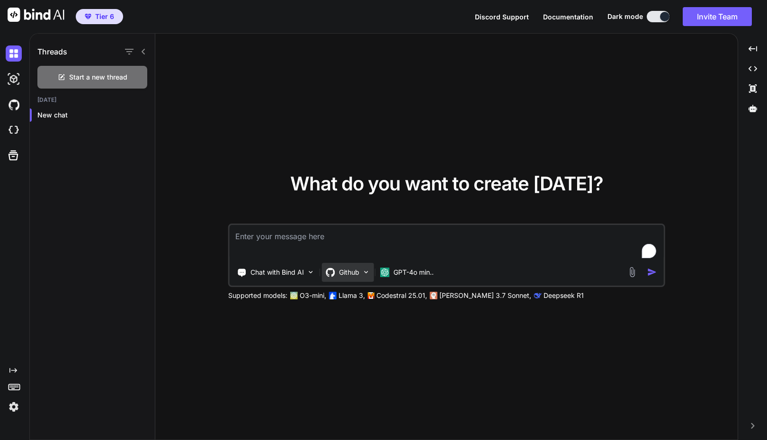
click at [365, 273] on img at bounding box center [366, 272] width 8 height 8
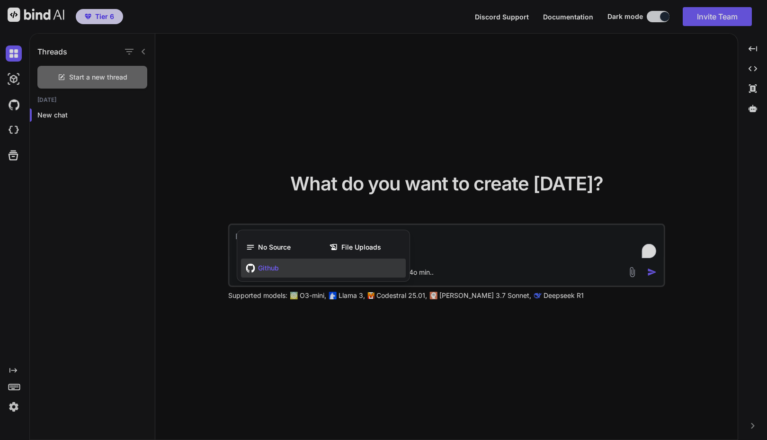
click at [357, 353] on div at bounding box center [383, 220] width 767 height 440
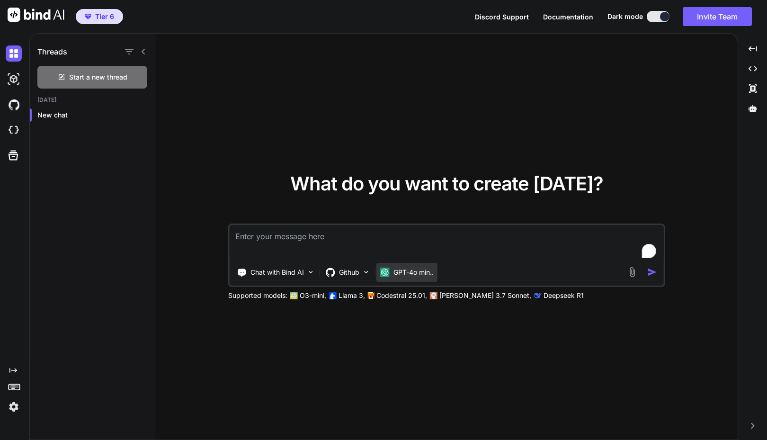
click at [411, 270] on p "GPT-4o min.." at bounding box center [413, 271] width 40 height 9
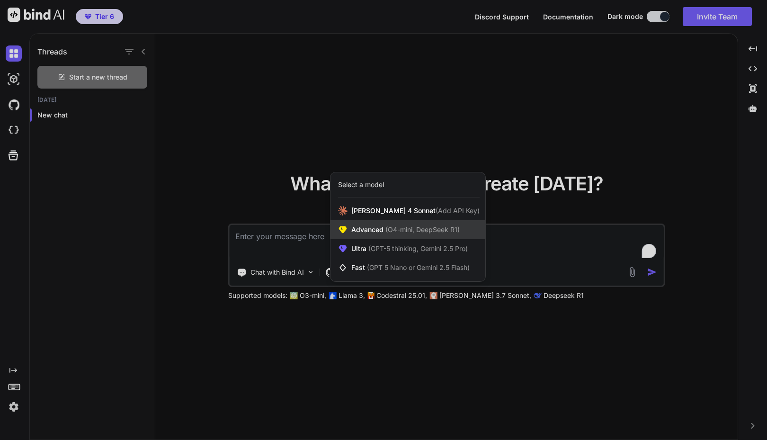
click at [373, 227] on span "Advanced (O4-mini, DeepSeek R1)" at bounding box center [405, 229] width 108 height 9
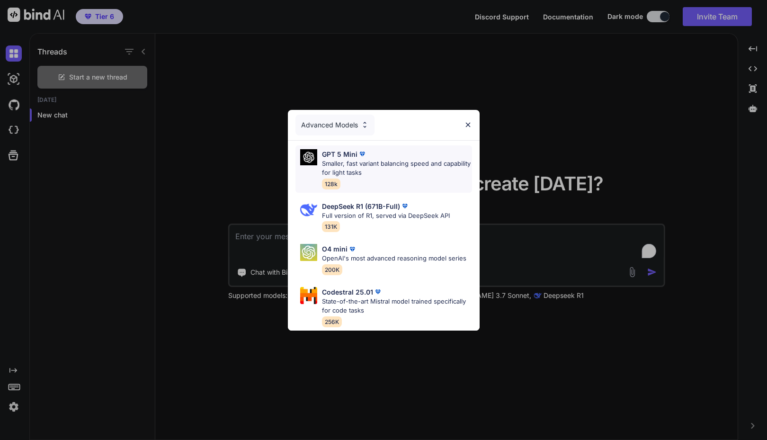
click at [343, 151] on p "GPT 5 Mini" at bounding box center [340, 154] width 36 height 10
type textarea "x"
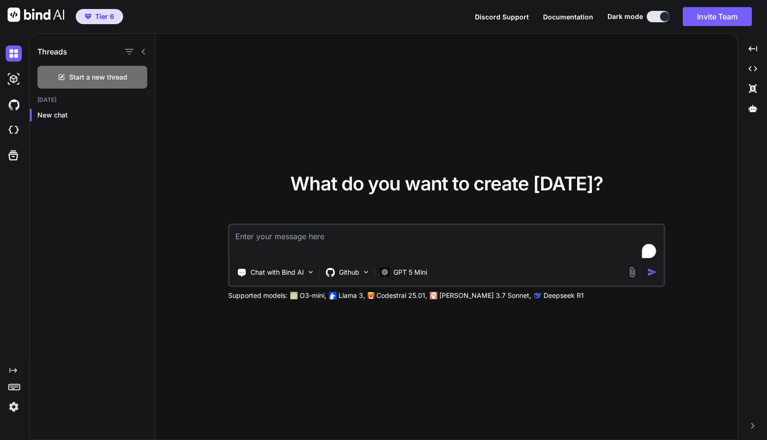
click at [304, 241] on textarea "To enrich screen reader interactions, please activate Accessibility in Grammarl…" at bounding box center [447, 242] width 434 height 35
type textarea "C"
type textarea "x"
type textarea "Cr"
type textarea "x"
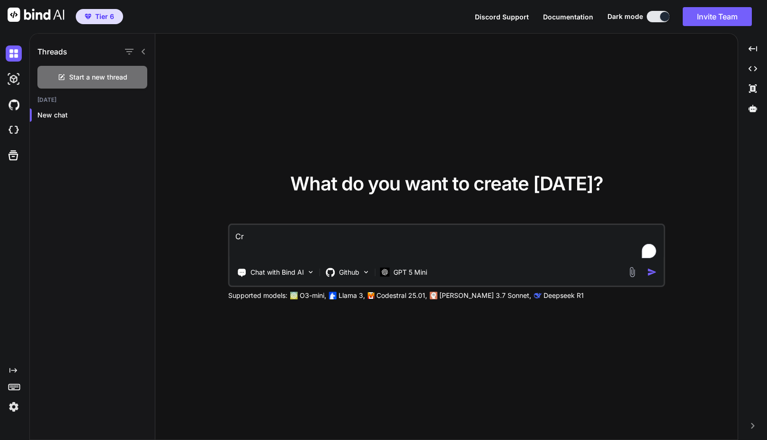
type textarea "Cre"
type textarea "x"
type textarea "Crea"
type textarea "x"
type textarea "Creat"
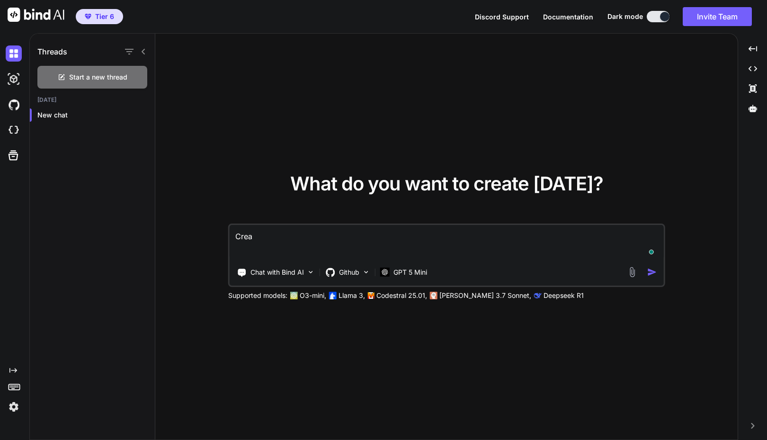
type textarea "x"
type textarea "Create"
type textarea "x"
type textarea "Create"
type textarea "x"
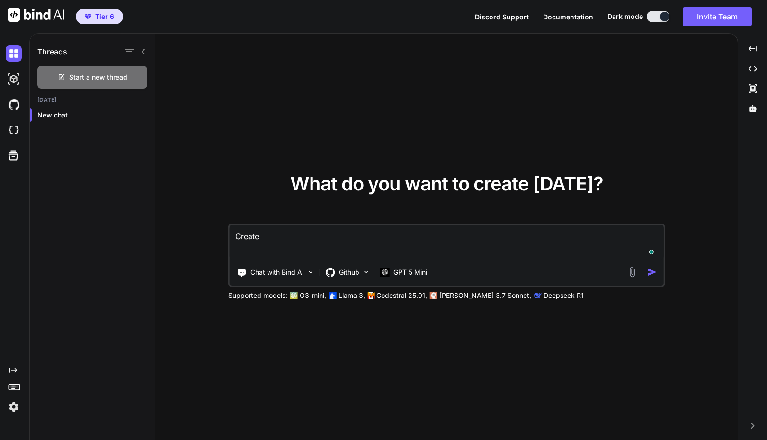
type textarea "Create a"
type textarea "x"
type textarea "Create a"
type textarea "x"
type textarea "Create a"
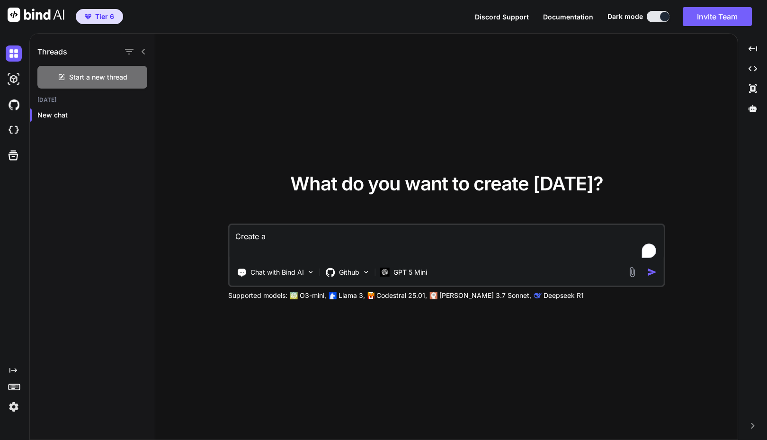
click at [656, 16] on button at bounding box center [658, 16] width 23 height 11
type textarea "x"
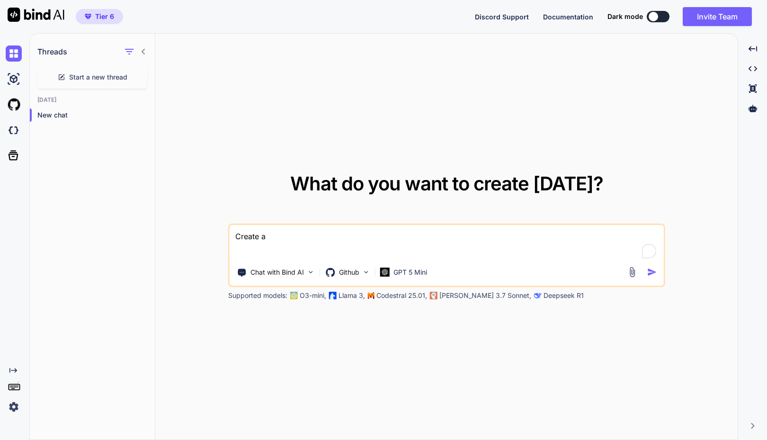
click at [296, 238] on textarea "Create a" at bounding box center [447, 242] width 434 height 35
type textarea "Create a d"
type textarea "x"
type textarea "Create a de"
type textarea "x"
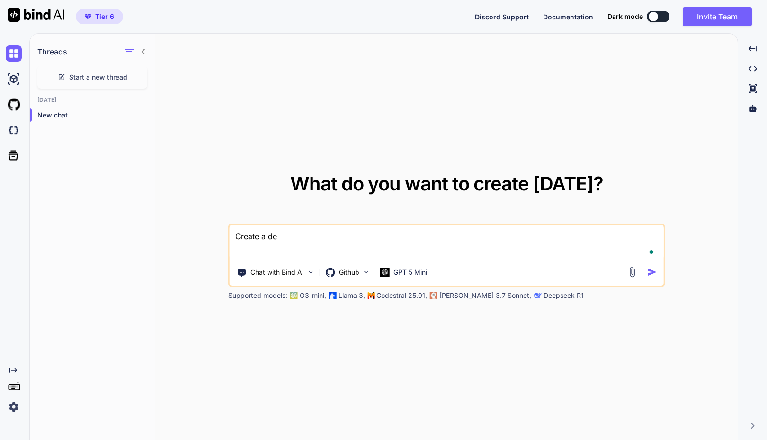
type textarea "Create a det"
type textarea "x"
type textarea "Create a deta"
type textarea "x"
type textarea "Create a detai"
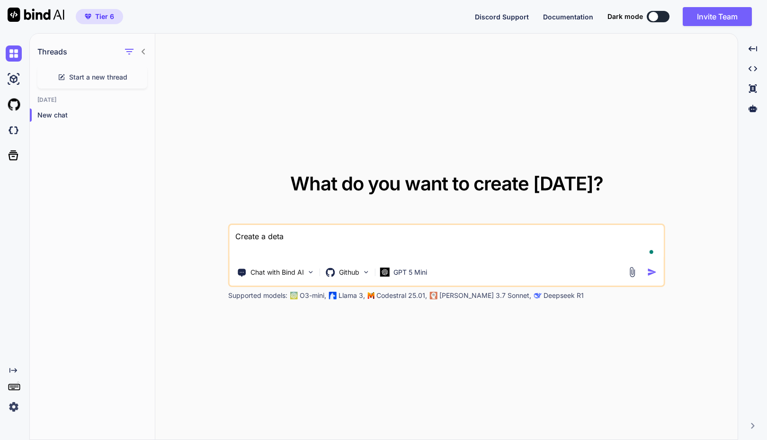
type textarea "x"
type textarea "Create a detail"
type textarea "x"
type textarea "Create a detaile"
type textarea "x"
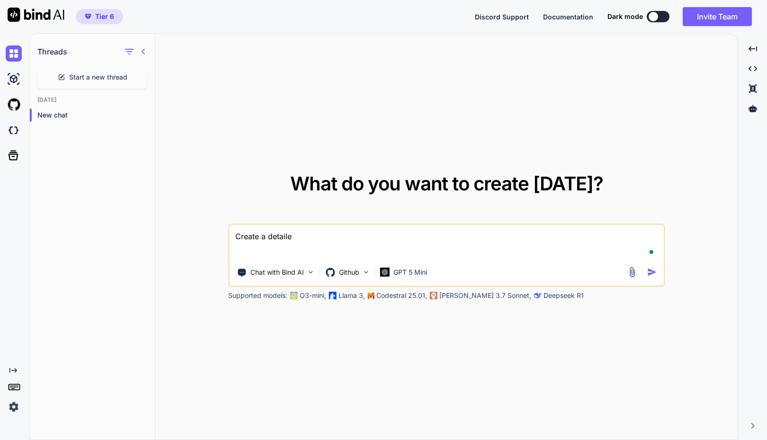
type textarea "Create a detailed"
type textarea "x"
type textarea "Create a detailed"
type textarea "x"
type textarea "Create a detailed r"
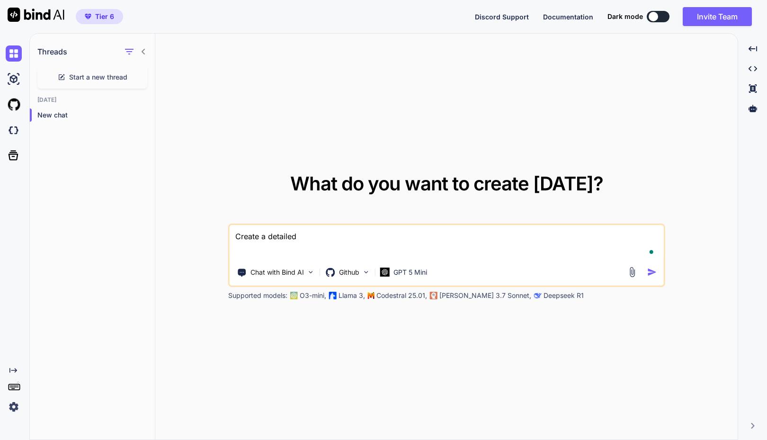
type textarea "x"
type textarea "Create a detailed re"
type textarea "x"
type textarea "Create a detailed req"
type textarea "x"
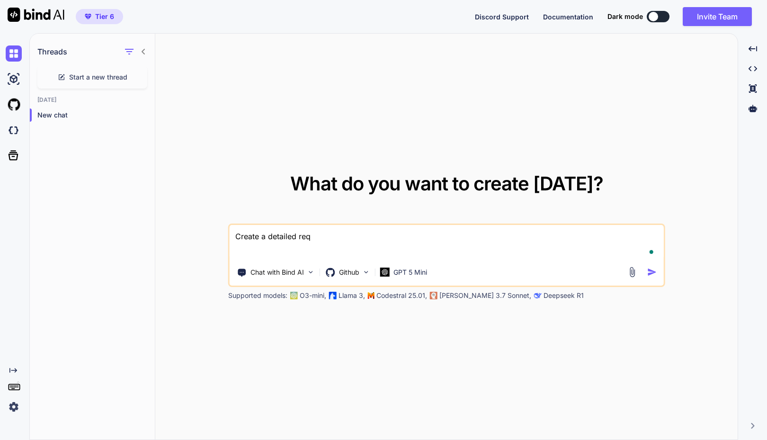
type textarea "Create a detailed requ"
type textarea "x"
type textarea "Create a detailed requi"
type textarea "x"
type textarea "Create a detailed requir"
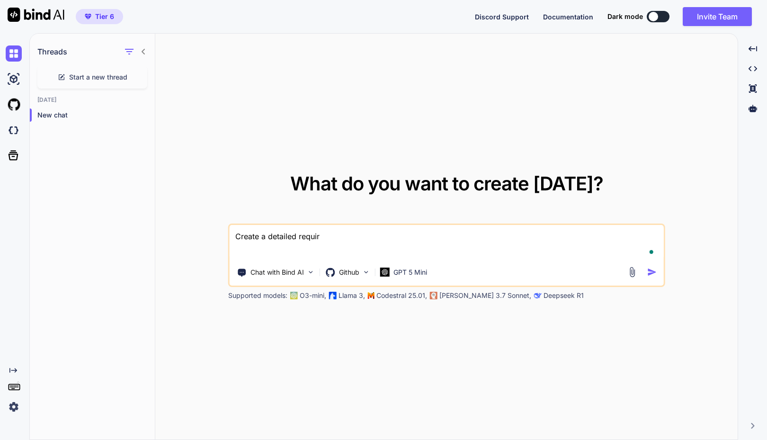
type textarea "x"
type textarea "Create a detailed require"
type textarea "x"
type textarea "Create a detailed requirem"
type textarea "x"
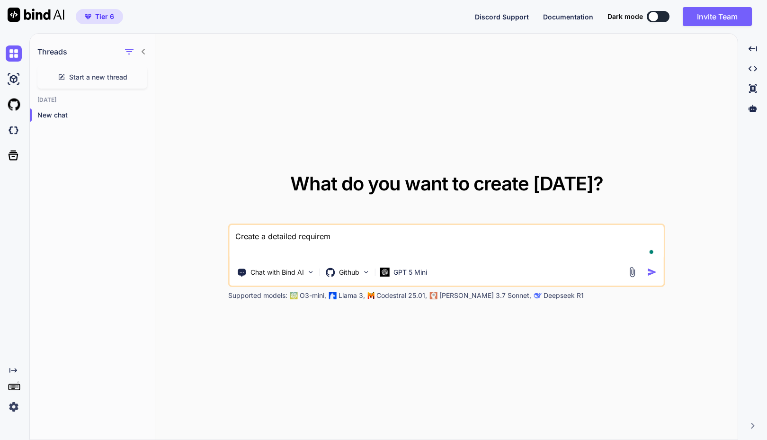
type textarea "Create a detailed requireme"
type textarea "x"
type textarea "Create a detailed requirement"
type textarea "x"
type textarea "Create a detailed requirements"
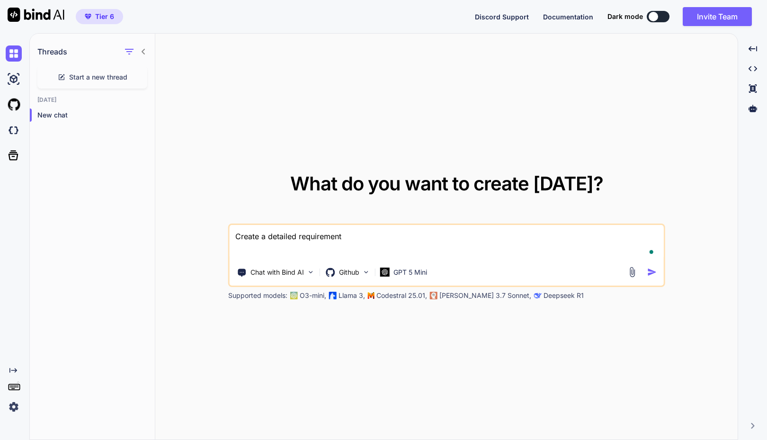
type textarea "x"
type textarea "Create a detailed requirements"
type textarea "x"
type textarea "Create a detailed requirements o"
type textarea "x"
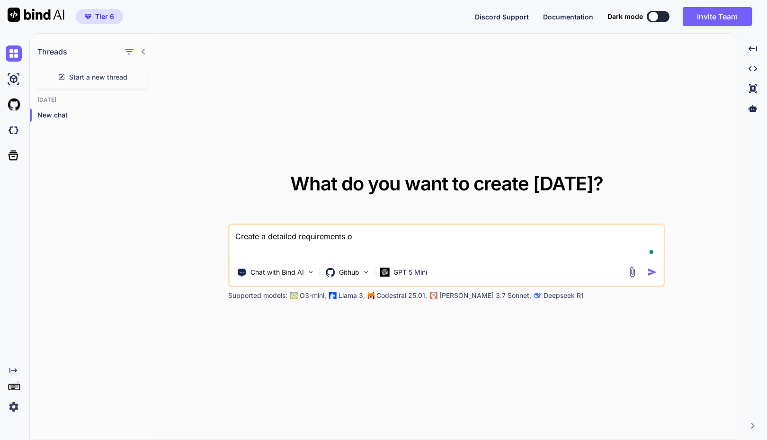
type textarea "Create a detailed requirements on"
type textarea "x"
type textarea "Create a detailed requirements on"
type textarea "x"
type textarea "Create a detailed requirements on U"
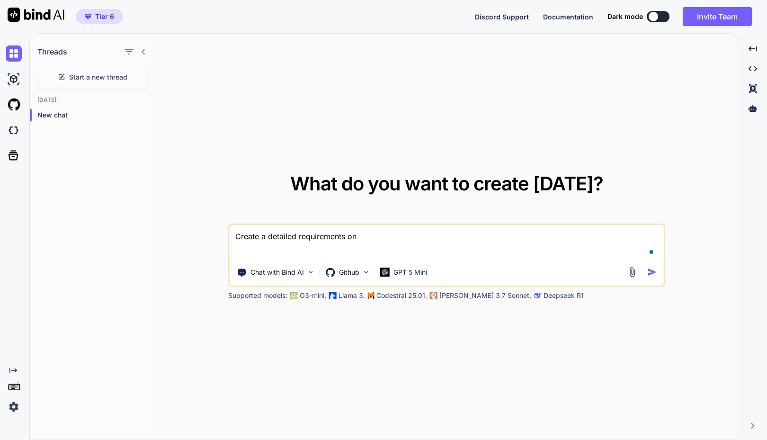
type textarea "x"
type textarea "Create a detailed requirements on UR"
type textarea "x"
type textarea "Create a detailed requirements on URD"
type textarea "x"
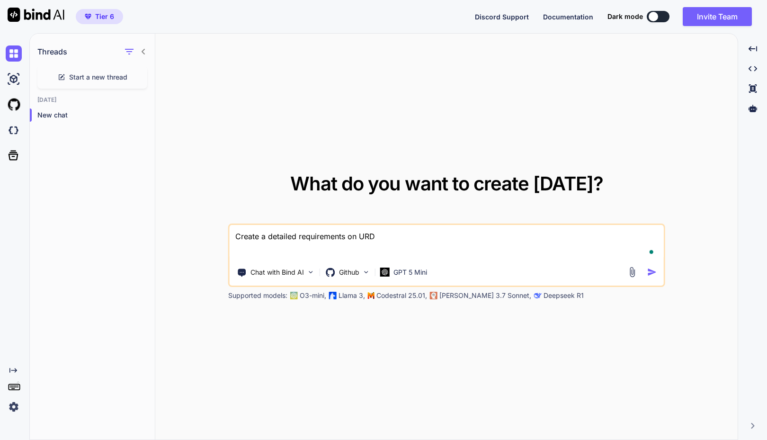
type textarea "Create a detailed requirements on URDU"
type textarea "x"
type textarea "Create a detailed requirements on URDU"
type textarea "x"
click at [272, 238] on textarea "Create a detailed requirements on URDU" at bounding box center [447, 242] width 434 height 35
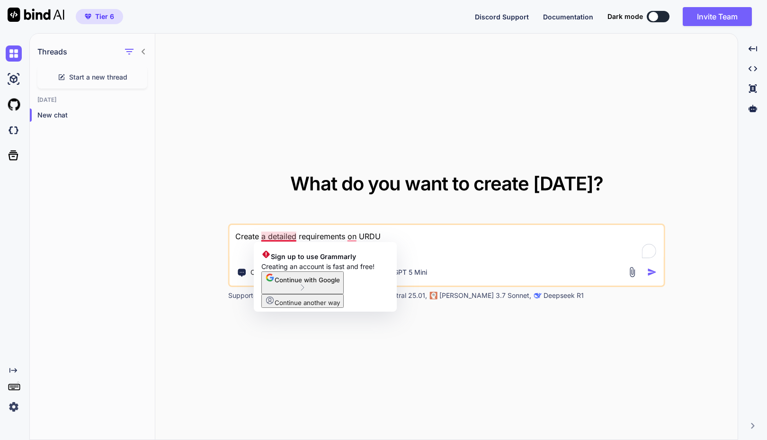
click at [278, 237] on textarea "Create a detailed requirements on URDU" at bounding box center [447, 242] width 434 height 35
type textarea "Create detailed requirements on URDU"
type textarea "x"
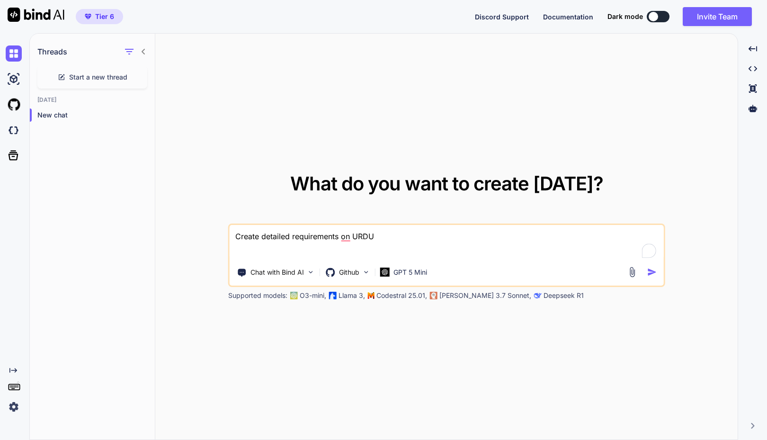
type textarea "Create detailed requirements on aURDU"
type textarea "x"
type textarea "Create detailed requirements on apURDU"
type textarea "x"
type textarea "Create detailed requirements on appURDU"
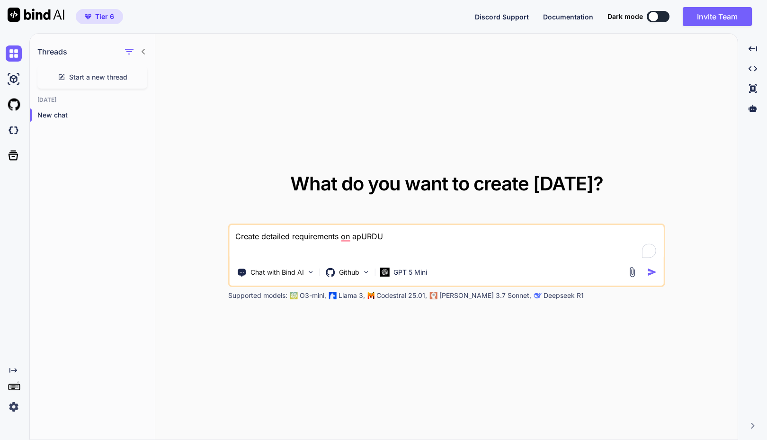
type textarea "x"
type textarea "Create detailed requirements on applURDU"
type textarea "x"
type textarea "Create detailed requirements on appliURDU"
type textarea "x"
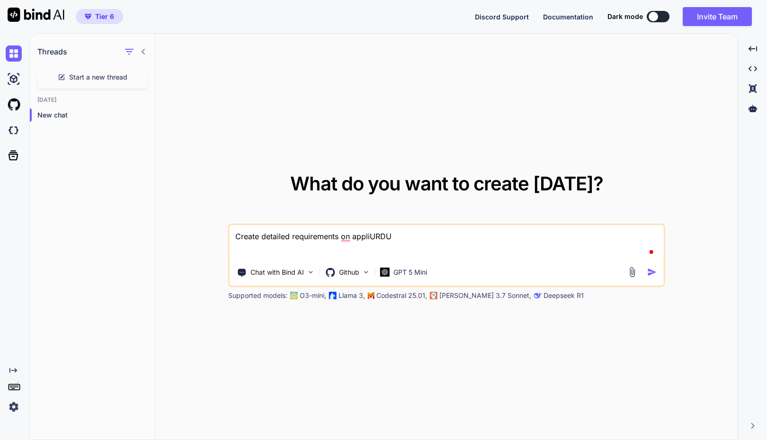
type textarea "Create detailed requirements on applicURDU"
type textarea "x"
type textarea "Create detailed requirements on applicaURDU"
type textarea "x"
type textarea "Create detailed requirements on applicatURDU"
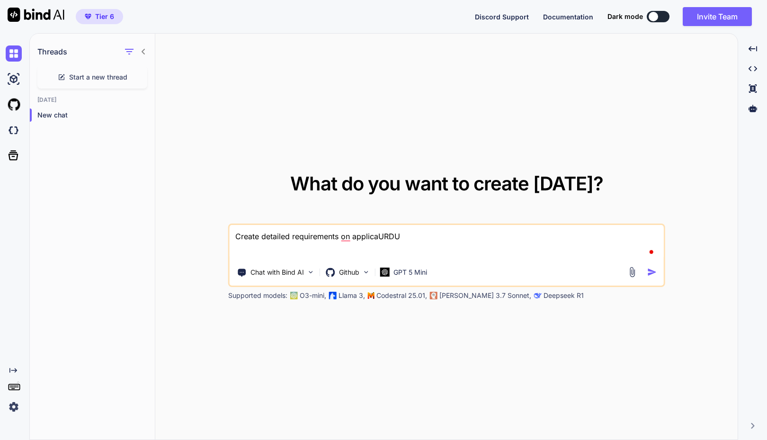
type textarea "x"
type textarea "Create detailed requirements on applicatiURDU"
type textarea "x"
type textarea "Create detailed requirements on applicatioURDU"
type textarea "x"
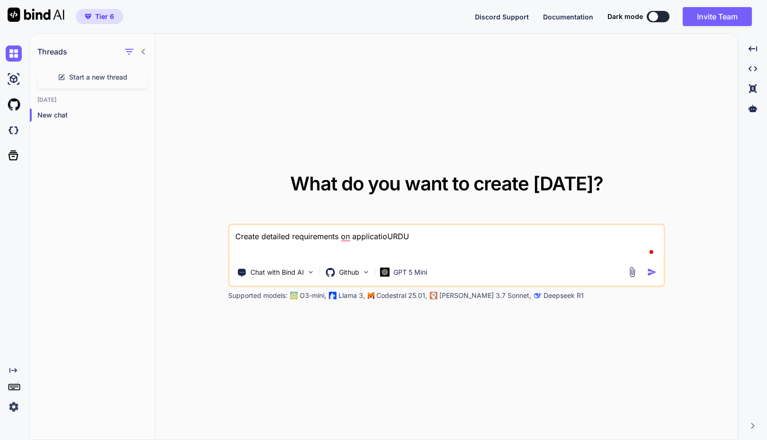
type textarea "Create detailed requirements on applicationURDU"
type textarea "x"
type textarea "Create detailed requirements on application URDU"
type textarea "x"
type textarea "Create detailed requirements on application tURDU"
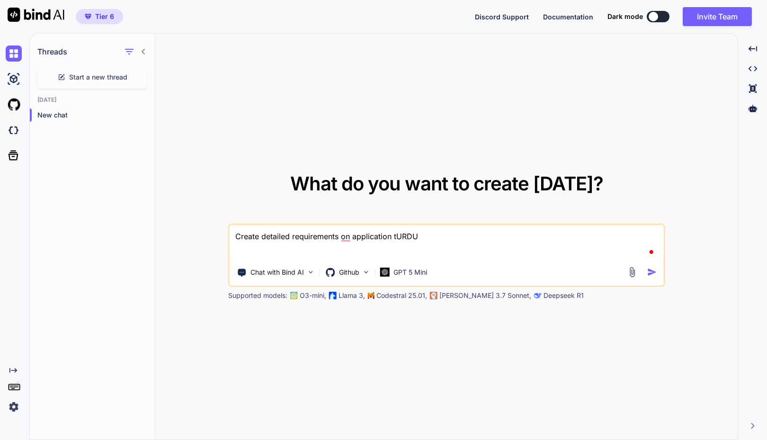
type textarea "x"
type textarea "Create detailed requirements on application thURDU"
type textarea "x"
type textarea "Create detailed requirements on application thaURDU"
type textarea "x"
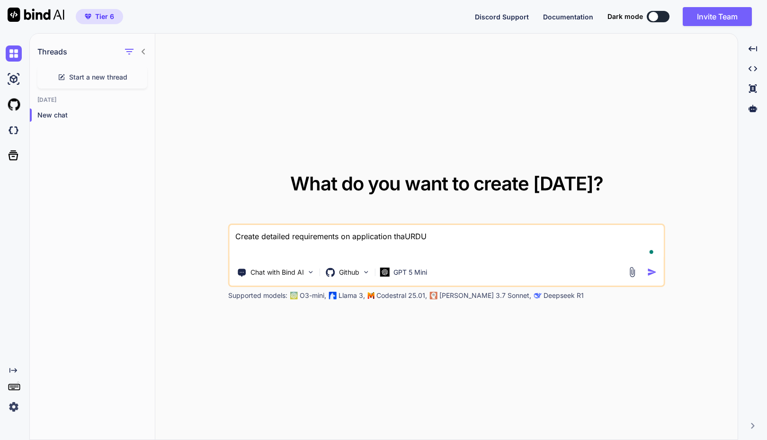
type textarea "Create detailed requirements on application [GEOGRAPHIC_DATA]"
type textarea "x"
type textarea "Create detailed requirements on application that URDU"
type textarea "x"
type textarea "Create detailed requirements on application fURDU"
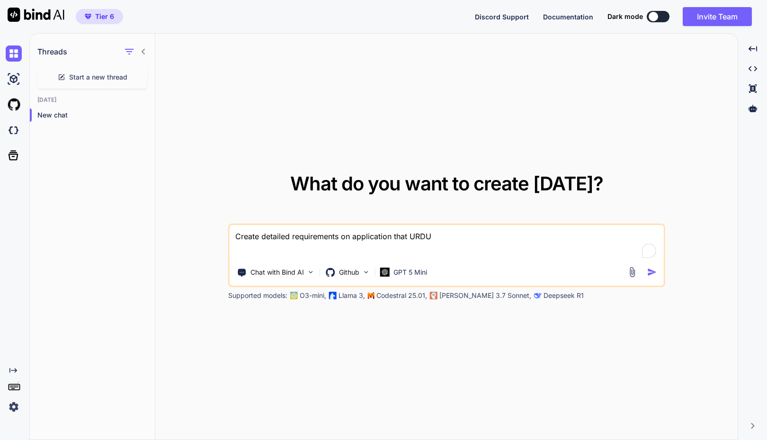
type textarea "x"
type textarea "Create detailed requirements on application foURDU"
type textarea "x"
type textarea "Create detailed requirements on application forURDU"
type textarea "x"
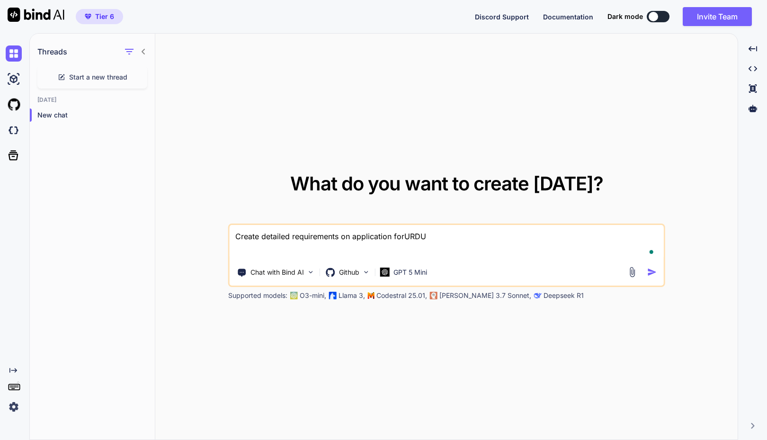
type textarea "Create detailed requirements on application for URDU"
type textarea "x"
type textarea "Create detailed requirements on application for URDU"
type textarea "x"
type textarea "Create detailed requirements on application for URDU l"
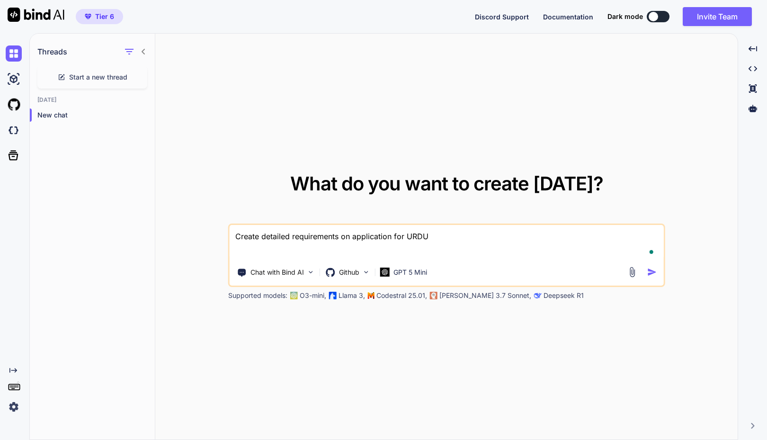
type textarea "x"
type textarea "Create detailed requirements on application for URDU la"
type textarea "x"
type textarea "Create detailed requirements on application for URDU lan"
type textarea "x"
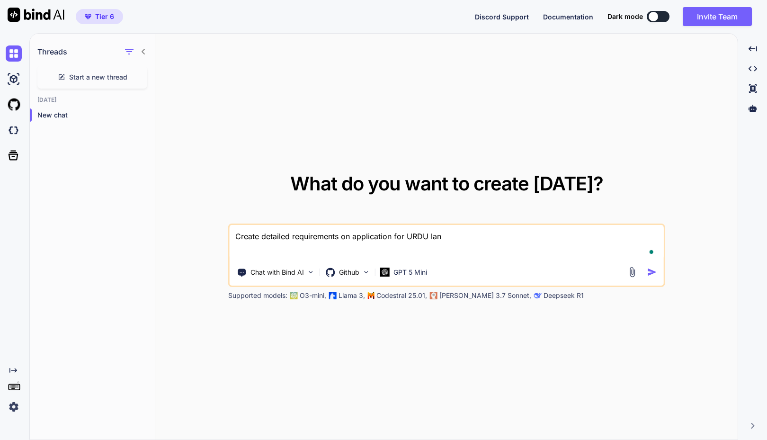
type textarea "Create detailed requirements on application for URDU lang"
type textarea "x"
type textarea "Create detailed requirements on application for URDU langu"
type textarea "x"
type textarea "Create detailed requirements on application for URDU langua"
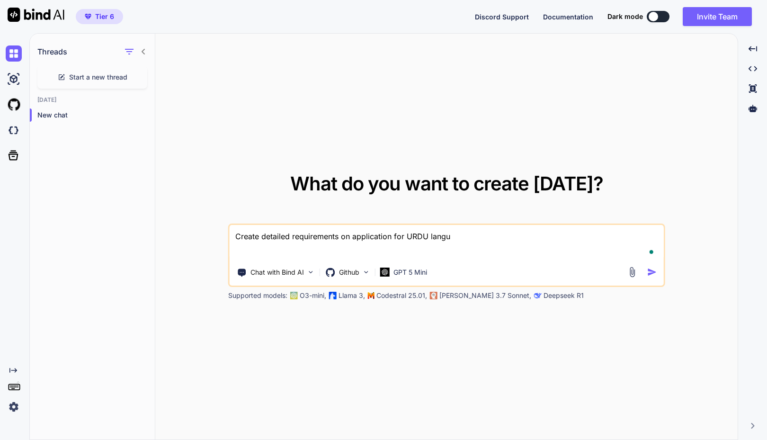
type textarea "x"
type textarea "Create detailed requirements on application for URDU languag"
type textarea "x"
type textarea "Create detailed requirements on application for URDU language"
type textarea "x"
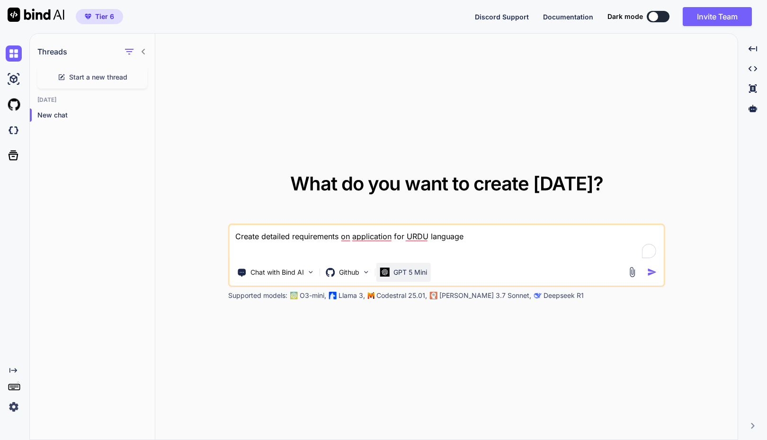
type textarea "Create detailed requirements on application for URDU language."
type textarea "x"
type textarea "Create detailed requirements on application for URDU language."
type textarea "x"
type textarea "Create detailed requirements on application for URDU language. U"
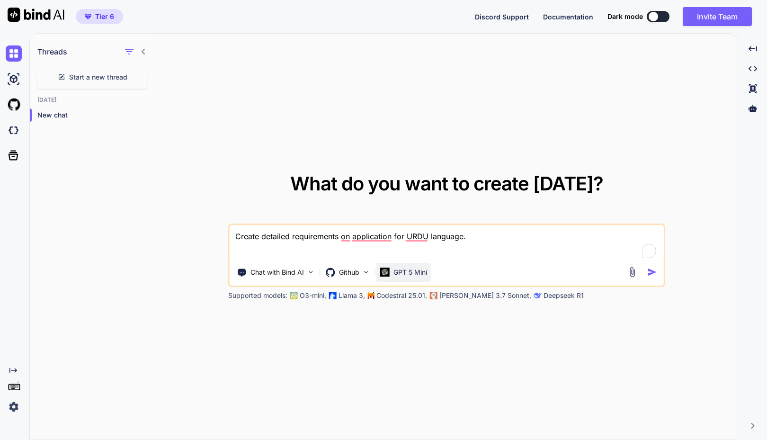
type textarea "x"
type textarea "Create detailed requirements on application for URDU language. Ur"
type textarea "x"
type textarea "Create detailed requirements on application for URDU language. Urd"
type textarea "x"
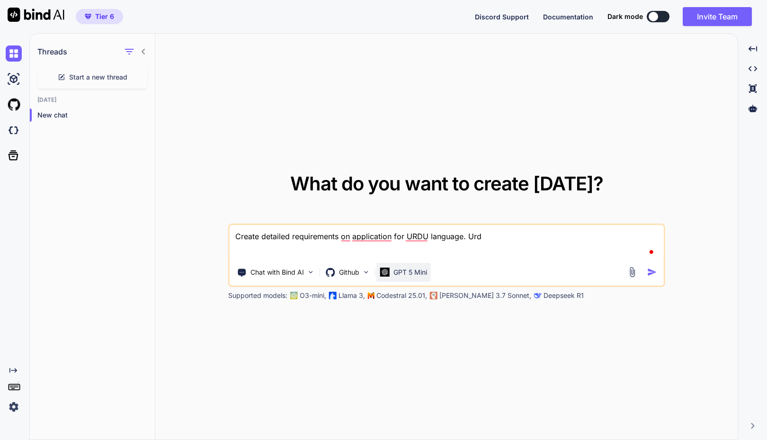
type textarea "Create detailed requirements on application for URDU language. Urdu"
type textarea "x"
type textarea "Create detailed requirements on application for URDU language. Urdu"
type textarea "x"
type textarea "Create detailed requirements on application for URDU language. Urdu i"
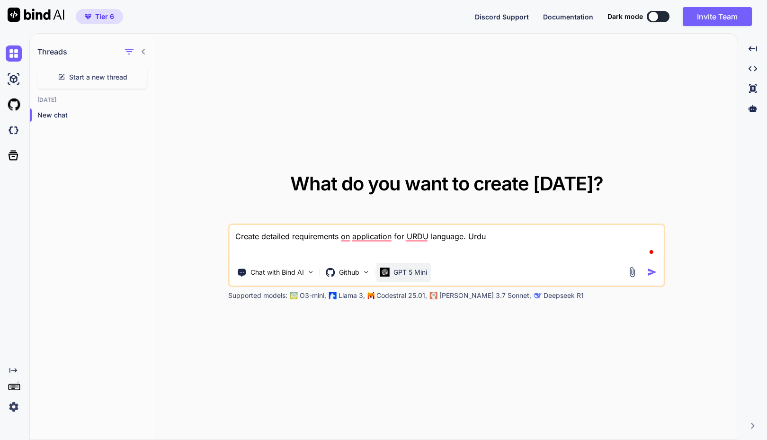
type textarea "x"
type textarea "Create detailed requirements on application for URDU language. Urdu is"
type textarea "x"
type textarea "Create detailed requirements on application for URDU language. Urdu is"
type textarea "x"
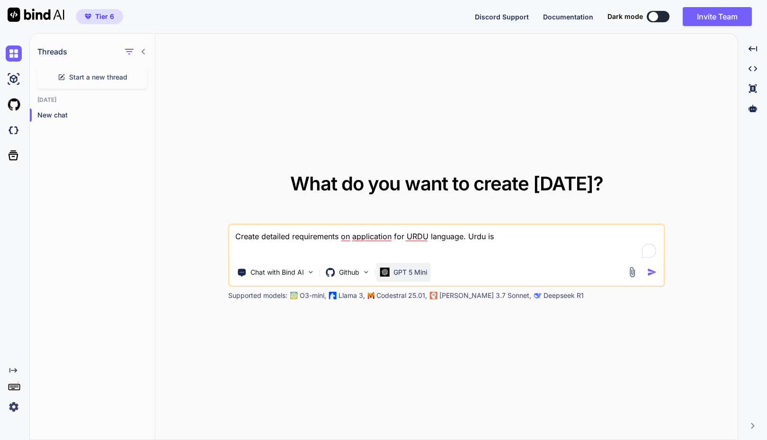
type textarea "Create detailed requirements on application for URDU language. Urdu is R"
type textarea "x"
type textarea "Create detailed requirements on application for URDU language. Urdu is Ri"
type textarea "x"
type textarea "Create detailed requirements on application for URDU language. Urdu is Rig"
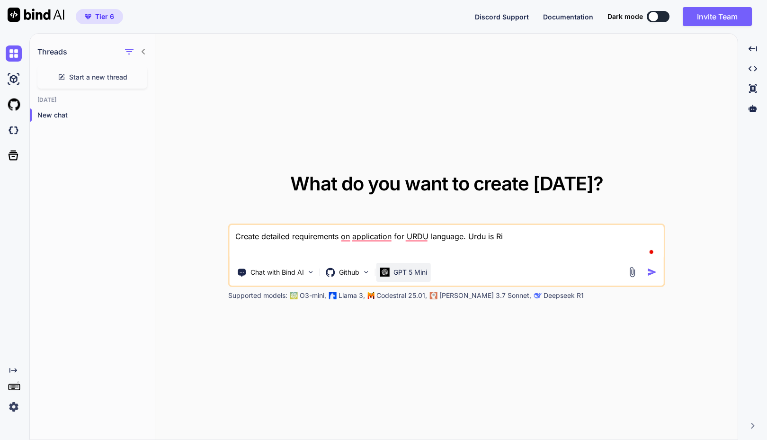
type textarea "x"
type textarea "Create detailed requirements on application for URDU language. Urdu is Righ"
type textarea "x"
type textarea "Create detailed requirements on application for URDU language. Urdu is Right"
type textarea "x"
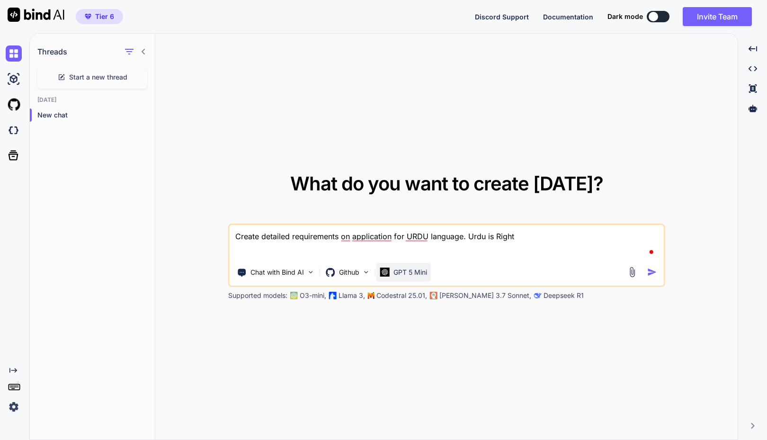
type textarea "Create detailed requirements on application for URDU language. Urdu is Right"
type textarea "x"
type textarea "Create detailed requirements on application for URDU language. Urdu is Right t"
type textarea "x"
type textarea "Create detailed requirements on application for URDU language. Urdu is Right to"
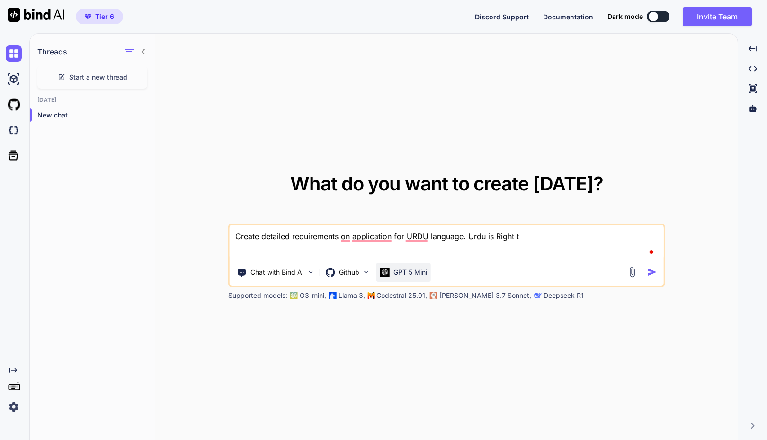
type textarea "x"
type textarea "Create detailed requirements on application for URDU language. Urdu is Right to"
type textarea "x"
type textarea "Create detailed requirements on application for URDU language. Urdu is Right to…"
type textarea "x"
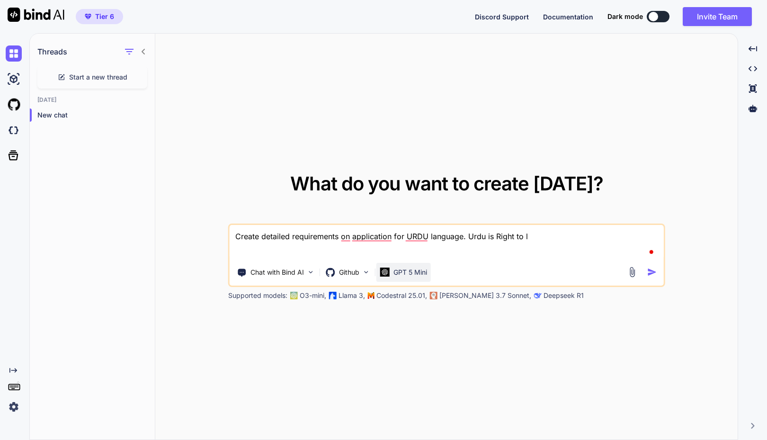
type textarea "Create detailed requirements on application for URDU language. Urdu is Right to…"
type textarea "x"
type textarea "Create detailed requirements on application for URDU language. Urdu is Right to…"
type textarea "x"
type textarea "Create detailed requirements on application for URDU language. Urdu is Right to…"
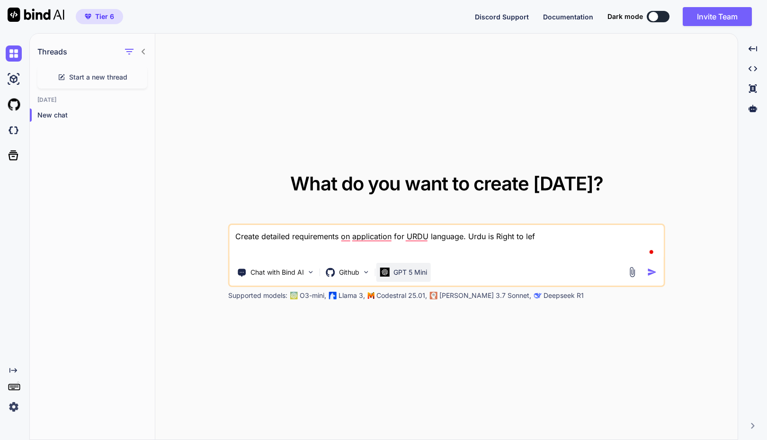
type textarea "x"
type textarea "Create detailed requirements on application for URDU language. Urdu is Right to…"
type textarea "x"
type textarea "Create detailed requirements on application for URDU language. Urdu is Right to…"
type textarea "x"
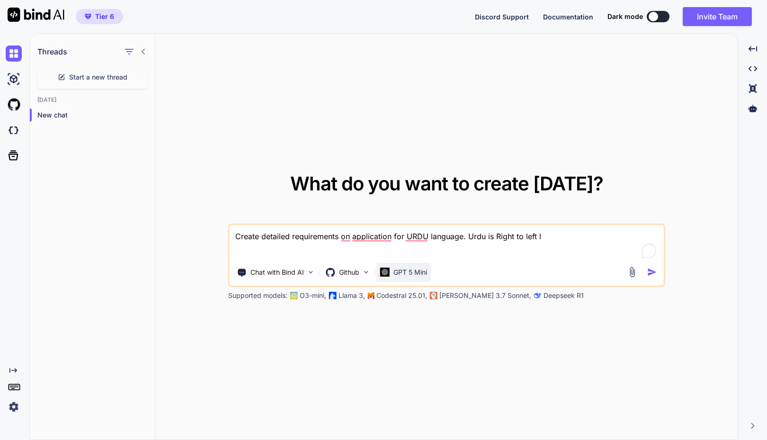
type textarea "Create detailed requirements on application for URDU language. Urdu is Right to…"
type textarea "x"
type textarea "Create detailed requirements on application for URDU language. Urdu is Right to…"
type textarea "x"
type textarea "Create detailed requirements on application for URDU language. Urdu is Right to…"
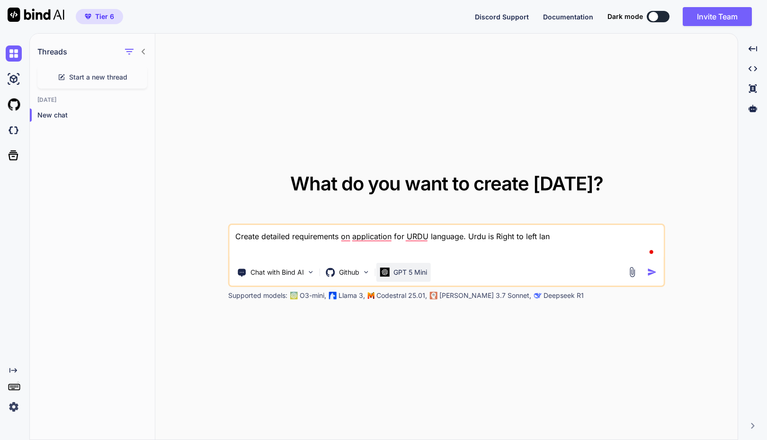
type textarea "x"
type textarea "Create detailed requirements on application for URDU language. Urdu is Right to…"
type textarea "x"
type textarea "Create detailed requirements on application for URDU language. Urdu is Right to…"
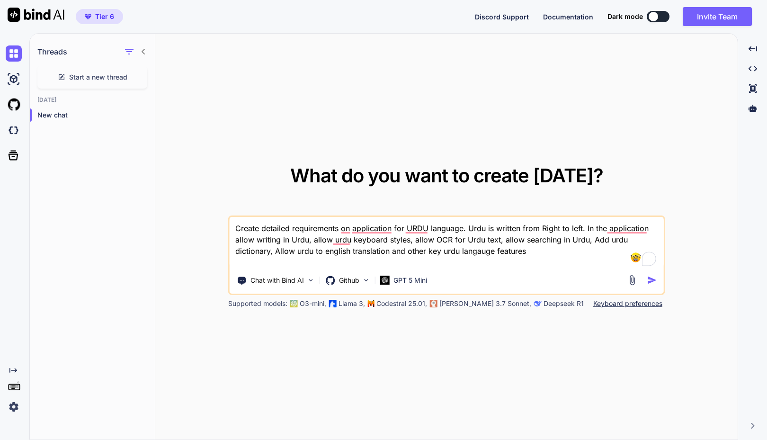
click at [506, 253] on textarea "Create detailed requirements on application for URDU language. Urdu is written …" at bounding box center [447, 242] width 434 height 51
click at [650, 276] on img "button" at bounding box center [652, 280] width 10 height 10
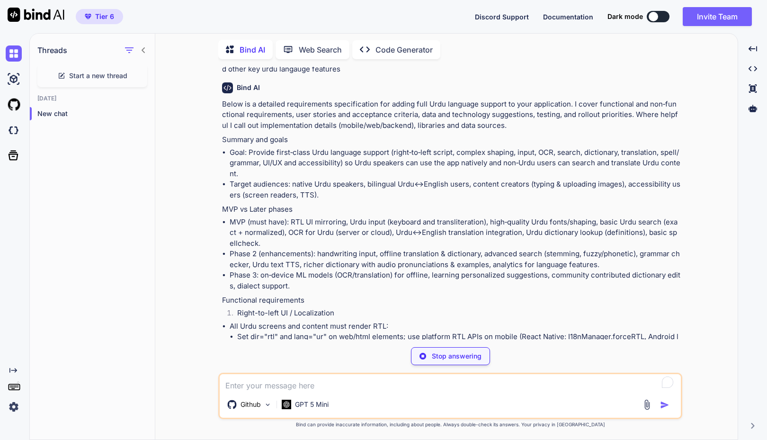
scroll to position [47, 0]
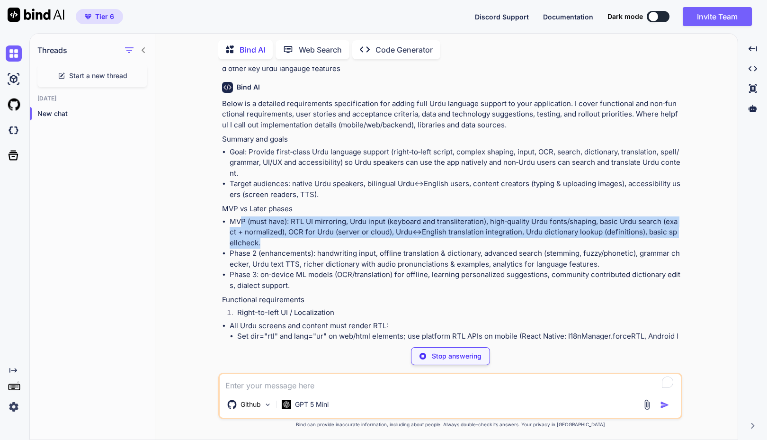
drag, startPoint x: 239, startPoint y: 224, endPoint x: 363, endPoint y: 239, distance: 124.9
click at [363, 239] on li "MVP (must have): RTL UI mirroring, Urdu input (keyboard and transliteration), h…" at bounding box center [455, 232] width 451 height 32
click at [305, 256] on li "Phase 2 (enhancements): handwriting input, offline translation & dictionary, ad…" at bounding box center [455, 258] width 451 height 21
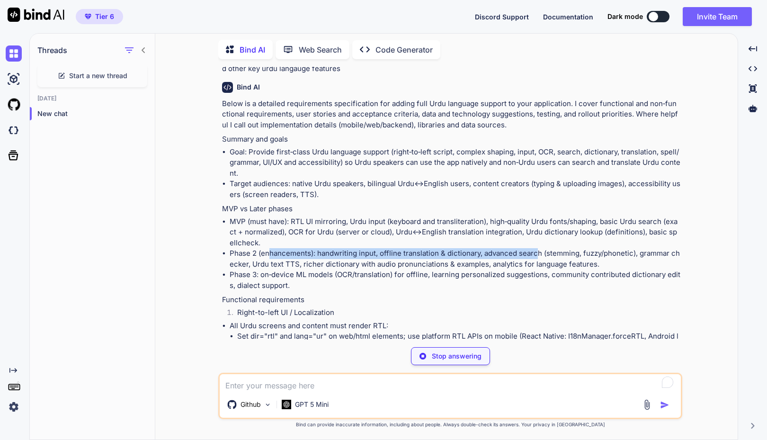
drag, startPoint x: 271, startPoint y: 253, endPoint x: 541, endPoint y: 252, distance: 269.8
click at [541, 252] on li "Phase 2 (enhancements): handwriting input, offline translation & dictionary, ad…" at bounding box center [455, 258] width 451 height 21
click at [541, 273] on li "Phase 3: on‑device ML models (OCR/translation) for offline, learning personaliz…" at bounding box center [455, 279] width 451 height 21
click at [533, 264] on li "Phase 2 (enhancements): handwriting input, offline translation & dictionary, ad…" at bounding box center [455, 258] width 451 height 21
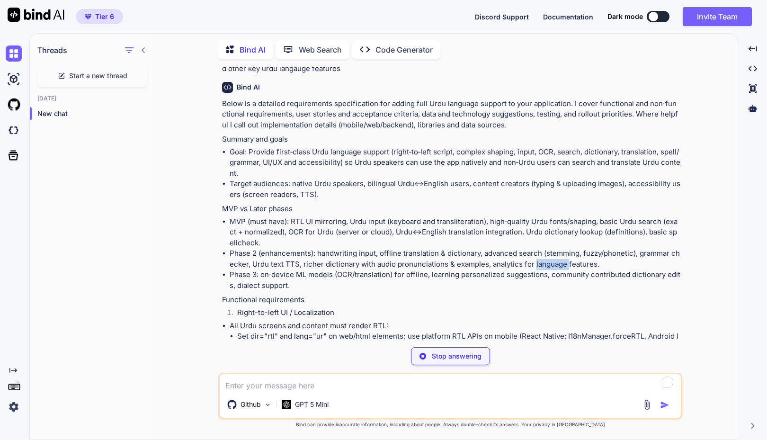
click at [533, 264] on li "Phase 2 (enhancements): handwriting input, offline translation & dictionary, ad…" at bounding box center [455, 258] width 451 height 21
click at [521, 287] on li "Phase 3: on‑device ML models (OCR/translation) for offline, learning personaliz…" at bounding box center [455, 279] width 451 height 21
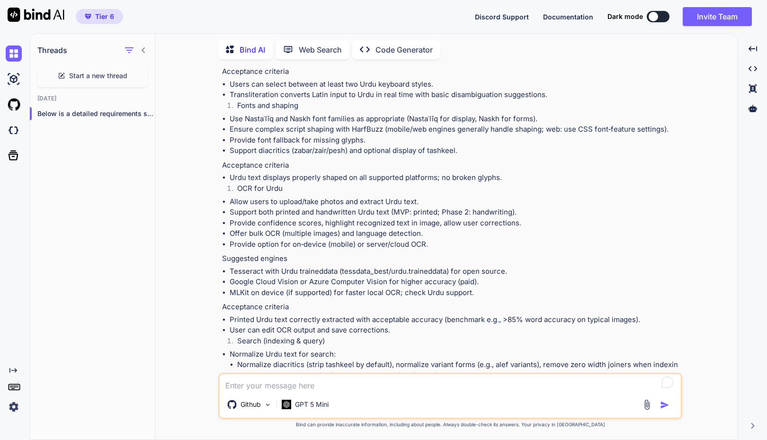
scroll to position [577, 0]
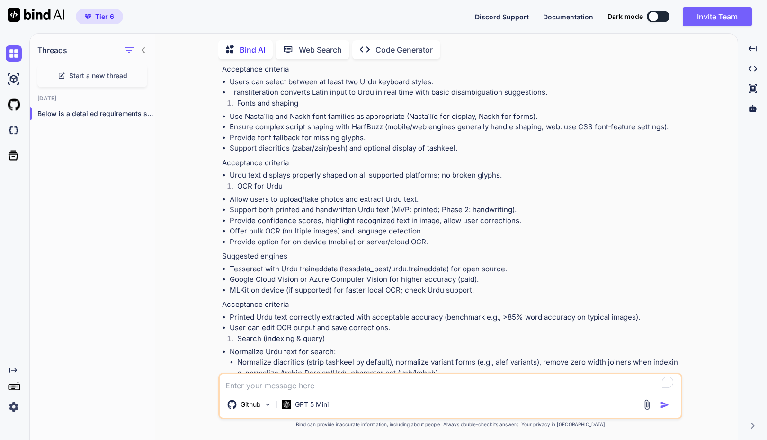
click at [364, 118] on li "Use Nastaʿlīq and Naskh font families as appropriate (Nastaʿlīq for display, Na…" at bounding box center [455, 116] width 451 height 11
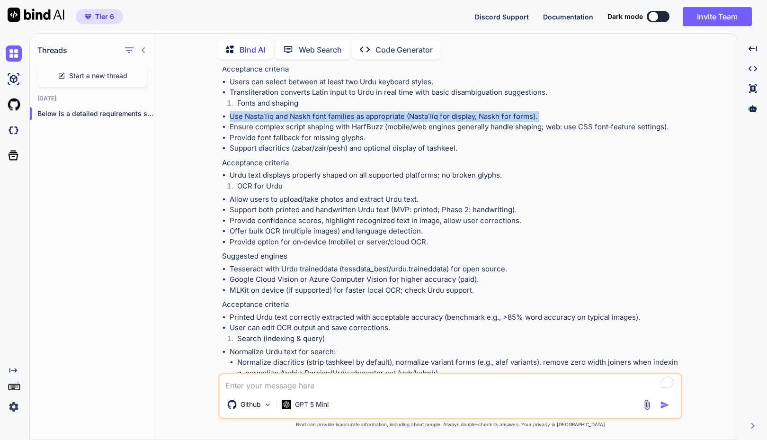
click at [364, 118] on li "Use Nastaʿlīq and Naskh font families as appropriate (Nastaʿlīq for display, Na…" at bounding box center [455, 116] width 451 height 11
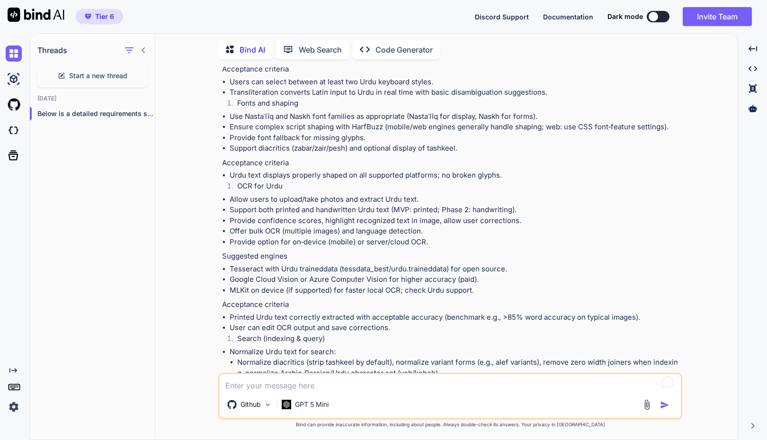
click at [319, 128] on li "Ensure complex script shaping with HarfBuzz (mobile/web engines generally handl…" at bounding box center [455, 127] width 451 height 11
click at [266, 127] on li "Ensure complex script shaping with HarfBuzz (mobile/web engines generally handl…" at bounding box center [455, 127] width 451 height 11
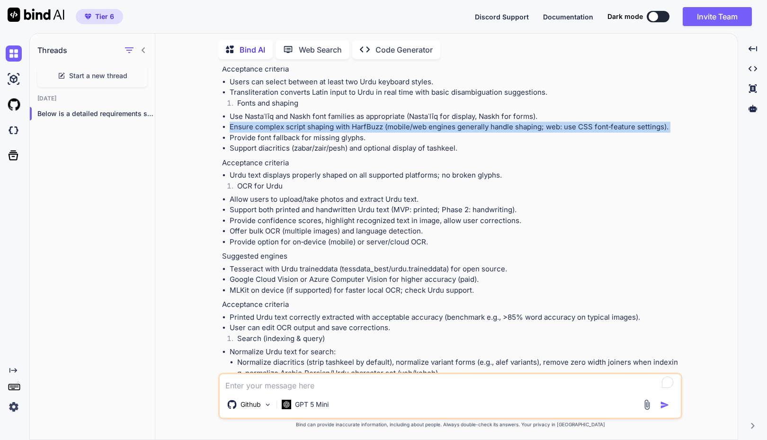
click at [266, 127] on li "Ensure complex script shaping with HarfBuzz (mobile/web engines generally handl…" at bounding box center [455, 127] width 451 height 11
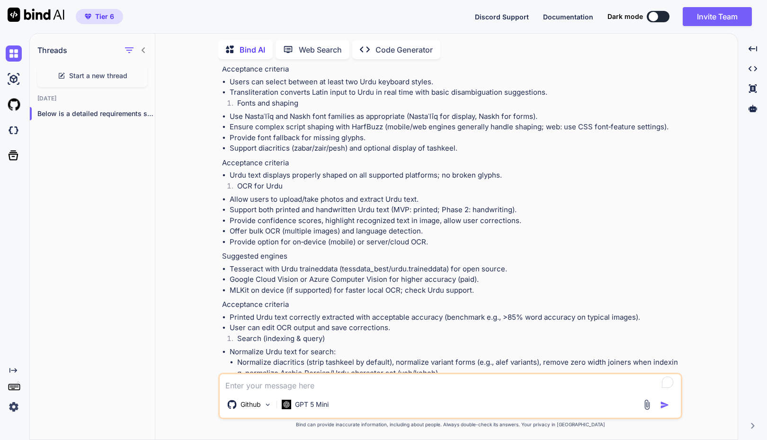
click at [262, 142] on li "Provide font fallback for missing glyphs." at bounding box center [455, 138] width 451 height 11
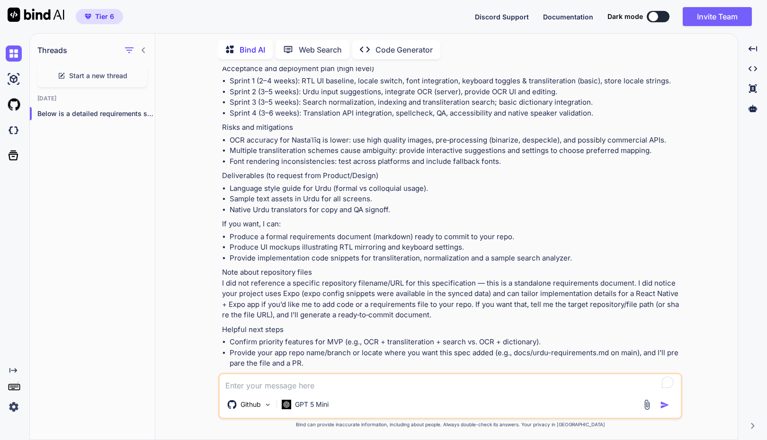
scroll to position [2468, 0]
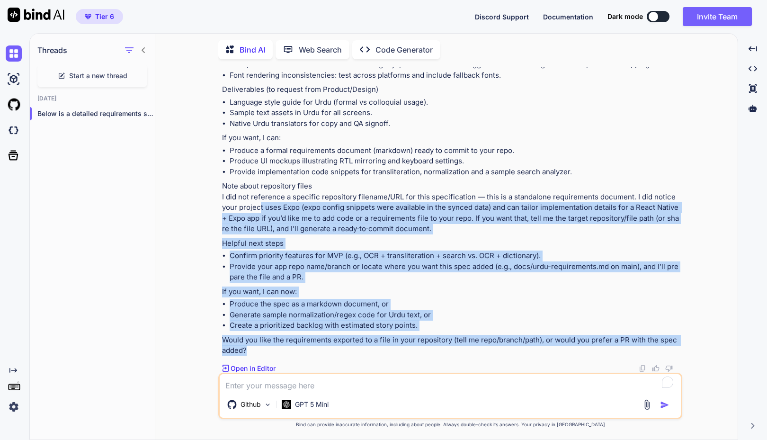
drag, startPoint x: 257, startPoint y: 346, endPoint x: 251, endPoint y: 206, distance: 140.2
click at [269, 318] on li "Generate sample normalization/regex code for Urdu text, or" at bounding box center [455, 315] width 451 height 11
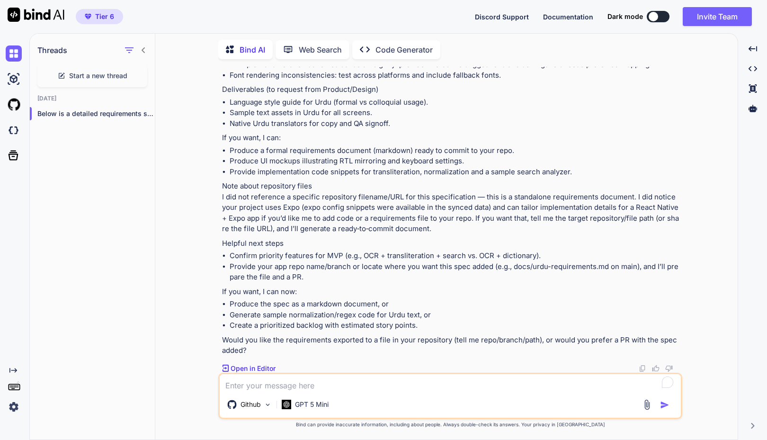
click at [418, 321] on li "Create a prioritized backlog with estimated story points." at bounding box center [455, 325] width 451 height 11
drag, startPoint x: 421, startPoint y: 328, endPoint x: 415, endPoint y: 318, distance: 11.7
click at [415, 318] on ul "Produce the spec as a markdown document, or Generate sample normalization/regex…" at bounding box center [451, 315] width 458 height 32
click at [386, 352] on p "Would you like the requirements exported to a file in your repository (tell me …" at bounding box center [451, 345] width 458 height 21
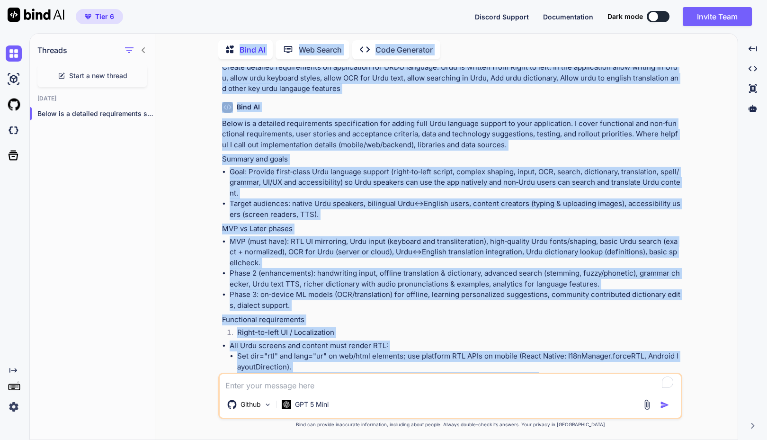
scroll to position [0, 0]
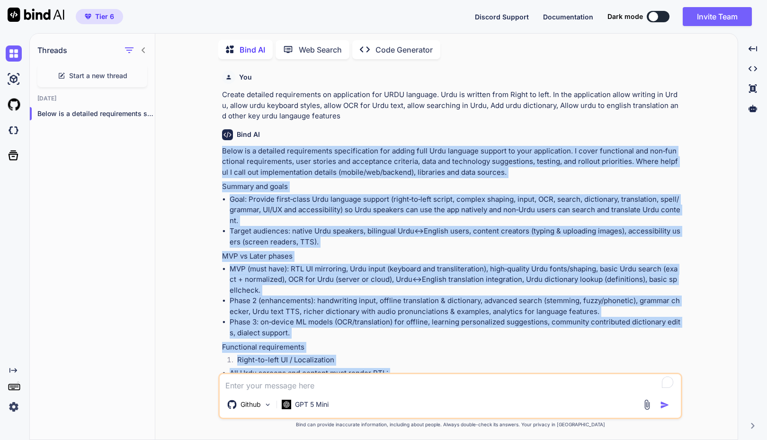
drag, startPoint x: 255, startPoint y: 348, endPoint x: 223, endPoint y: 150, distance: 200.9
copy div "Lorem ip d sitametc adipiscingel seddoeiusmodt inc utlabo etdo Magn aliquaen ad…"
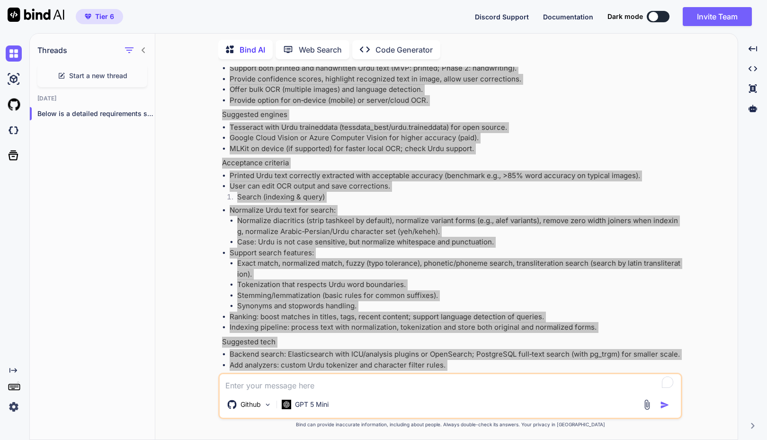
scroll to position [720, 0]
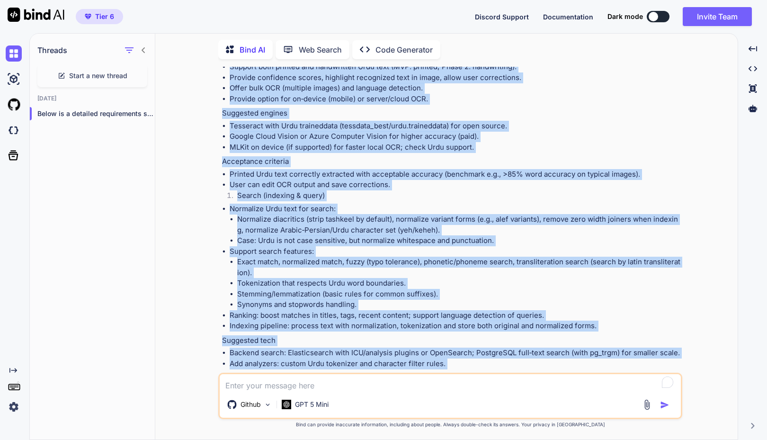
click at [590, 262] on li "Exact match, normalized match, fuzzy (typo tolerance), phonetic/phoneme search,…" at bounding box center [458, 267] width 443 height 21
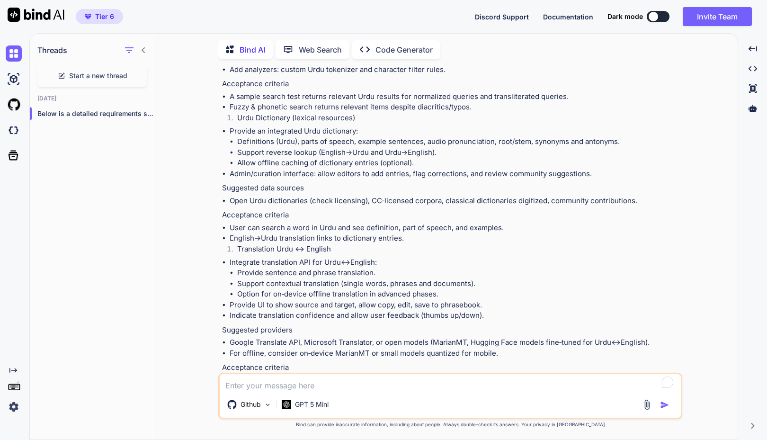
scroll to position [972, 0]
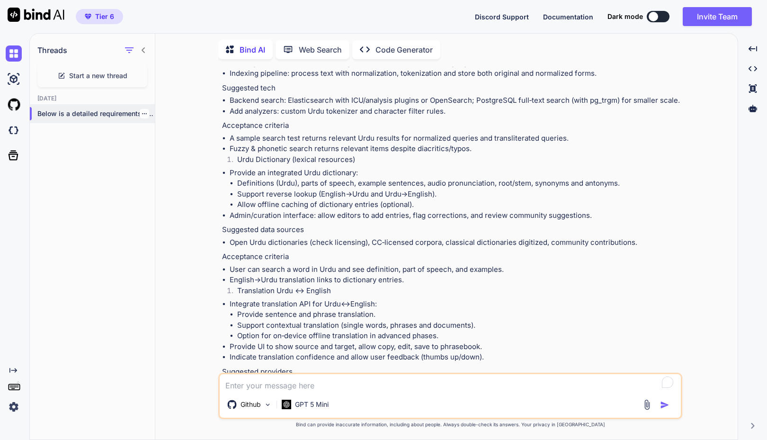
click at [143, 112] on div at bounding box center [144, 113] width 9 height 9
click at [141, 115] on div at bounding box center [144, 113] width 9 height 9
click at [142, 113] on icon "button" at bounding box center [144, 113] width 5 height 1
click at [156, 124] on div "Rename and Save" at bounding box center [184, 130] width 93 height 19
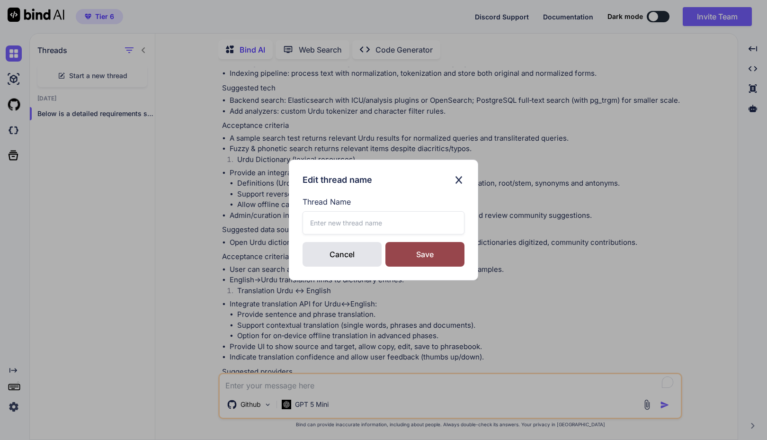
click at [341, 222] on input "text" at bounding box center [383, 222] width 162 height 23
paste input "Urdu Font OCR Search"
click at [426, 248] on div "Save" at bounding box center [424, 254] width 79 height 25
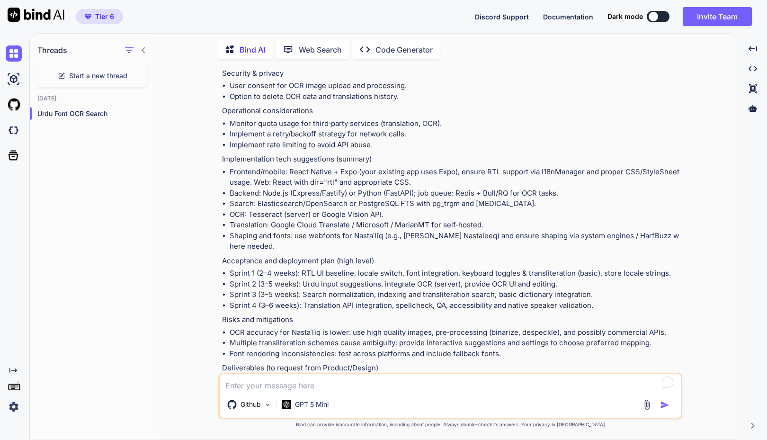
scroll to position [2468, 0]
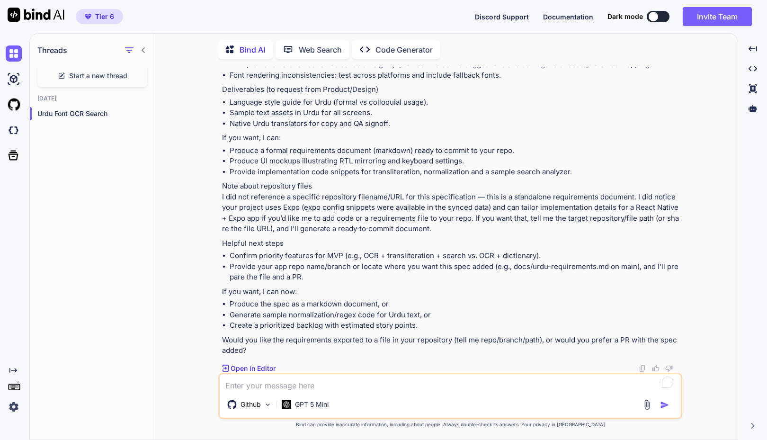
click at [12, 368] on icon "Created with Pixso." at bounding box center [13, 370] width 8 height 8
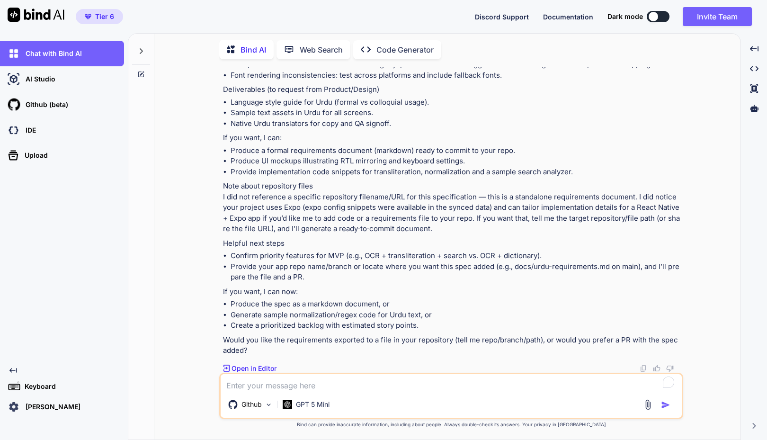
drag, startPoint x: 410, startPoint y: 71, endPoint x: 345, endPoint y: 231, distance: 172.6
click at [345, 231] on p "Note about repository files I did not reference a specific repository filename/…" at bounding box center [452, 207] width 458 height 53
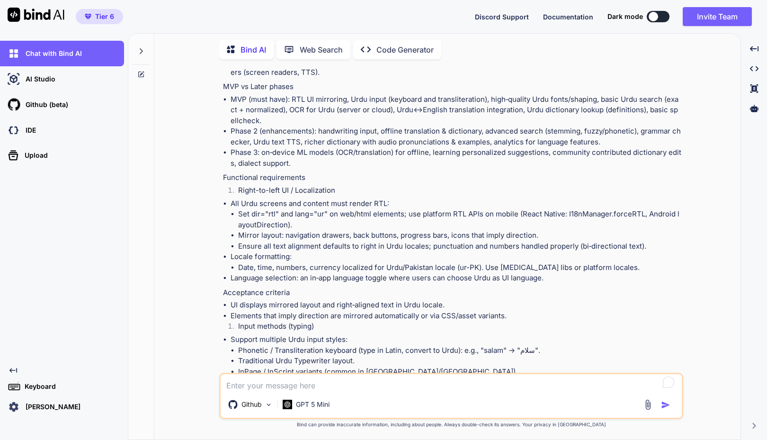
scroll to position [0, 0]
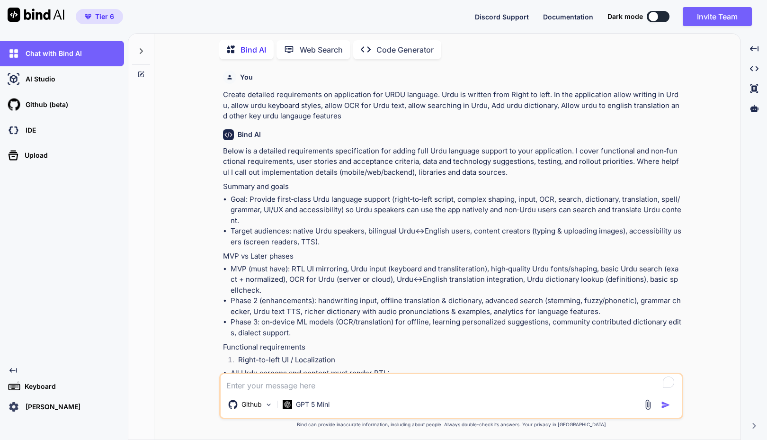
click at [382, 47] on p "Code Generator" at bounding box center [404, 49] width 57 height 11
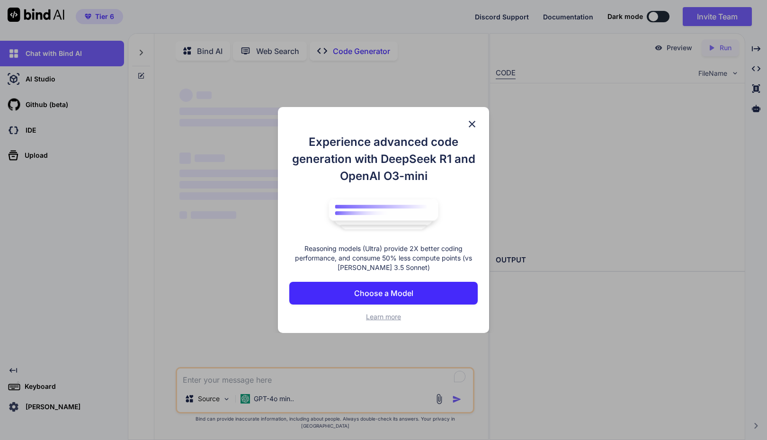
click at [370, 294] on p "Choose a Model" at bounding box center [383, 292] width 59 height 11
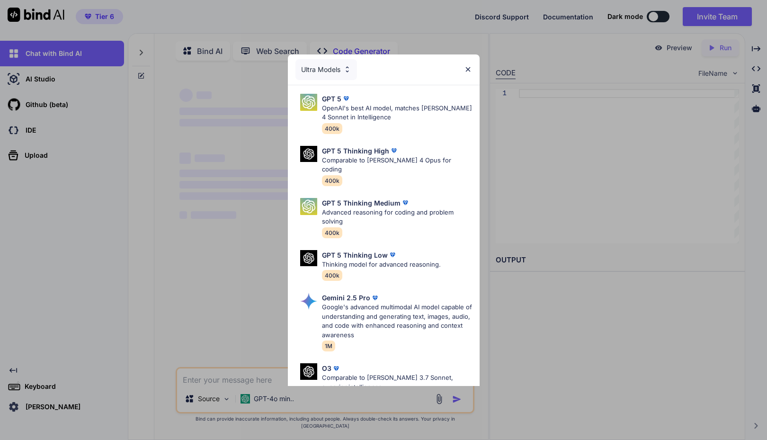
click at [305, 71] on div "Ultra Models" at bounding box center [326, 69] width 62 height 21
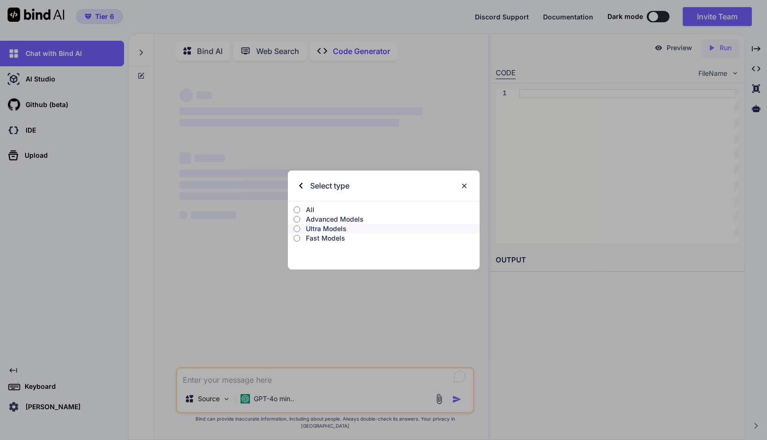
click at [308, 210] on p "All" at bounding box center [392, 209] width 173 height 9
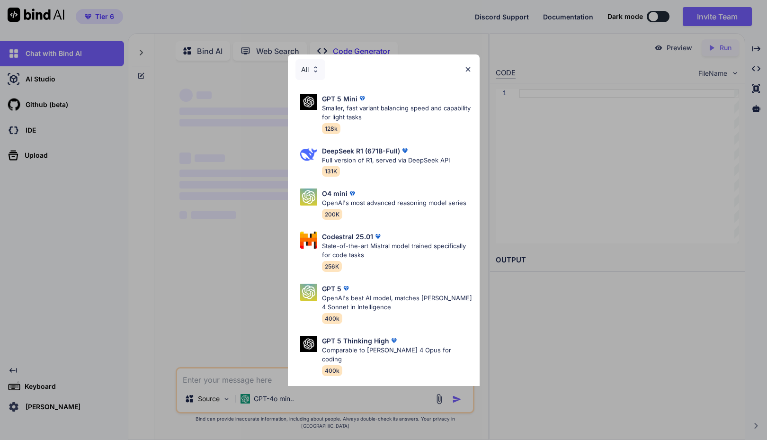
click at [304, 66] on div "All" at bounding box center [310, 69] width 30 height 21
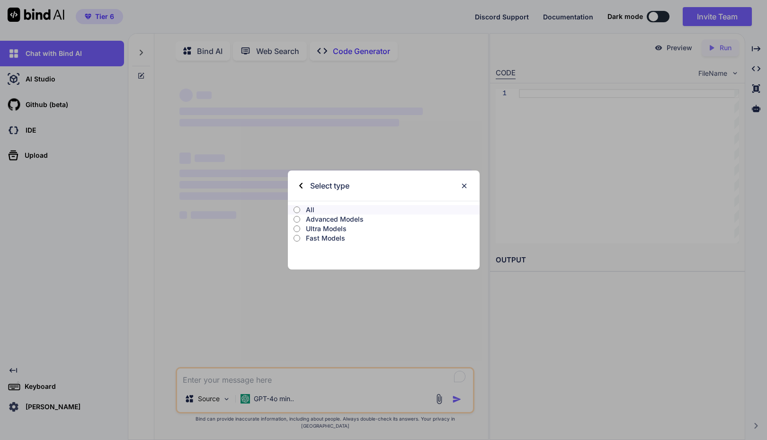
click at [335, 218] on p "Advanced Models" at bounding box center [392, 218] width 173 height 9
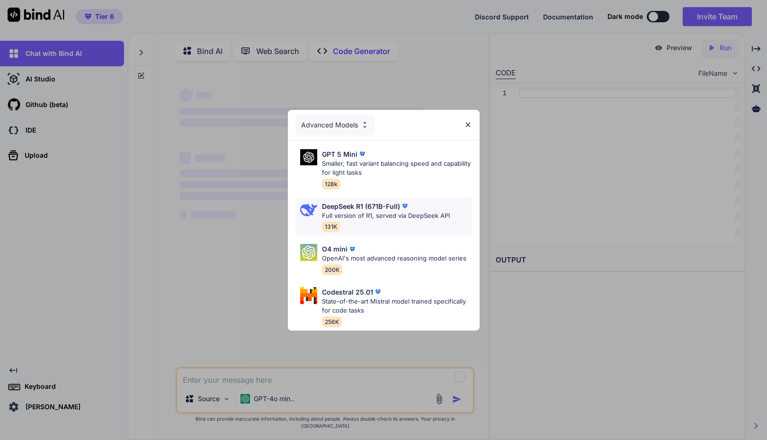
click at [362, 206] on p "DeepSeek R1 (671B-Full)" at bounding box center [361, 206] width 78 height 10
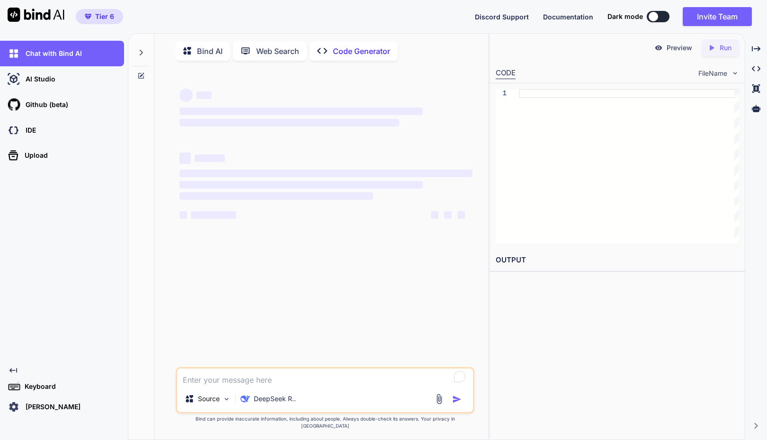
click at [246, 385] on textarea "To enrich screen reader interactions, please activate Accessibility in Grammarl…" at bounding box center [325, 376] width 296 height 17
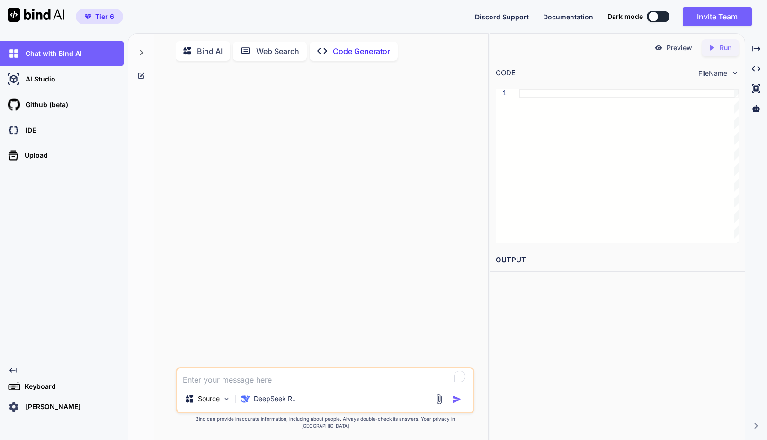
click at [209, 49] on p "Bind AI" at bounding box center [210, 50] width 26 height 11
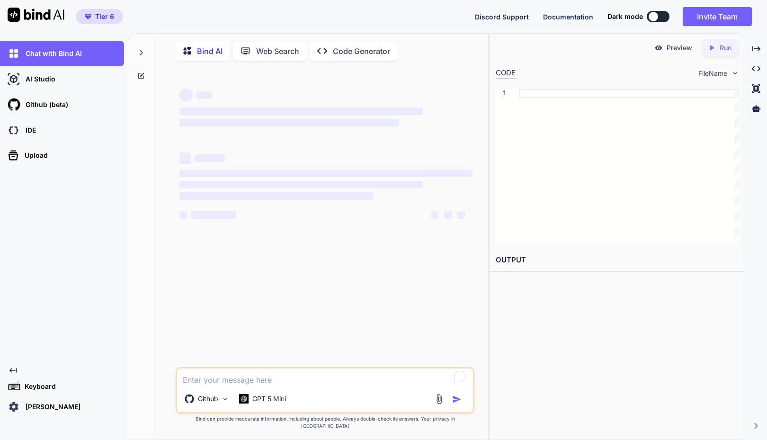
click at [142, 53] on icon at bounding box center [141, 53] width 8 height 8
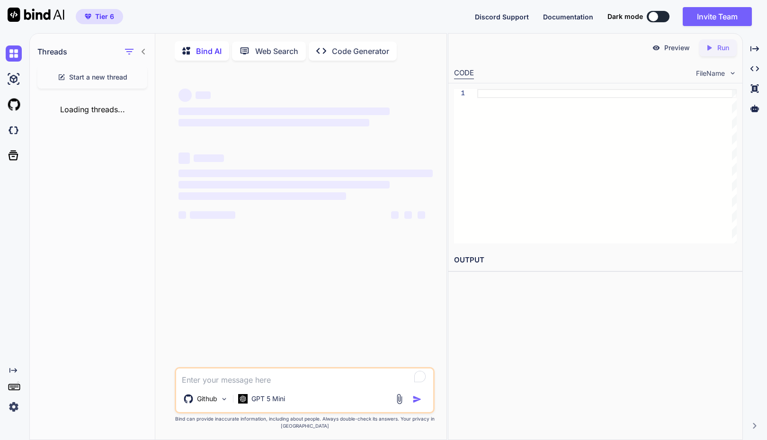
click at [142, 53] on icon at bounding box center [144, 52] width 8 height 8
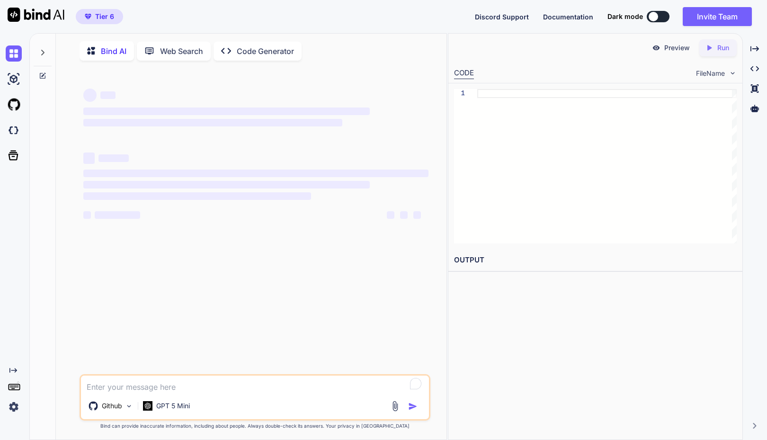
click at [43, 53] on icon at bounding box center [43, 53] width 8 height 8
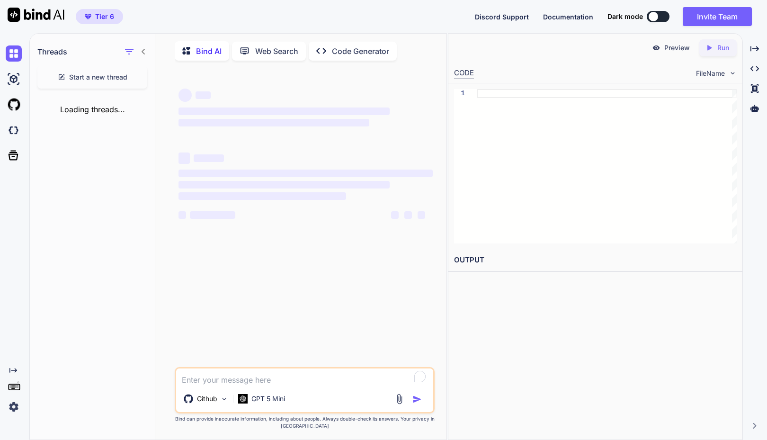
click at [9, 367] on icon "Created with Pixso." at bounding box center [13, 370] width 8 height 8
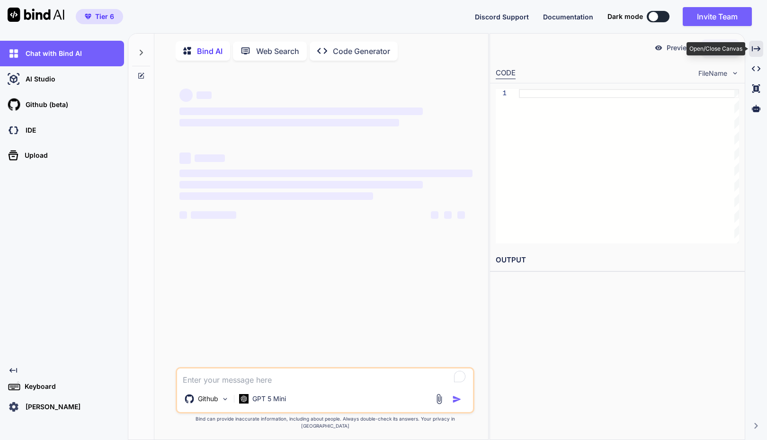
click at [757, 49] on icon "Created with Pixso." at bounding box center [756, 48] width 9 height 9
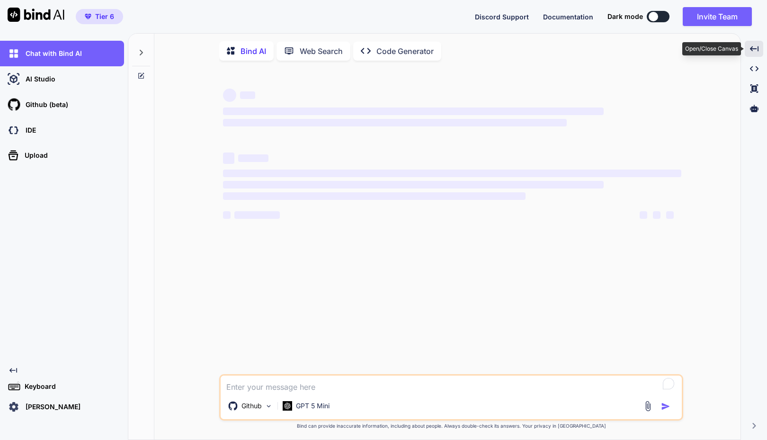
click at [757, 49] on icon at bounding box center [754, 48] width 9 height 5
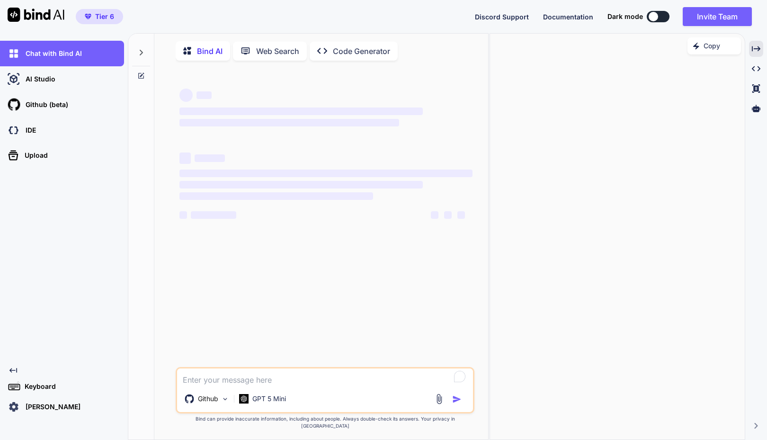
click at [447, 13] on div "Tier 6 Discord Support Documentation Dark mode Invite Team Created with Pixso." at bounding box center [383, 16] width 767 height 33
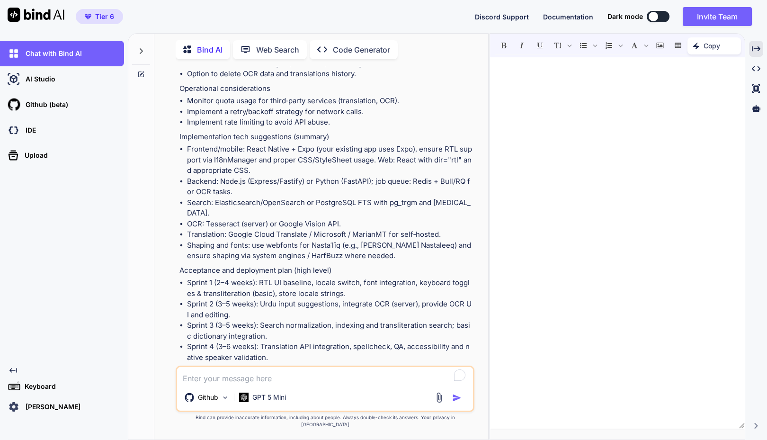
scroll to position [3064, 0]
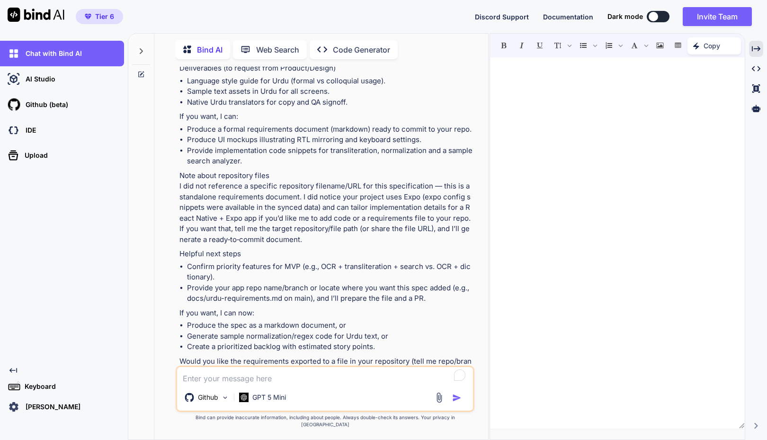
click at [186, 385] on div "Created with Pixso. Open in Editor" at bounding box center [205, 389] width 53 height 9
click at [201, 385] on p "Open in Editor" at bounding box center [209, 389] width 45 height 9
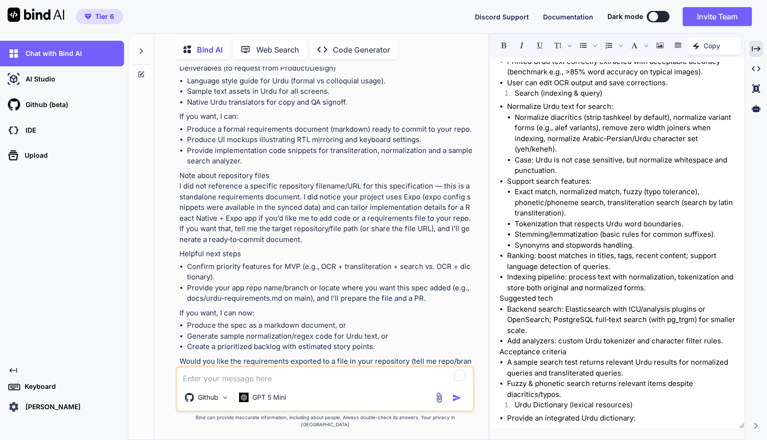
scroll to position [1063, 0]
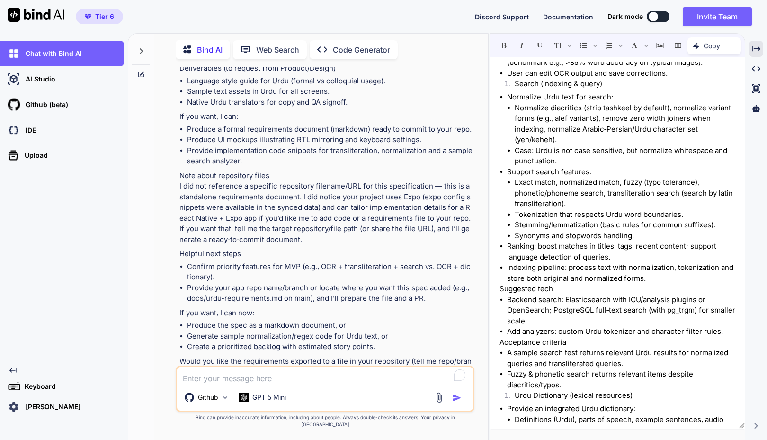
click at [278, 283] on li "Provide your app repo name/branch or locate where you want this spec added (e.g…" at bounding box center [330, 293] width 286 height 21
click at [209, 385] on p "Open in Editor" at bounding box center [209, 389] width 45 height 9
click at [224, 401] on img at bounding box center [225, 397] width 8 height 8
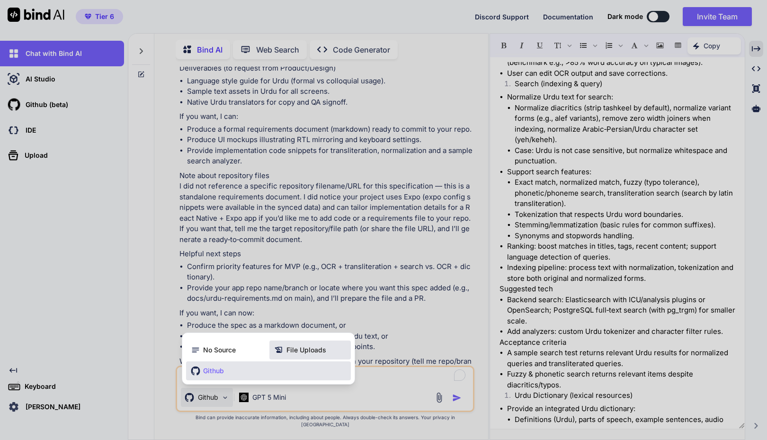
click at [296, 352] on span "File Uploads" at bounding box center [306, 349] width 40 height 9
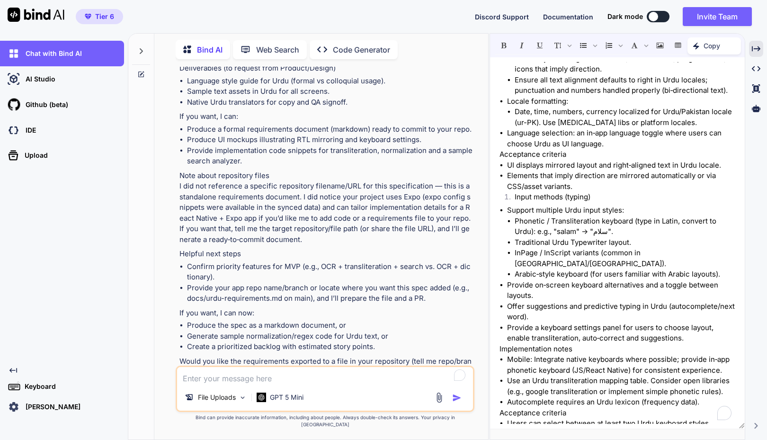
scroll to position [0, 0]
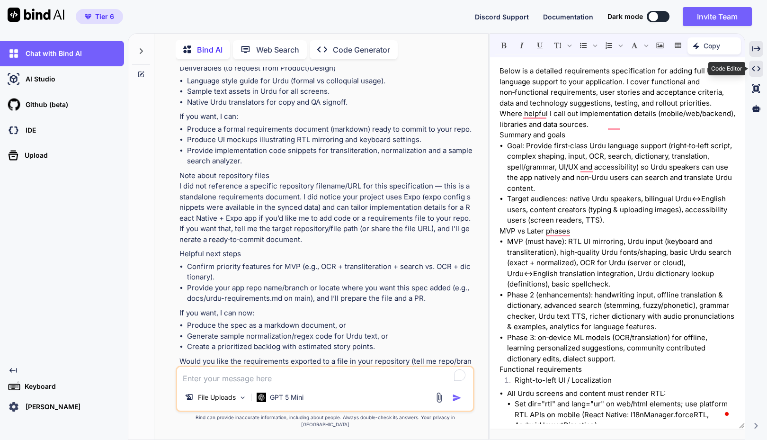
click at [756, 71] on icon "Created with Pixso." at bounding box center [756, 68] width 9 height 9
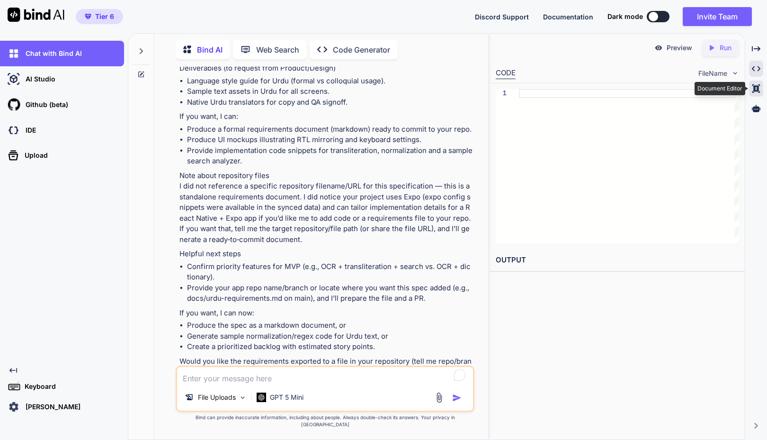
click at [756, 87] on icon "Created with Pixso." at bounding box center [756, 88] width 9 height 9
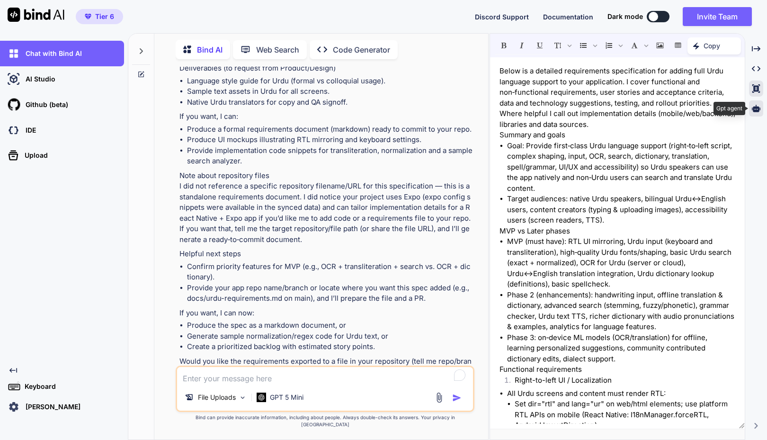
click at [756, 103] on div at bounding box center [756, 108] width 14 height 16
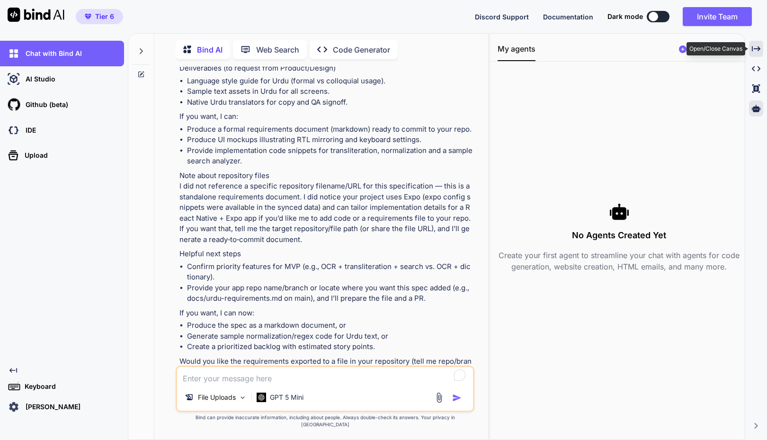
click at [754, 44] on icon "Created with Pixso." at bounding box center [756, 48] width 9 height 9
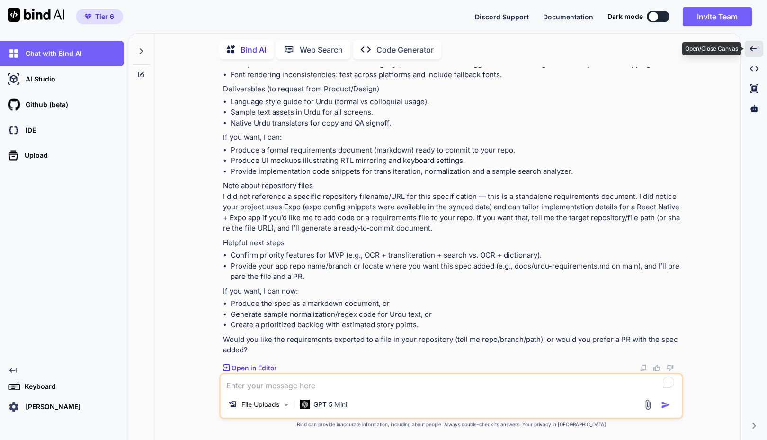
scroll to position [2468, 0]
click at [516, 160] on li "Produce UI mockups illustrating RTL mirroring and keyboard settings." at bounding box center [456, 161] width 451 height 11
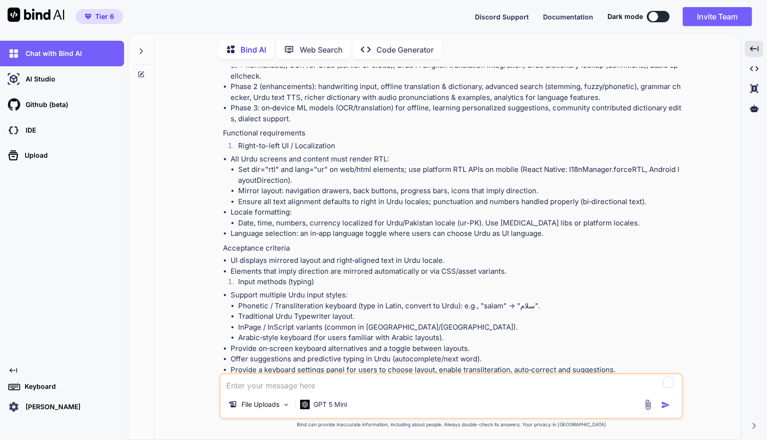
scroll to position [189, 0]
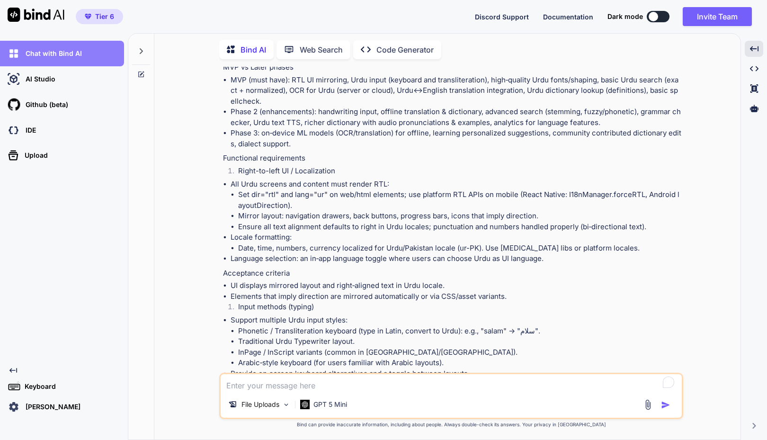
click at [42, 57] on p "Chat with Bind AI" at bounding box center [52, 53] width 60 height 9
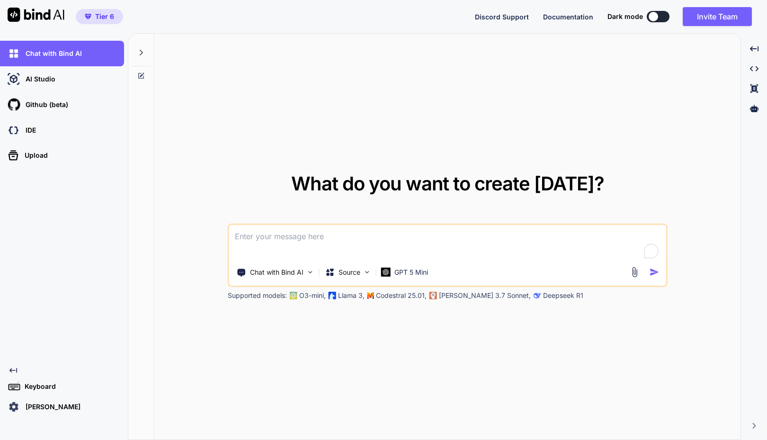
click at [134, 263] on div at bounding box center [141, 237] width 26 height 407
click at [365, 272] on img at bounding box center [367, 272] width 8 height 8
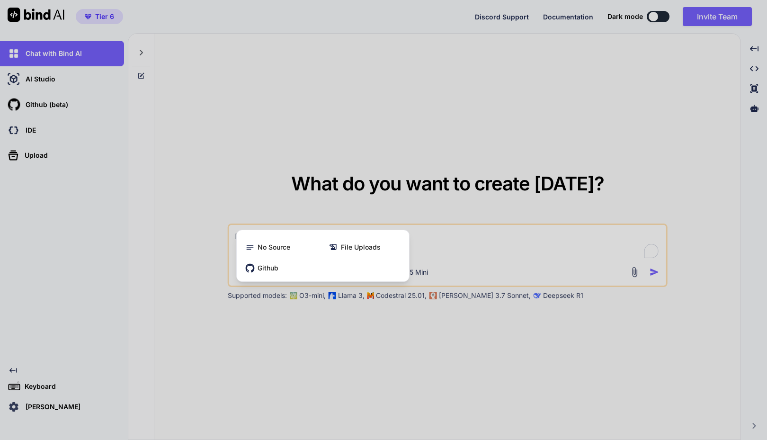
click at [365, 272] on div "Github" at bounding box center [322, 267] width 165 height 19
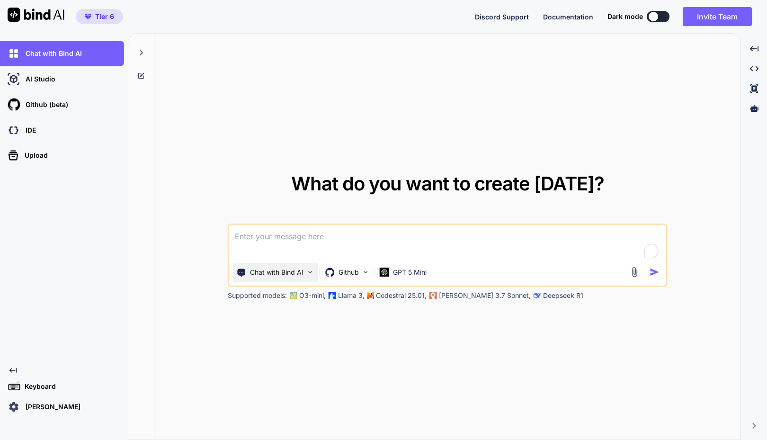
click at [311, 271] on img at bounding box center [310, 272] width 8 height 8
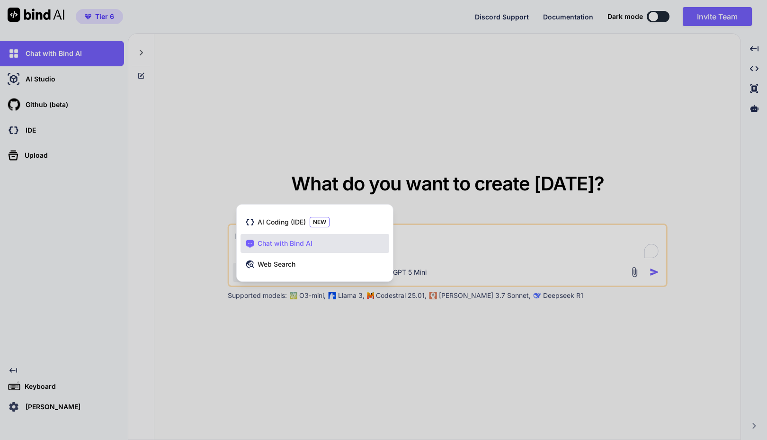
click at [305, 343] on div at bounding box center [383, 220] width 767 height 440
